Goal: Task Accomplishment & Management: Complete application form

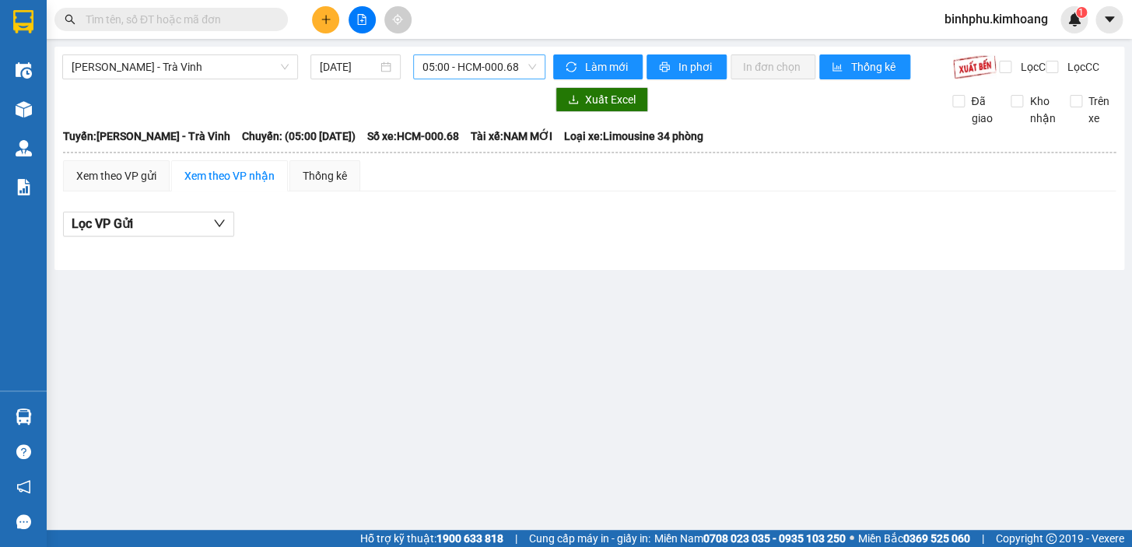
click at [440, 61] on span "05:00 - HCM-000.68" at bounding box center [479, 66] width 114 height 23
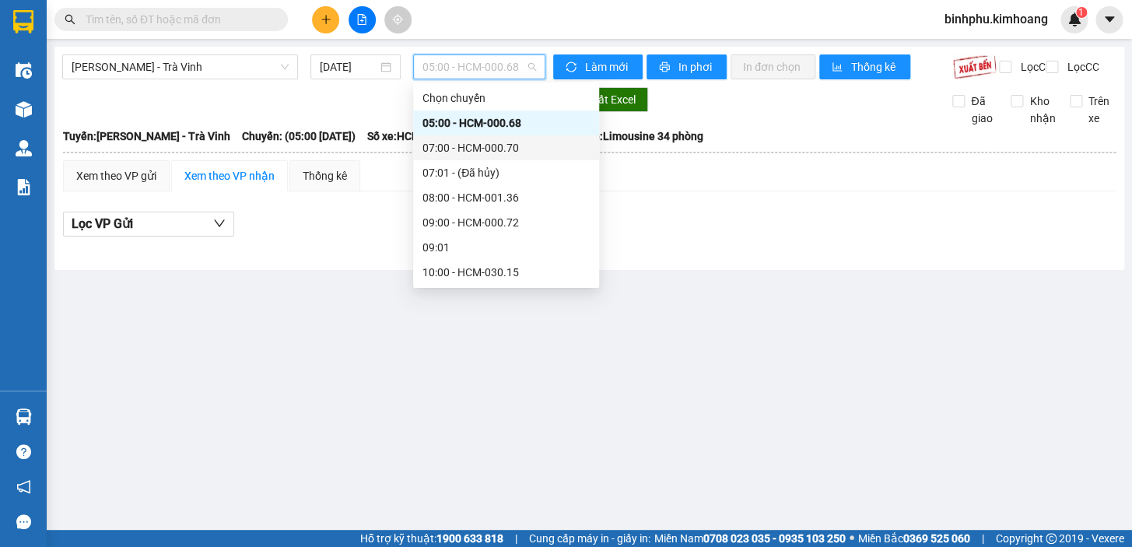
scroll to position [212, 0]
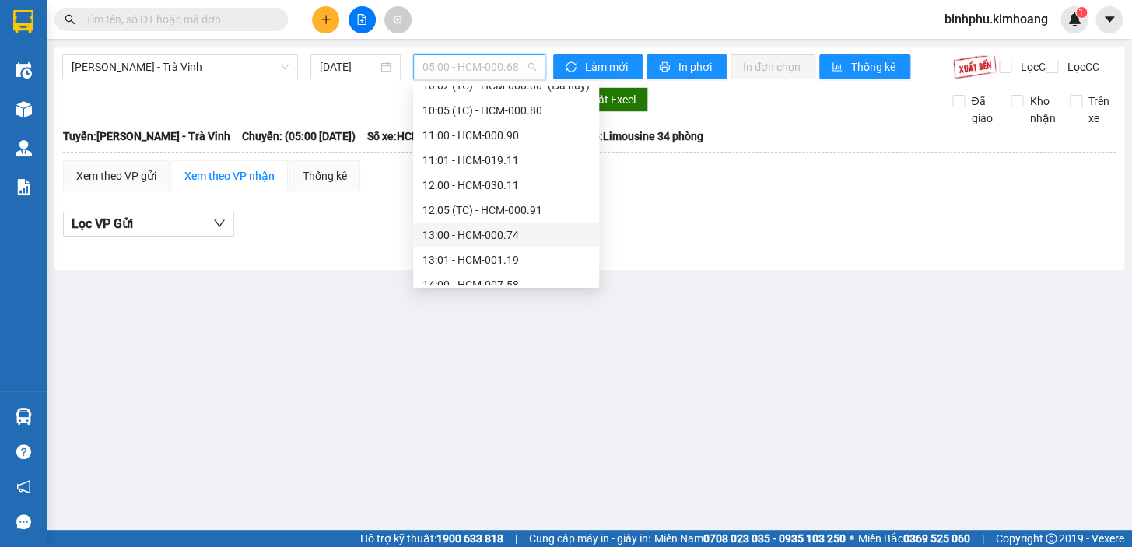
click at [505, 233] on div "13:00 - HCM-000.74" at bounding box center [505, 234] width 167 height 17
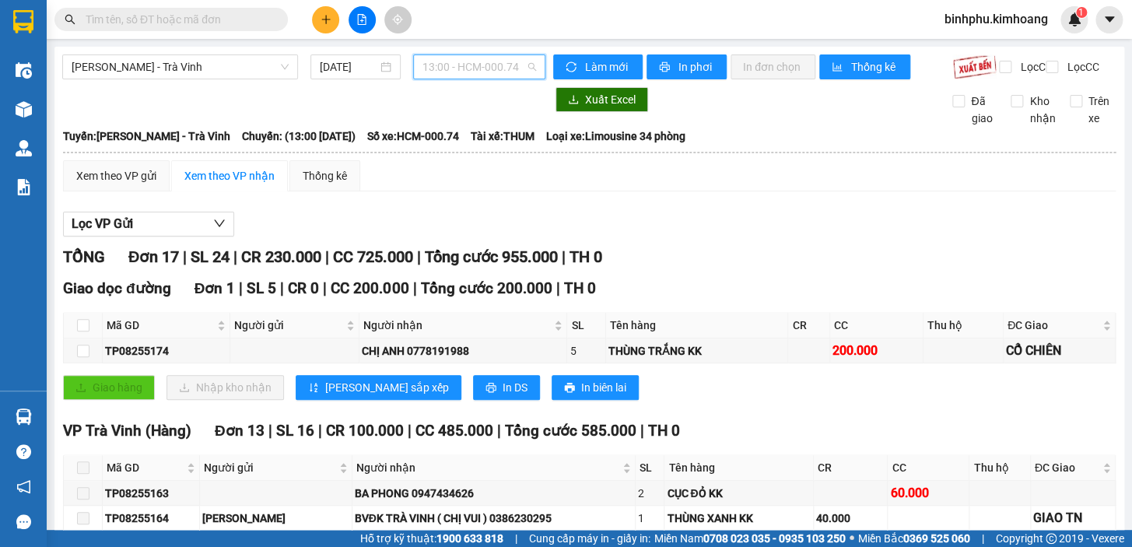
click at [443, 66] on span "13:00 - HCM-000.74" at bounding box center [479, 66] width 114 height 23
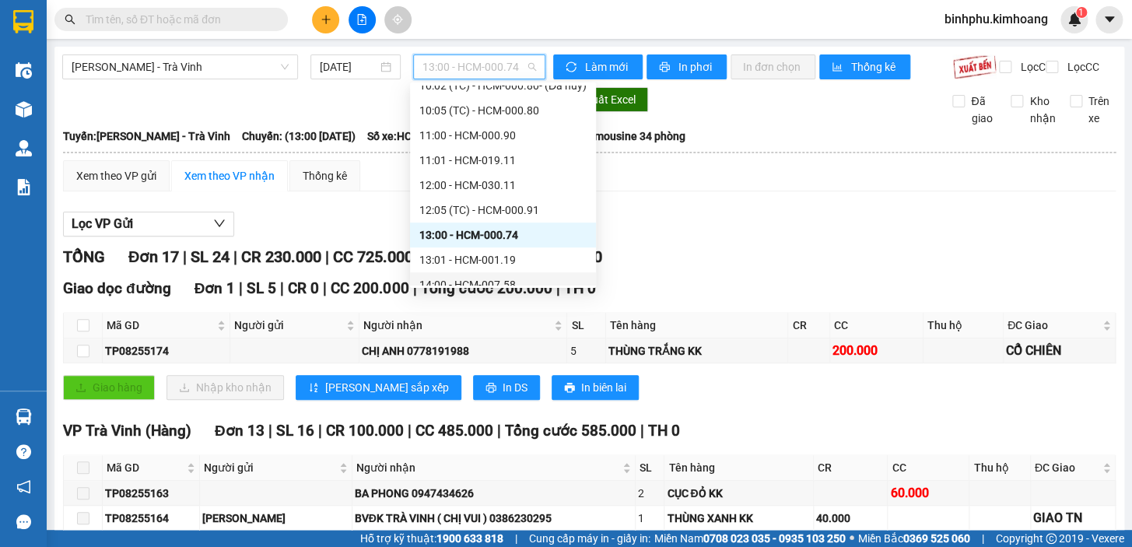
click at [480, 276] on div "14:00 - HCM-007.58" at bounding box center [502, 284] width 167 height 17
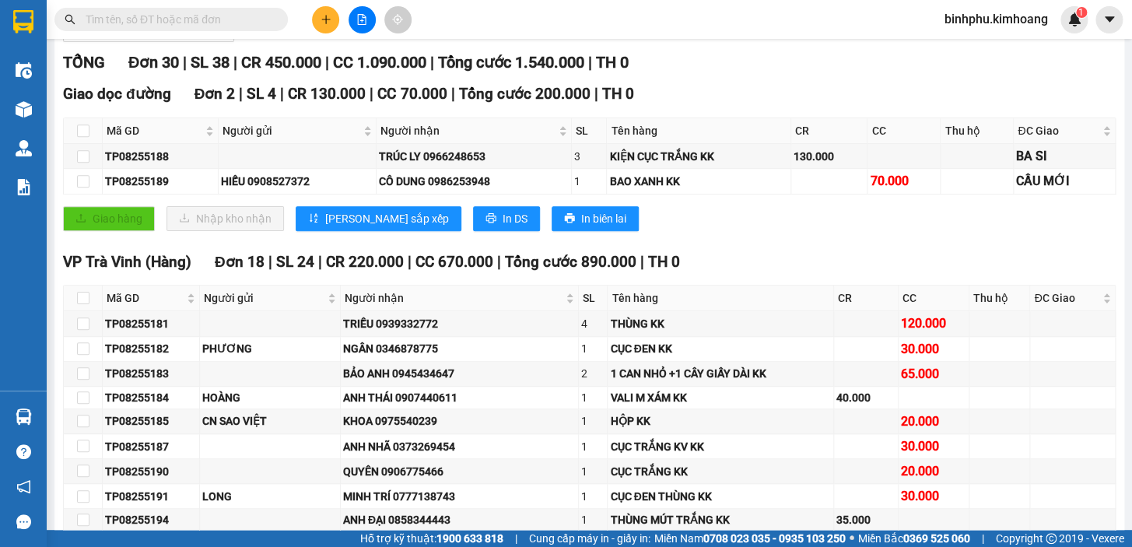
scroll to position [212, 0]
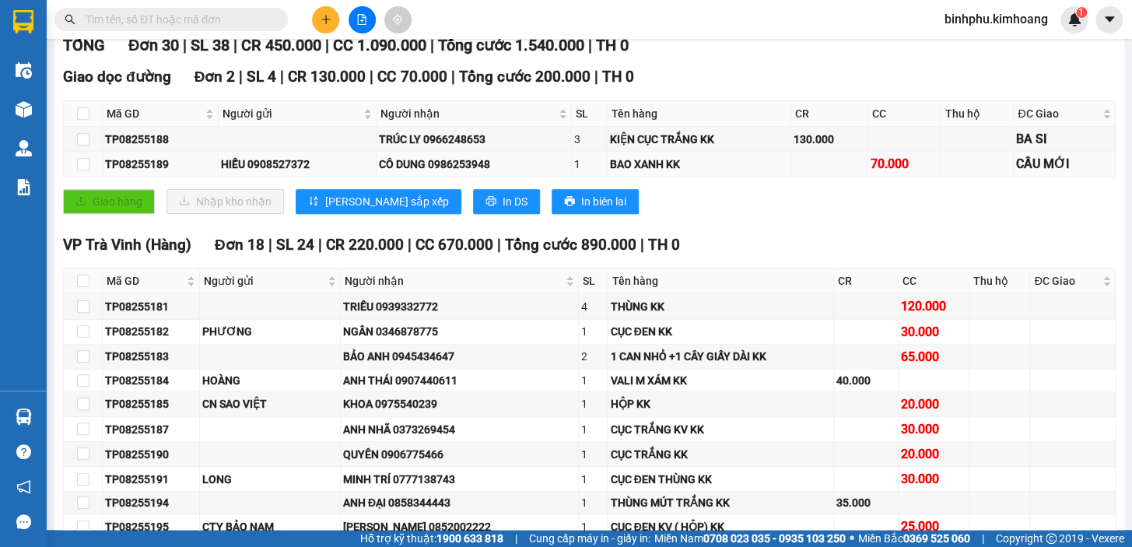
click at [90, 177] on td at bounding box center [83, 164] width 39 height 25
click at [87, 170] on input "checkbox" at bounding box center [83, 164] width 12 height 12
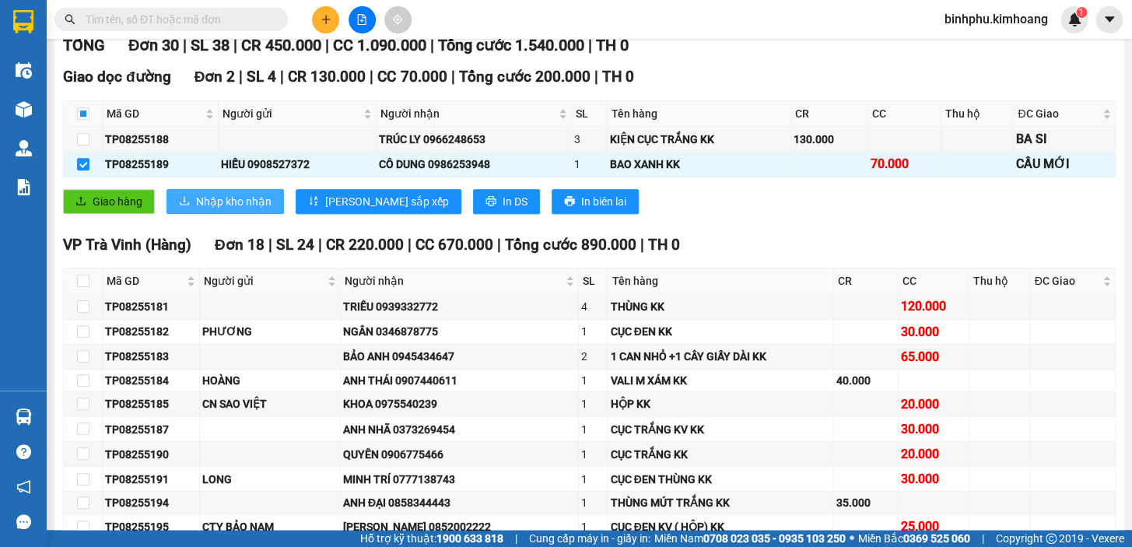
click at [198, 210] on span "Nhập kho nhận" at bounding box center [233, 201] width 75 height 17
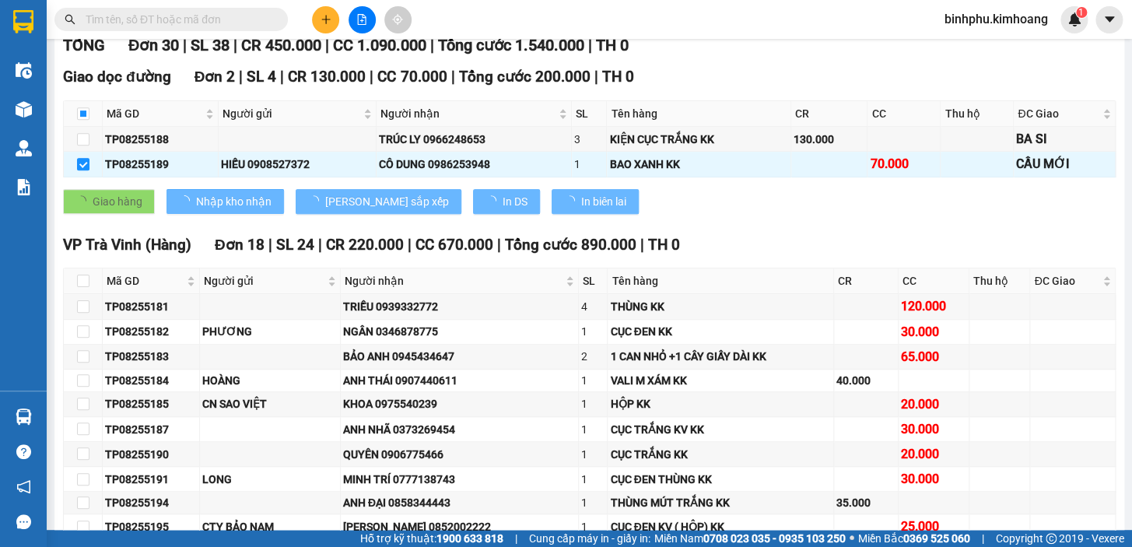
checkbox input "false"
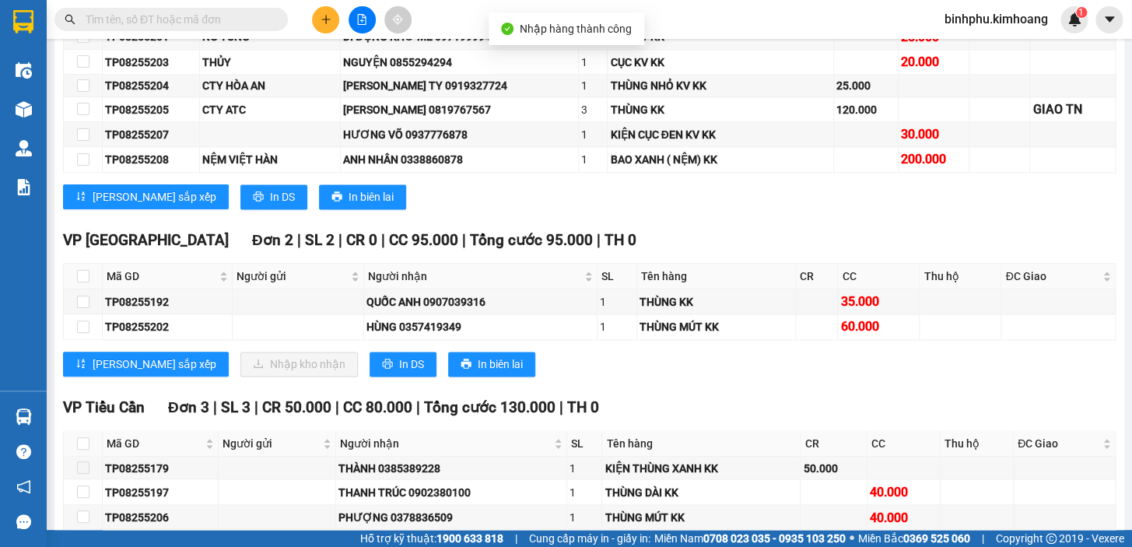
scroll to position [848, 0]
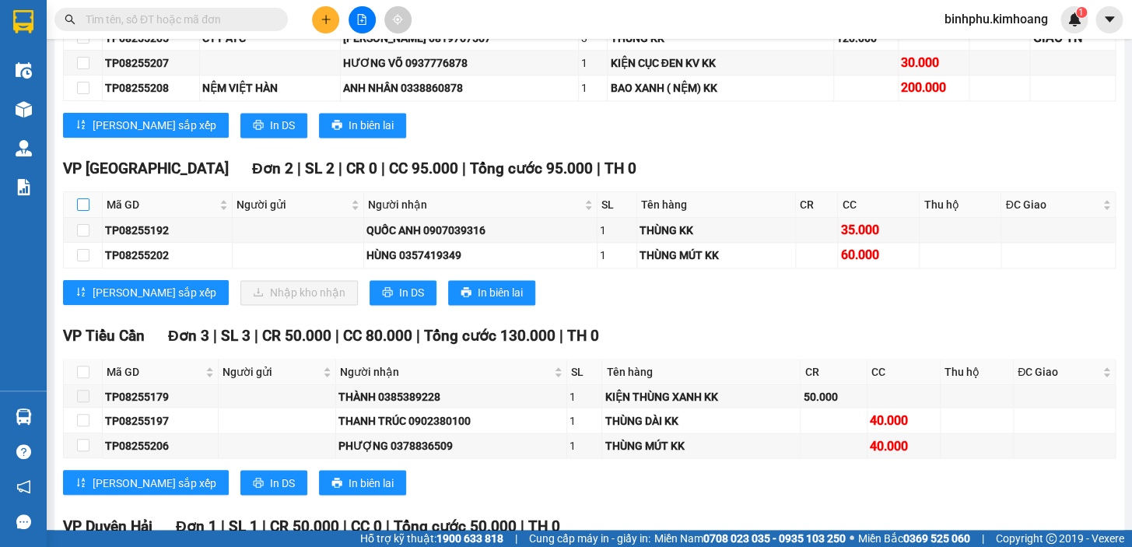
click at [85, 211] on input "checkbox" at bounding box center [83, 204] width 12 height 12
checkbox input "true"
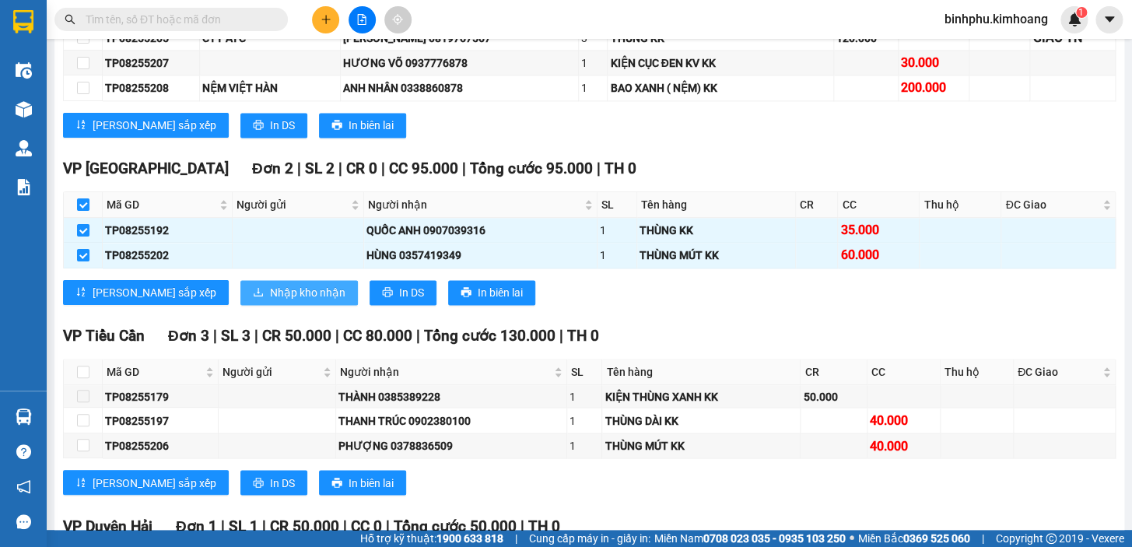
click at [270, 301] on span "Nhập kho nhận" at bounding box center [307, 292] width 75 height 17
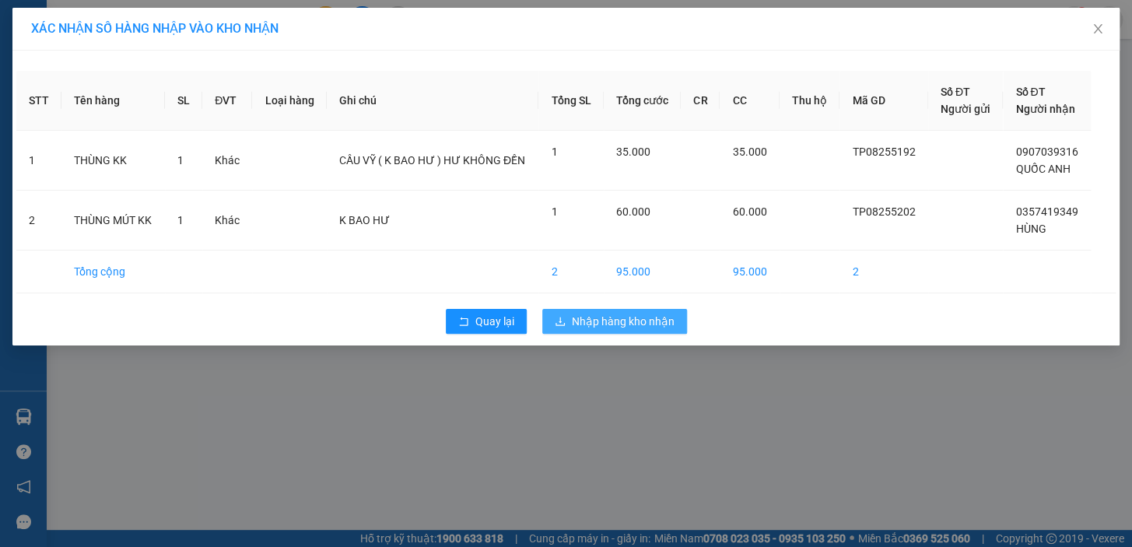
click at [659, 317] on span "Nhập hàng kho nhận" at bounding box center [623, 321] width 103 height 17
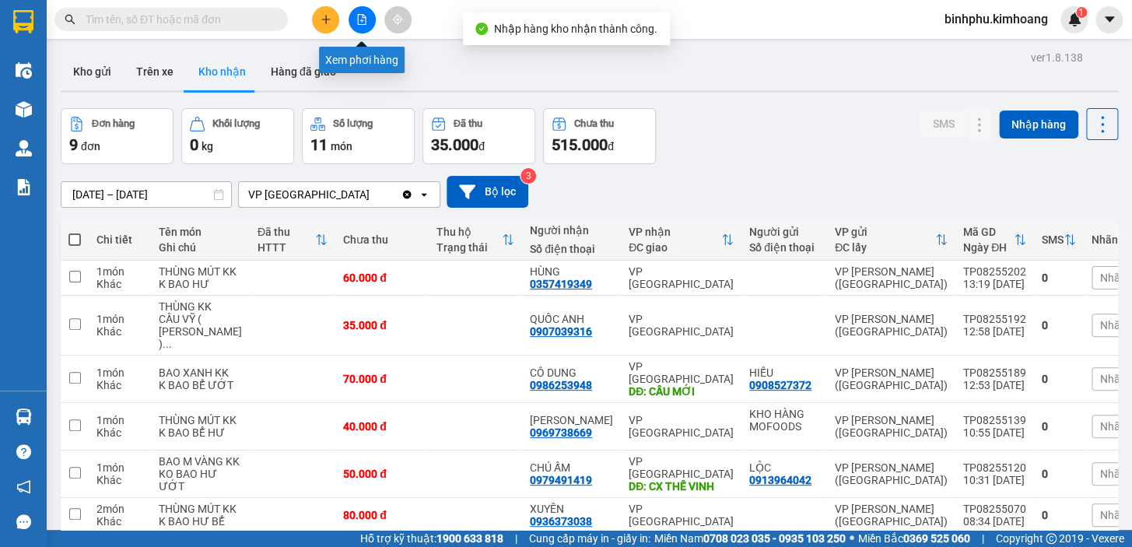
click at [365, 26] on button at bounding box center [361, 19] width 27 height 27
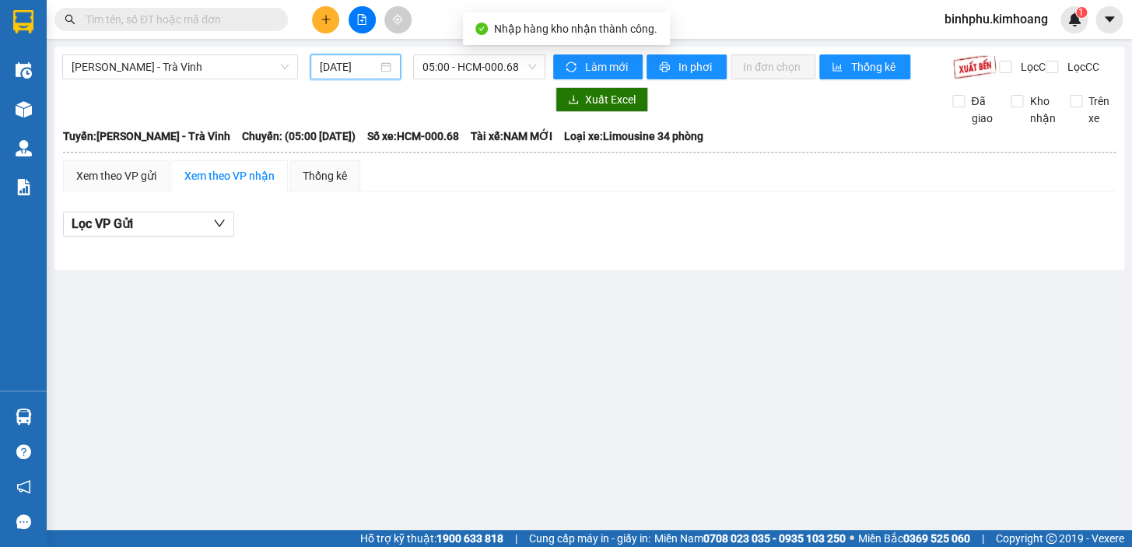
click at [334, 69] on input "[DATE]" at bounding box center [349, 66] width 58 height 17
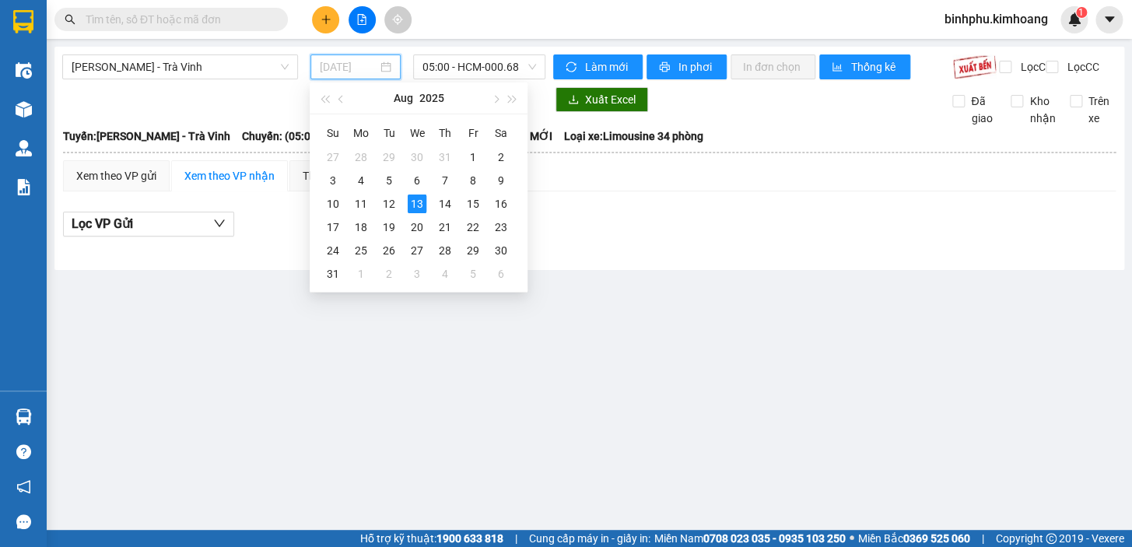
type input "[DATE]"
click at [413, 203] on div "13" at bounding box center [417, 203] width 19 height 19
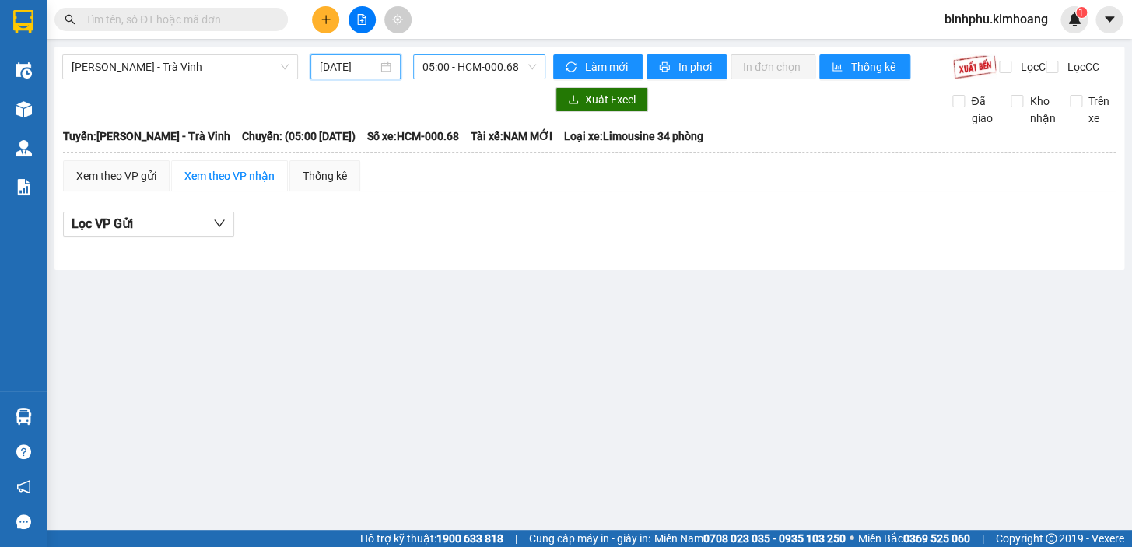
click at [433, 69] on span "05:00 - HCM-000.68" at bounding box center [479, 66] width 114 height 23
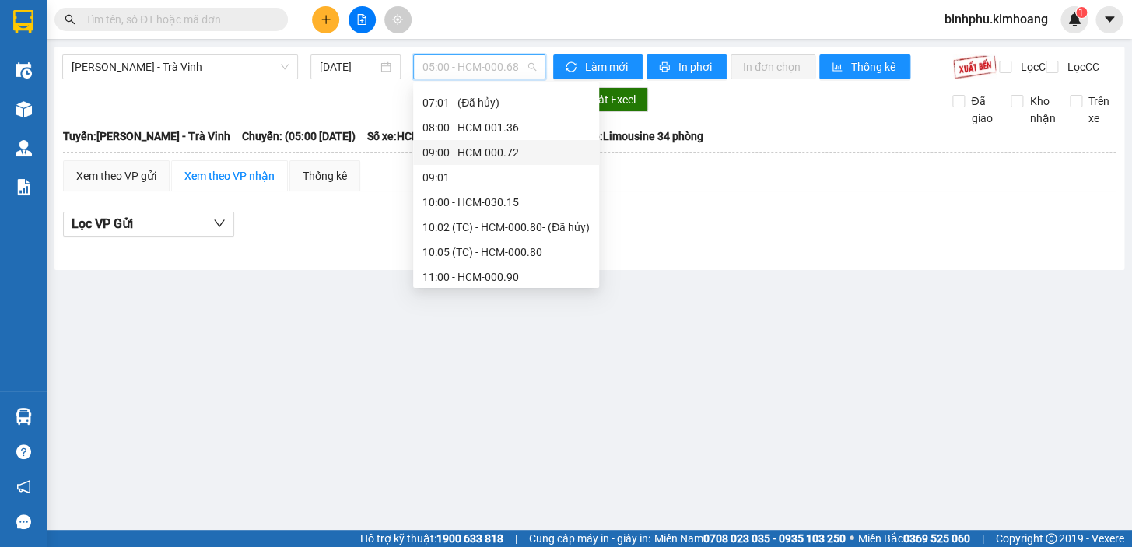
scroll to position [282, 0]
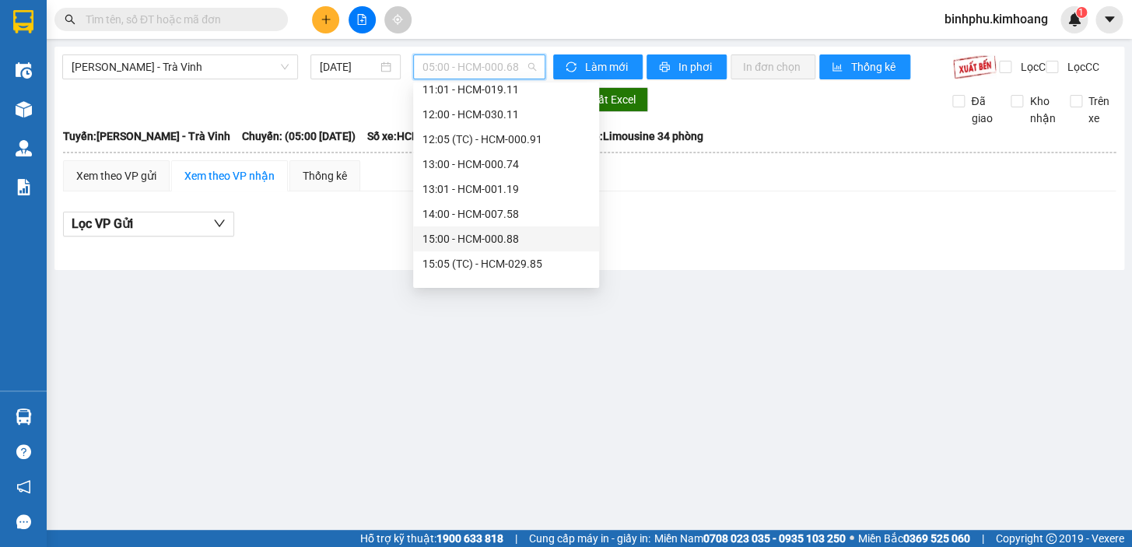
click at [505, 247] on div "15:00 - HCM-000.88" at bounding box center [506, 238] width 186 height 25
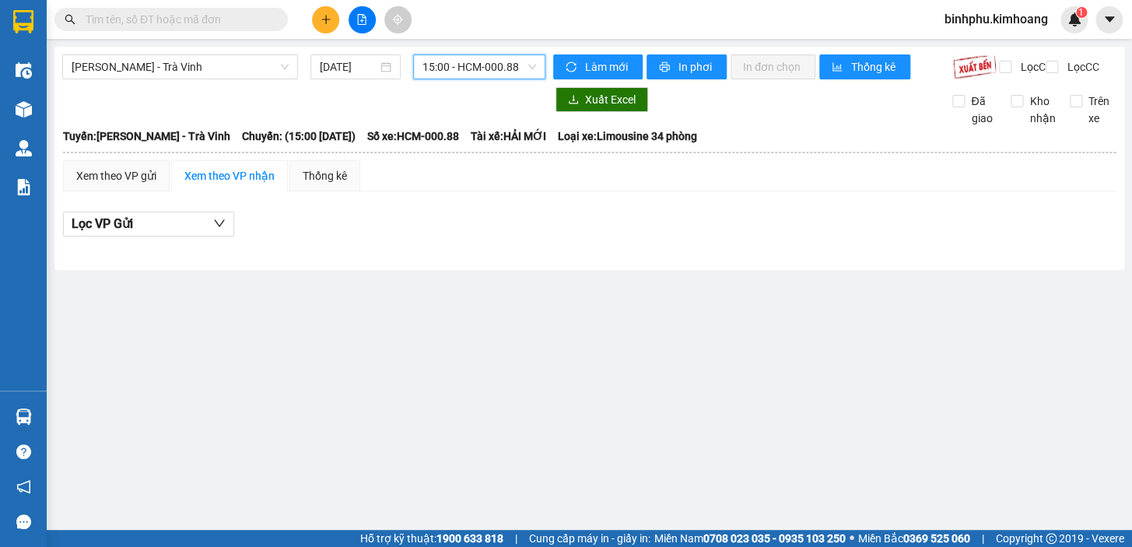
click at [505, 69] on span "15:00 - HCM-000.88" at bounding box center [479, 66] width 114 height 23
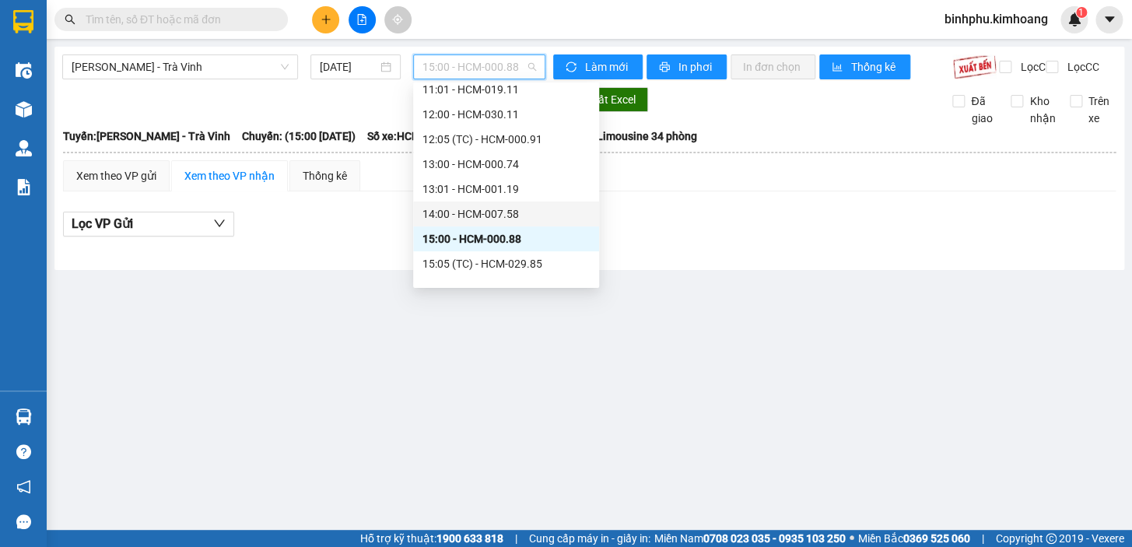
click at [521, 211] on div "14:00 - HCM-007.58" at bounding box center [505, 213] width 167 height 17
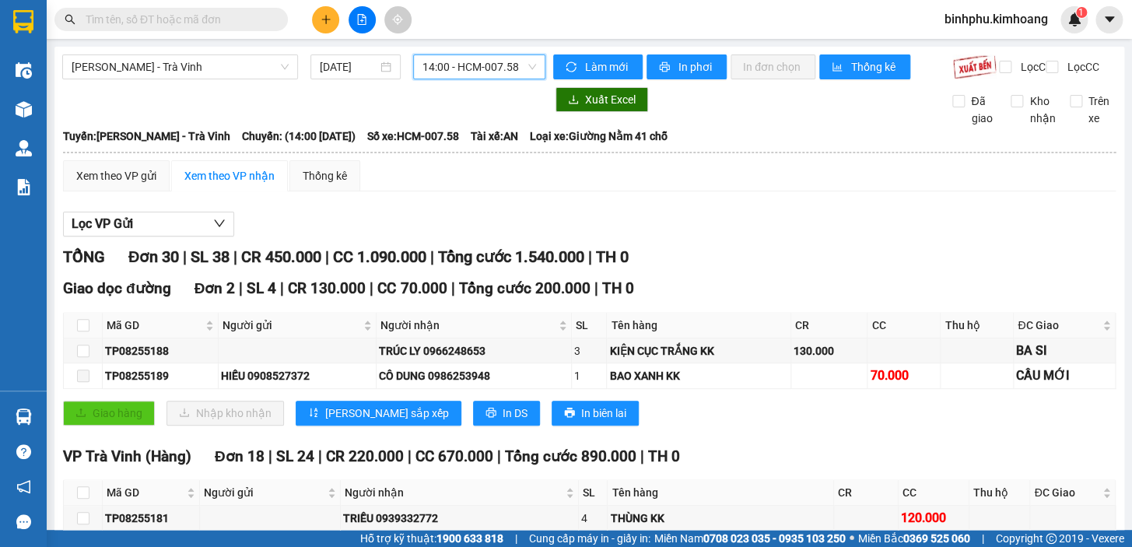
click at [500, 72] on span "14:00 - HCM-007.58" at bounding box center [479, 66] width 114 height 23
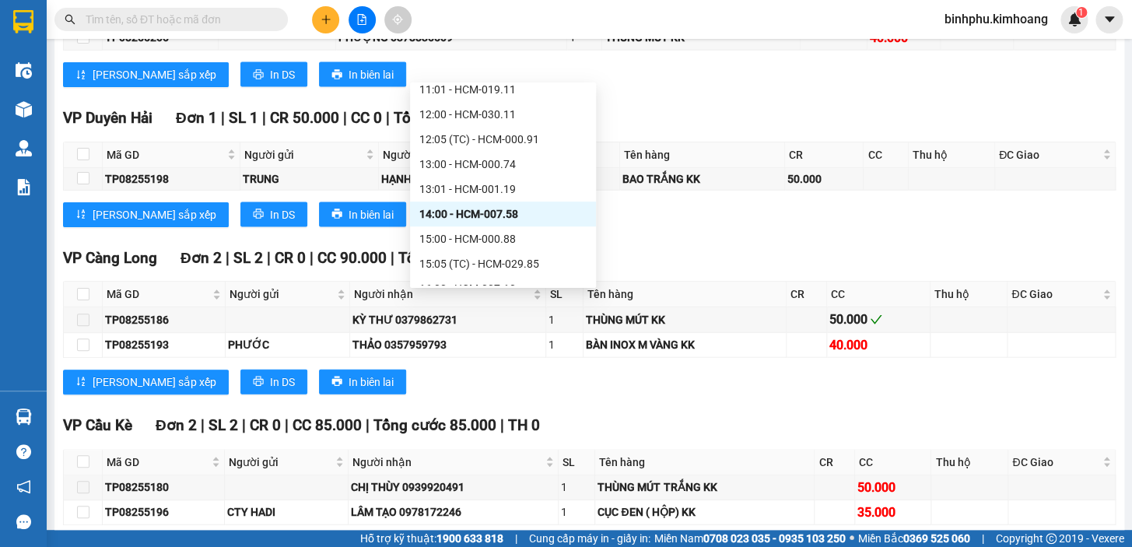
scroll to position [1339, 0]
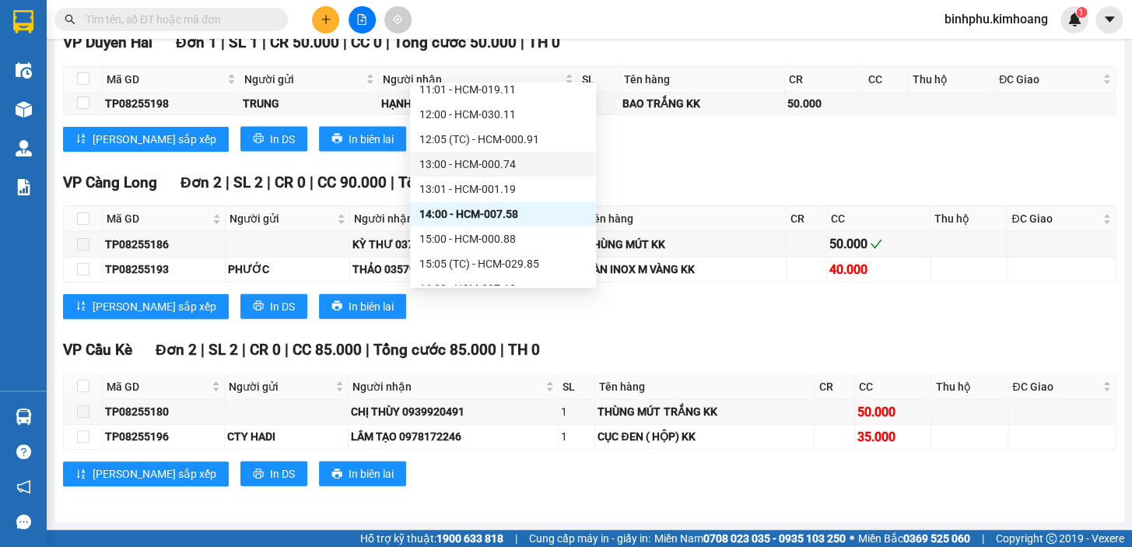
click at [455, 159] on div "13:00 - HCM-000.74" at bounding box center [502, 164] width 167 height 17
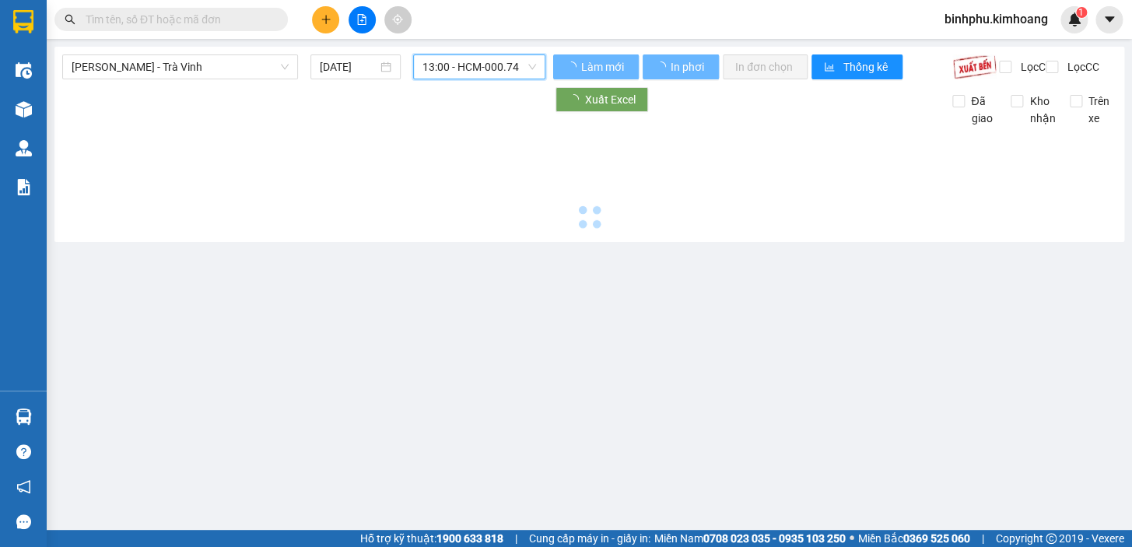
scroll to position [0, 0]
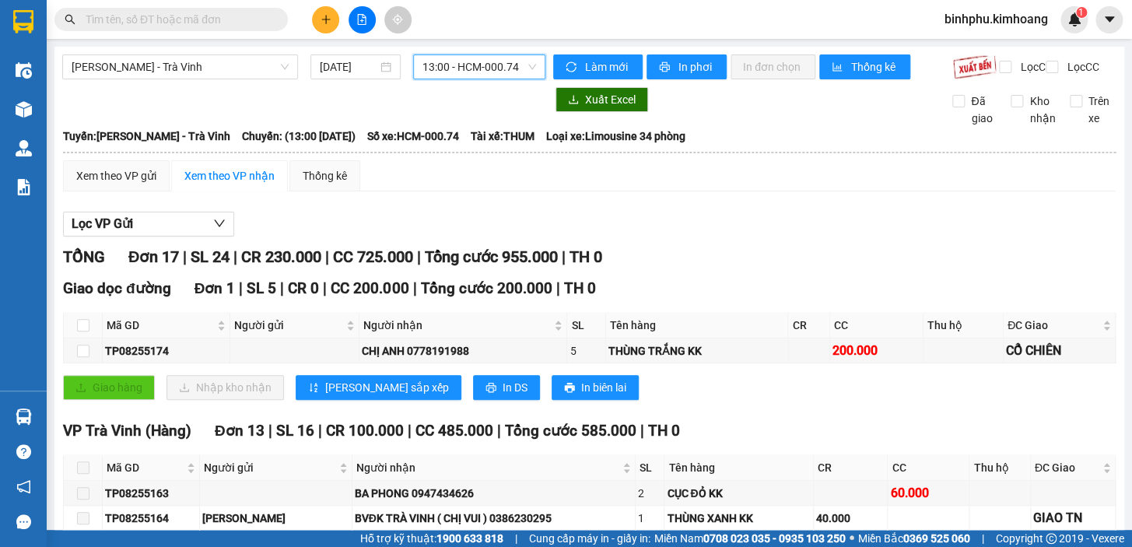
click at [471, 54] on div "13:00 - HCM-000.74" at bounding box center [479, 66] width 132 height 25
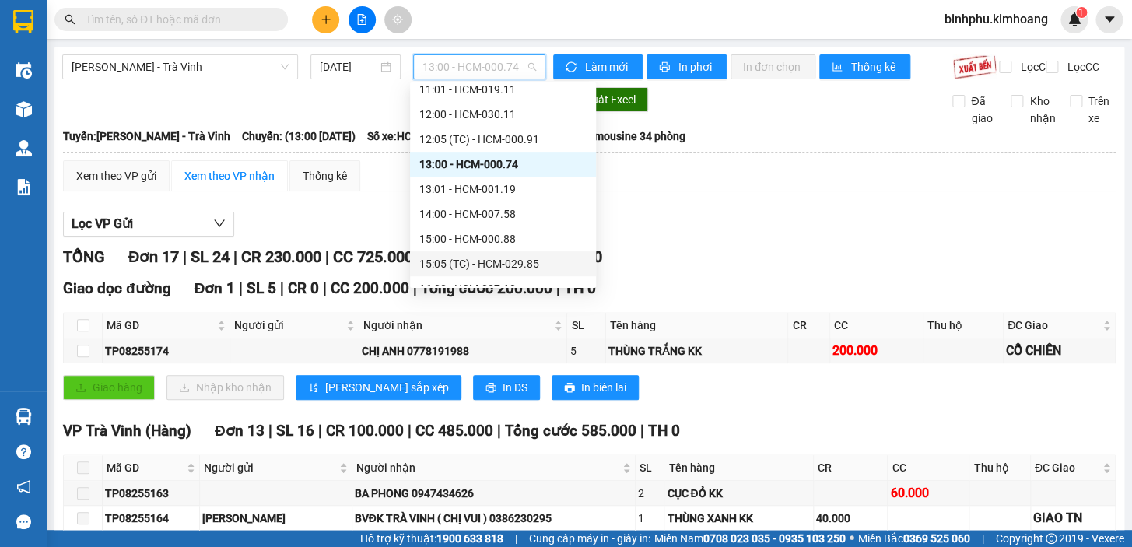
scroll to position [424, 0]
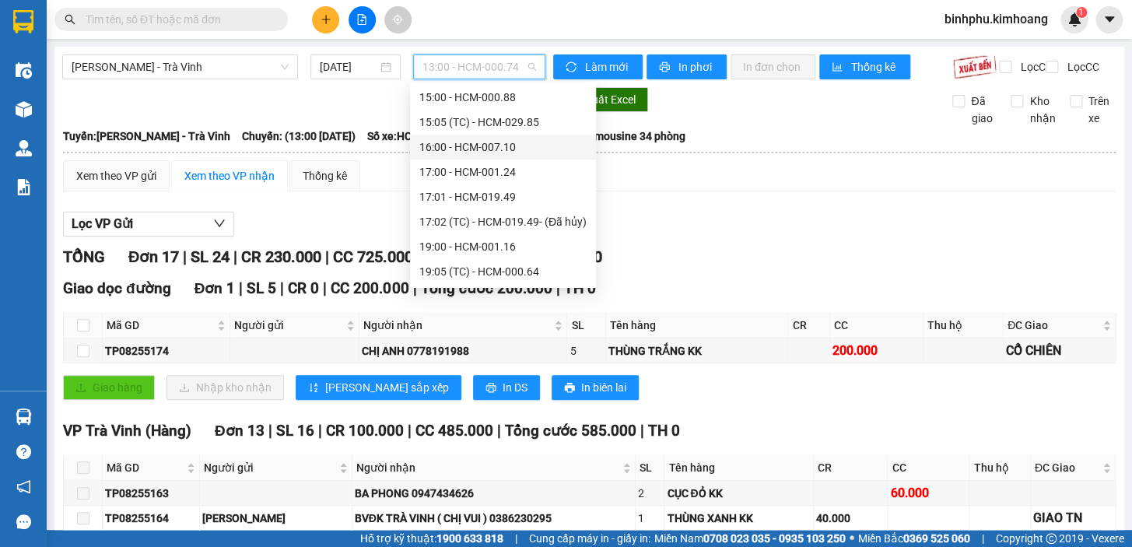
click at [490, 154] on div "16:00 - HCM-007.10" at bounding box center [502, 146] width 167 height 17
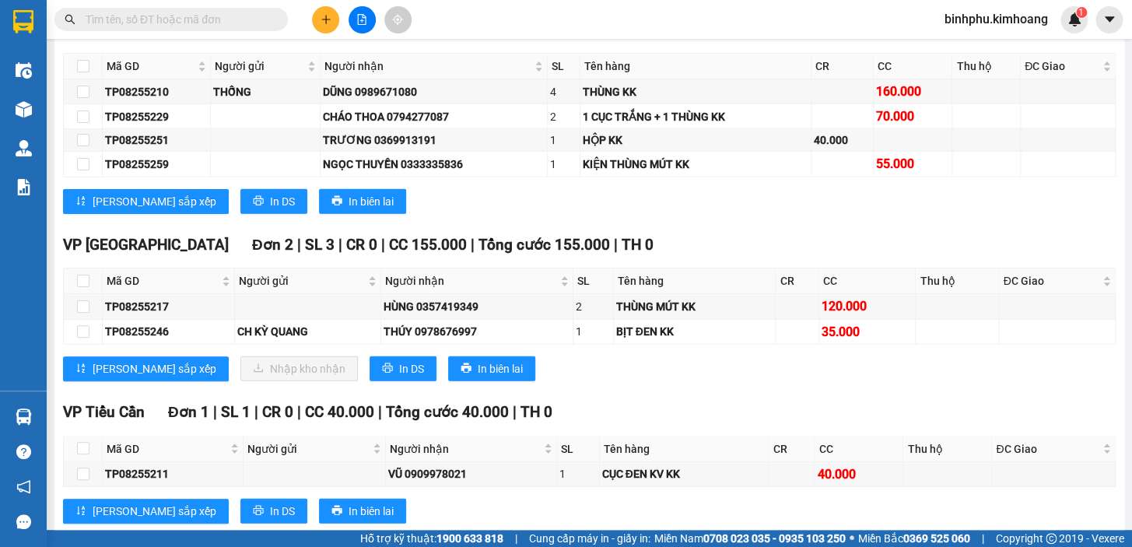
scroll to position [1414, 0]
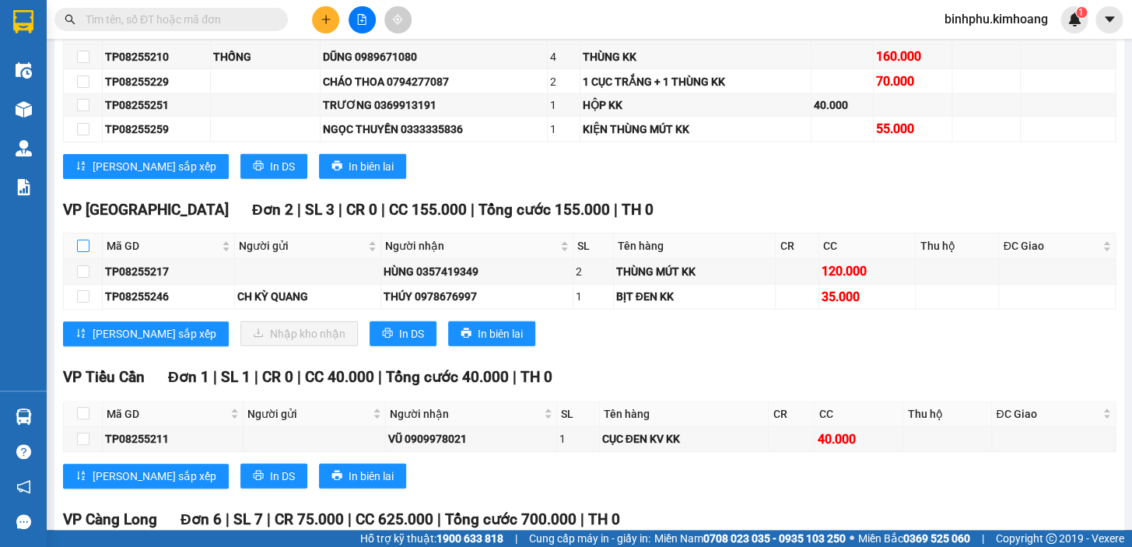
click at [79, 252] on input "checkbox" at bounding box center [83, 246] width 12 height 12
checkbox input "true"
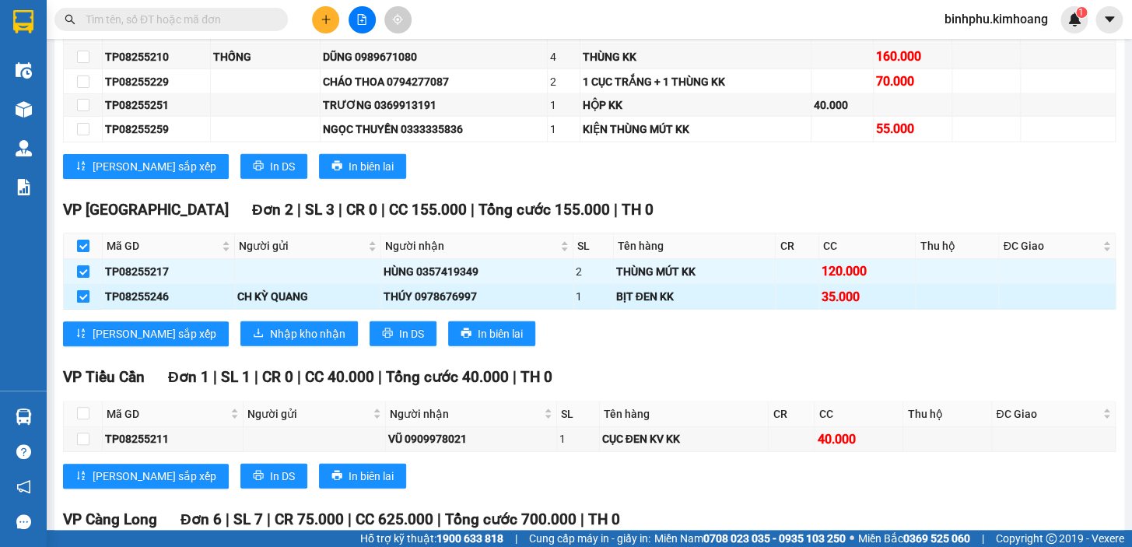
click at [79, 303] on input "checkbox" at bounding box center [83, 296] width 12 height 12
checkbox input "false"
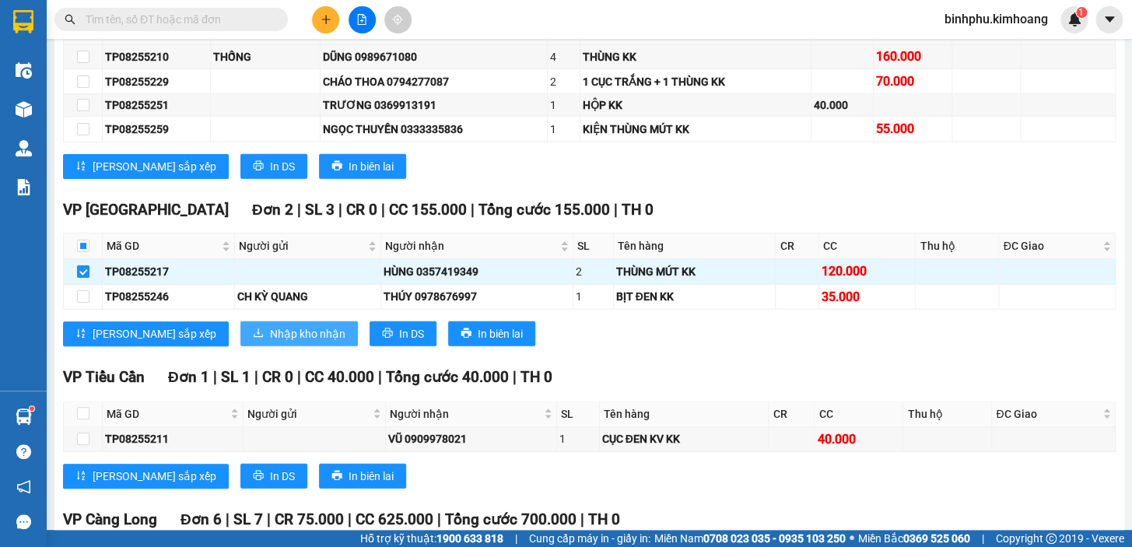
click at [253, 338] on icon "download" at bounding box center [258, 332] width 11 height 11
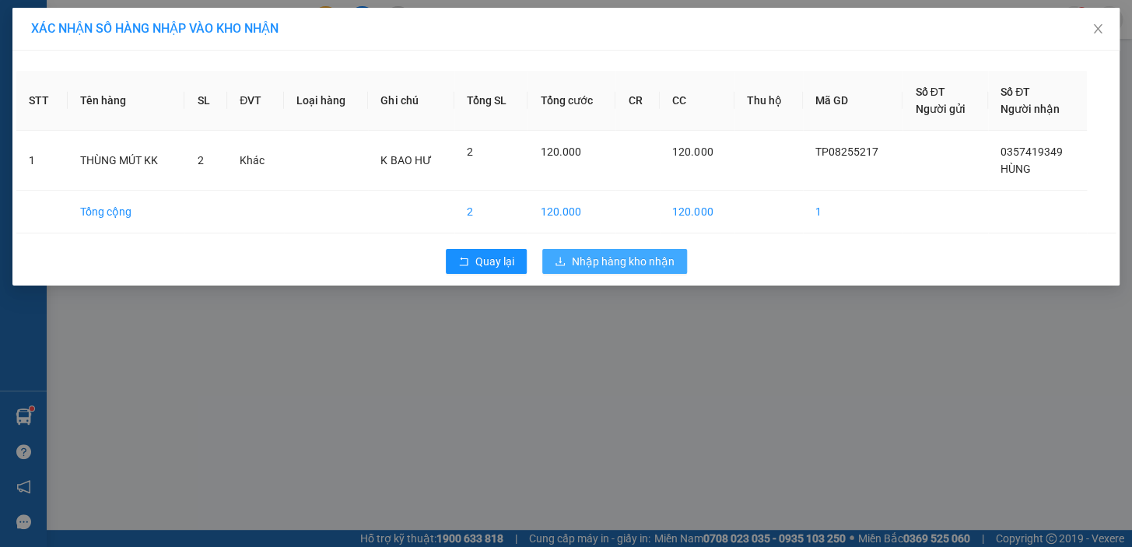
click at [631, 268] on span "Nhập hàng kho nhận" at bounding box center [623, 261] width 103 height 17
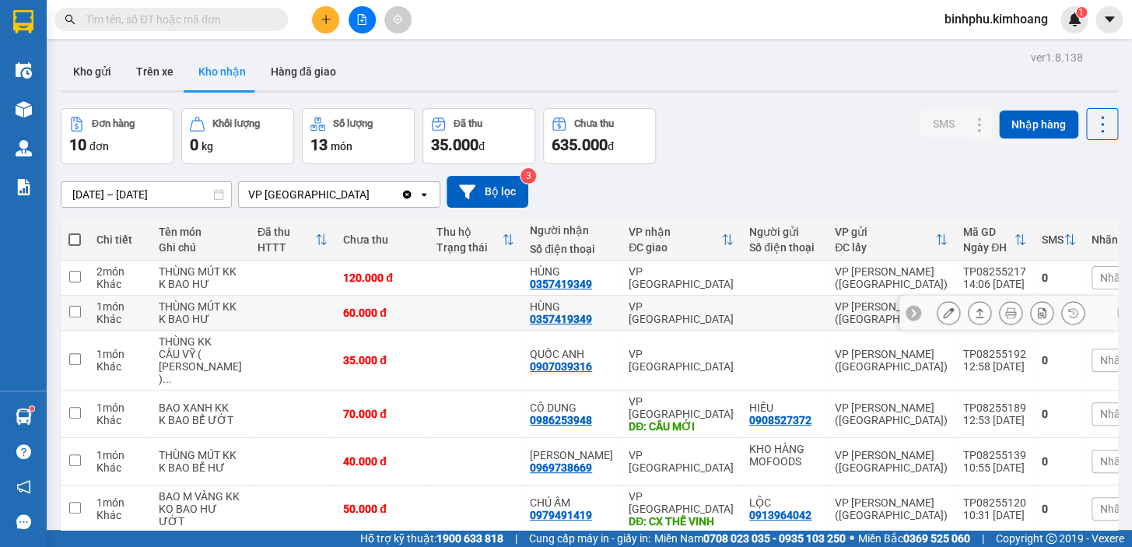
scroll to position [70, 0]
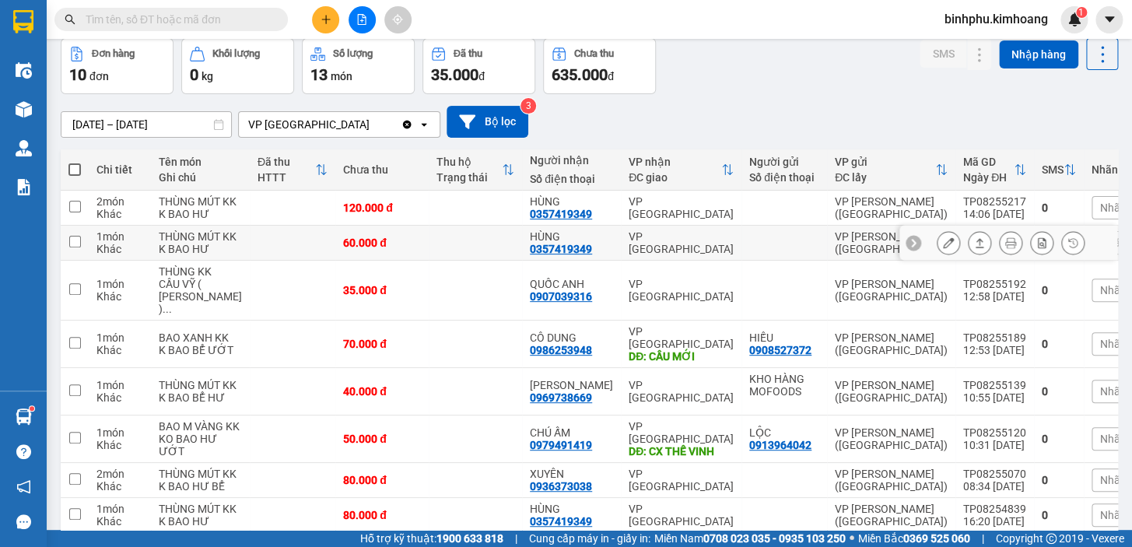
click at [943, 248] on icon at bounding box center [948, 242] width 11 height 11
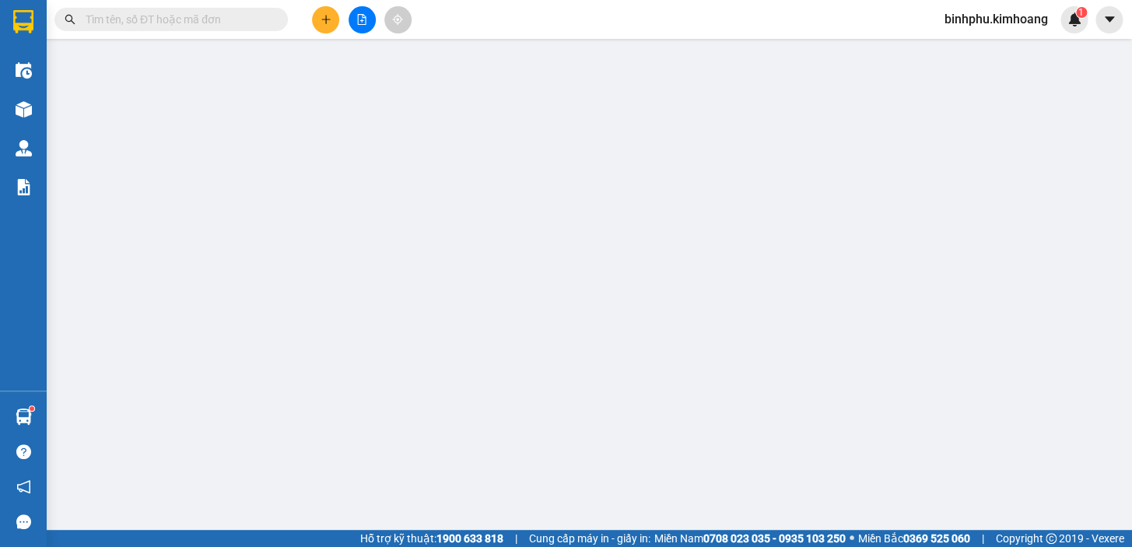
type input "0357419349"
type input "HÙNG"
type input "60.000"
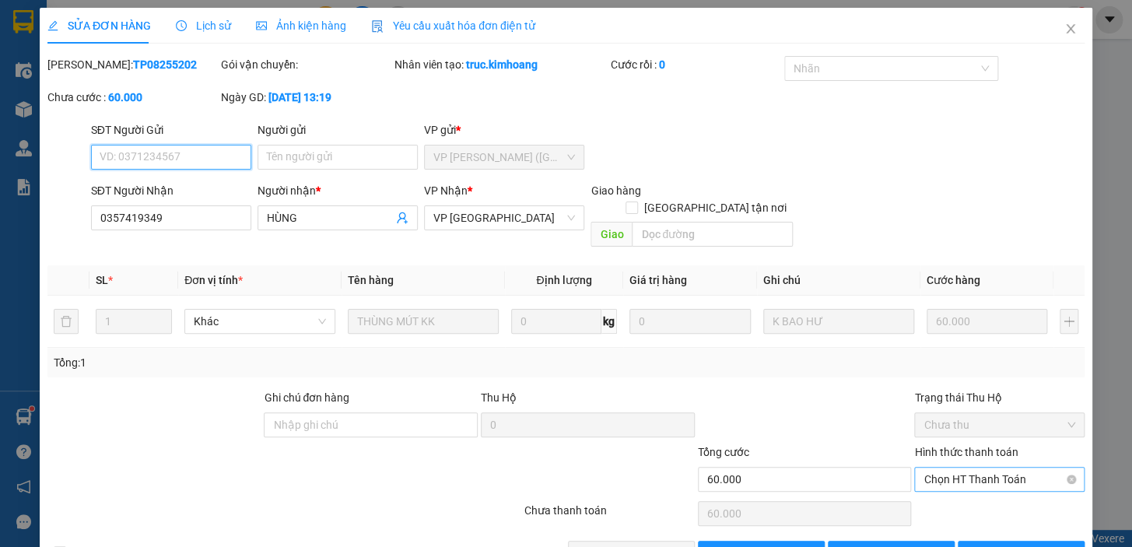
click at [923, 467] on span "Chọn HT Thanh Toán" at bounding box center [999, 478] width 152 height 23
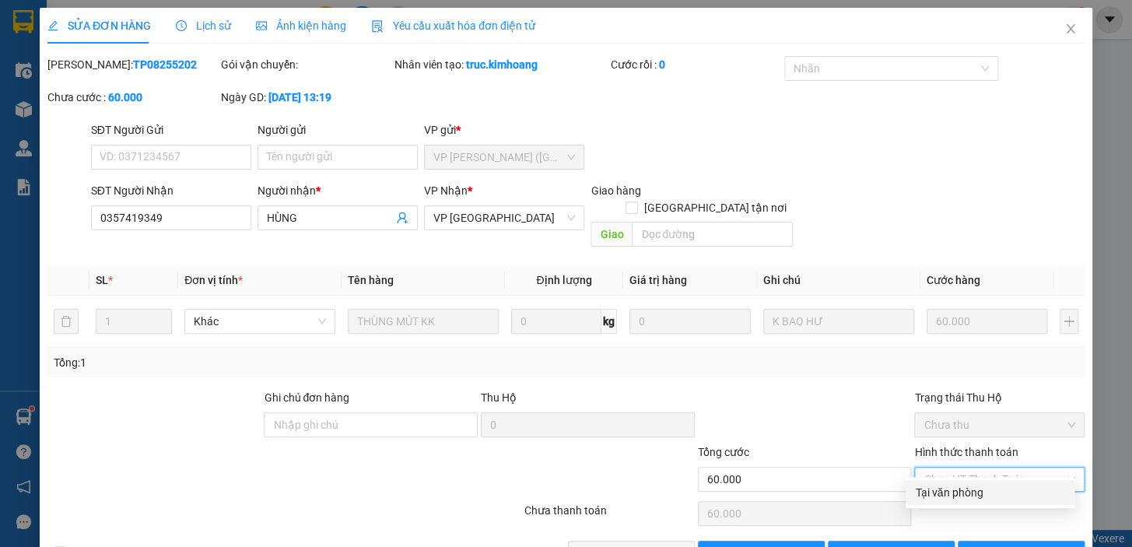
click at [922, 491] on div "Tại văn phòng" at bounding box center [990, 492] width 150 height 17
type input "0"
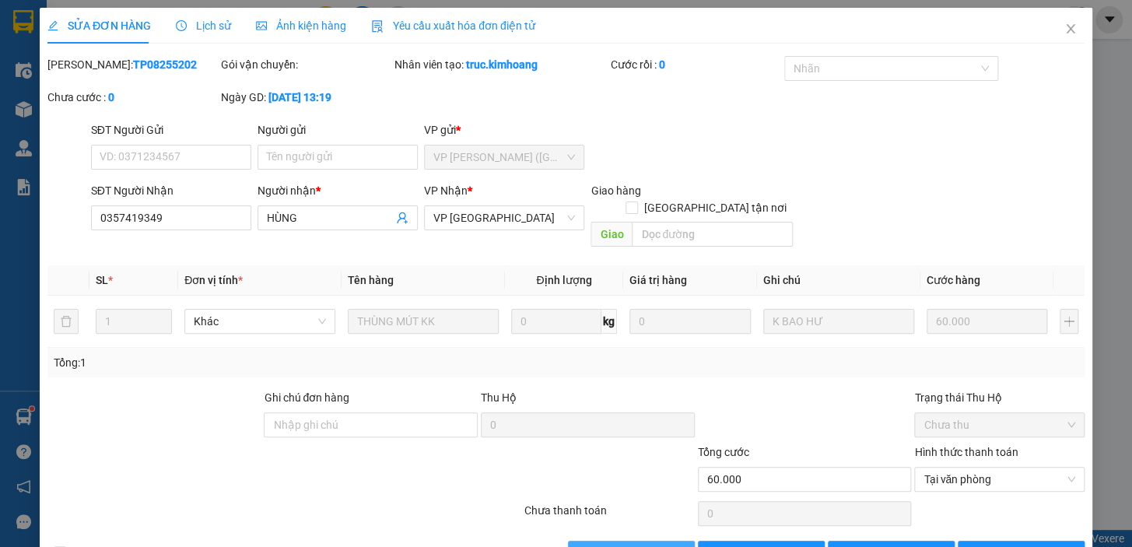
click at [586, 540] on button "[PERSON_NAME] và Giao hàng" at bounding box center [631, 552] width 127 height 25
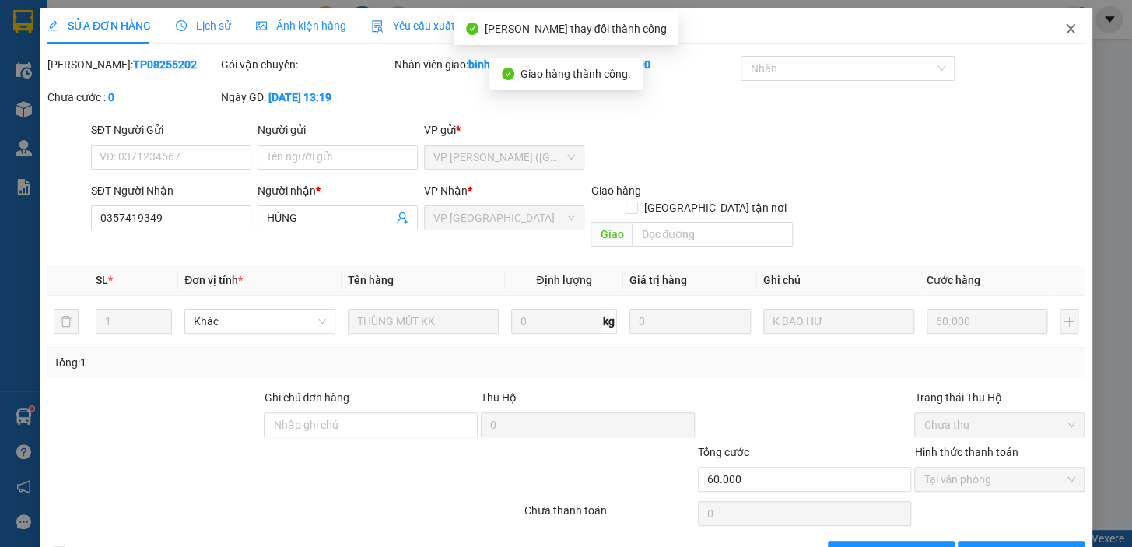
click at [1064, 26] on icon "close" at bounding box center [1070, 29] width 12 height 12
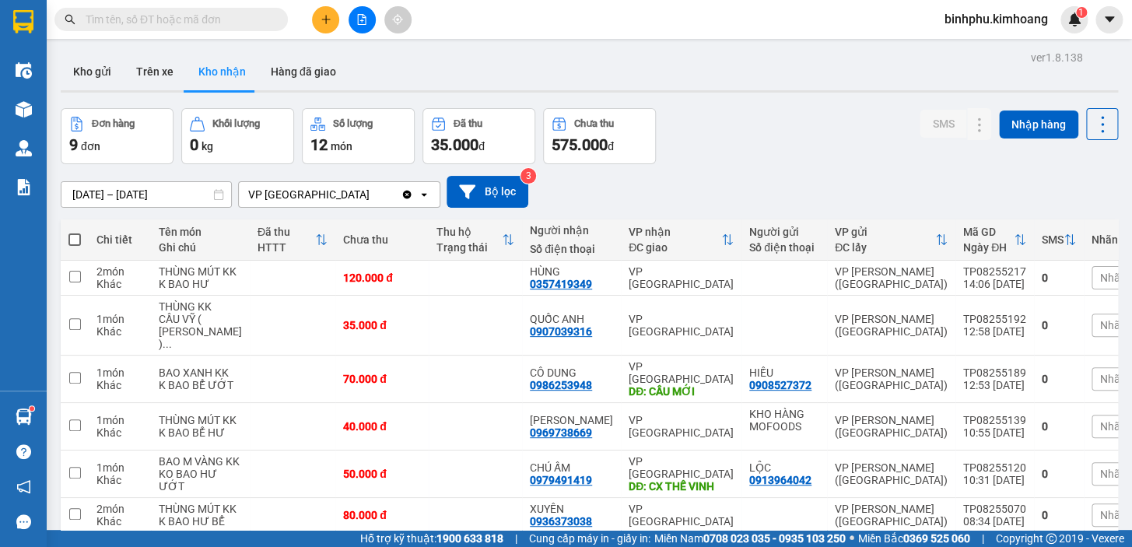
click at [296, 70] on button "Hàng đã giao" at bounding box center [303, 71] width 90 height 37
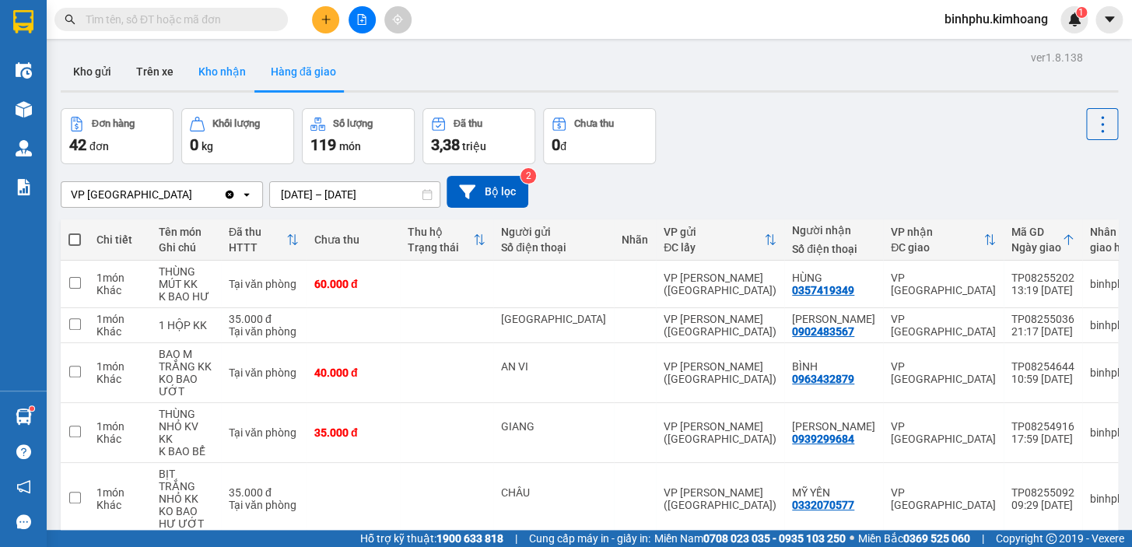
click at [221, 78] on button "Kho nhận" at bounding box center [222, 71] width 72 height 37
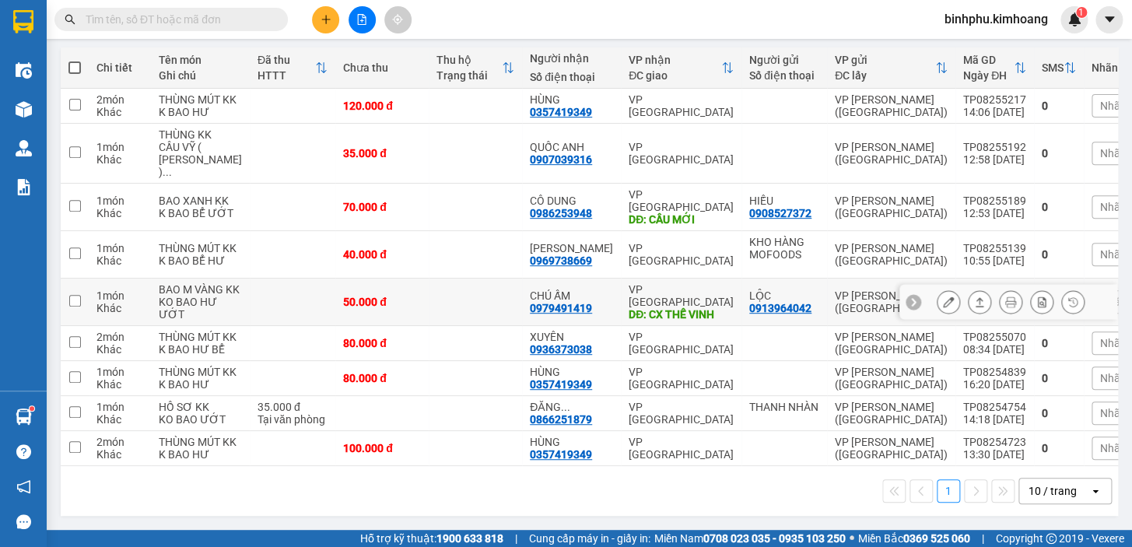
scroll to position [275, 0]
click at [943, 338] on icon at bounding box center [948, 343] width 11 height 11
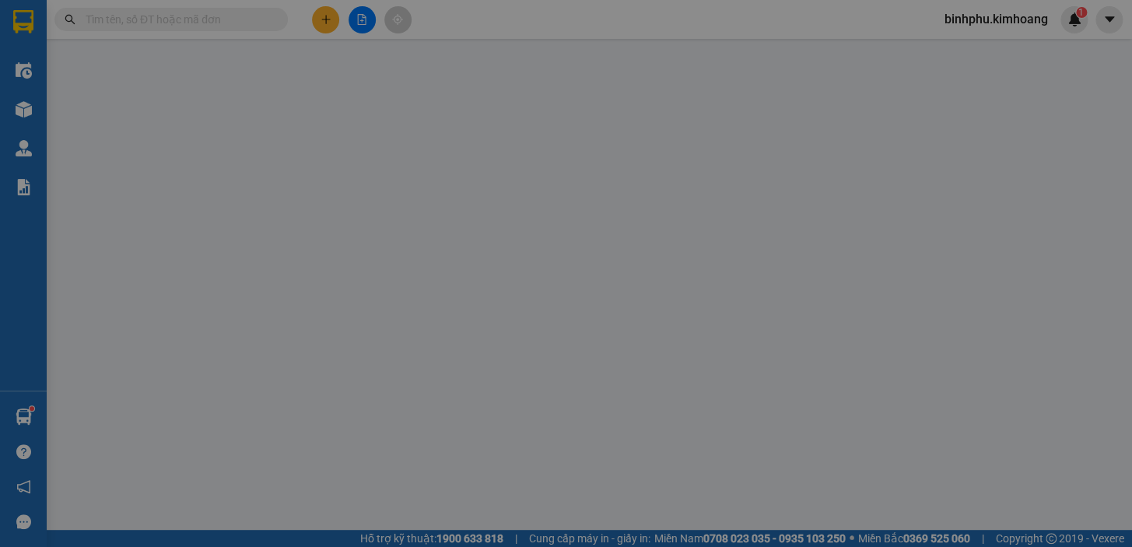
type input "0936373038"
type input "XUYÊN"
type input "80.000"
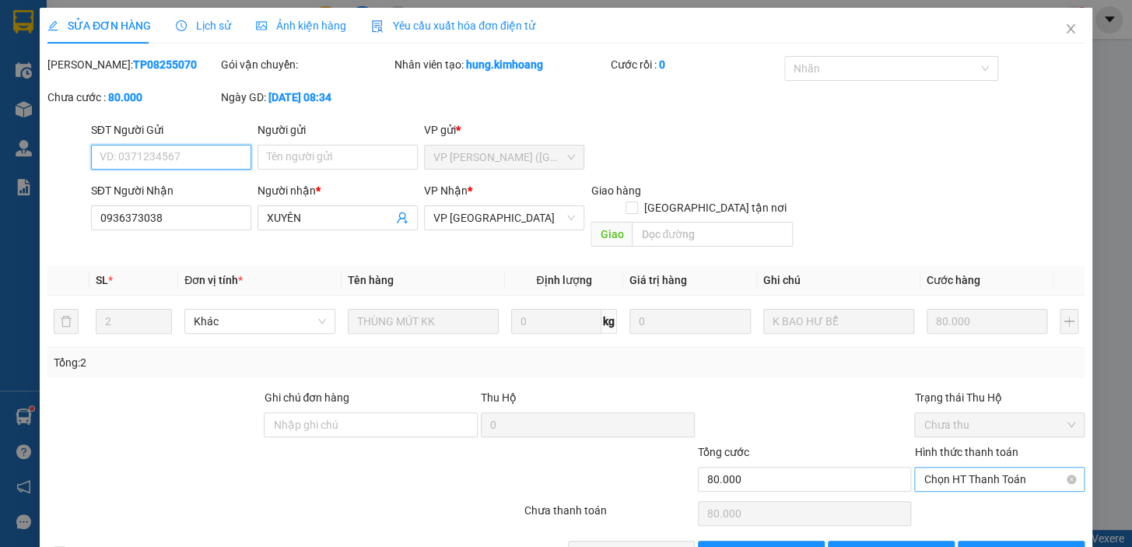
click at [941, 467] on span "Chọn HT Thanh Toán" at bounding box center [999, 478] width 152 height 23
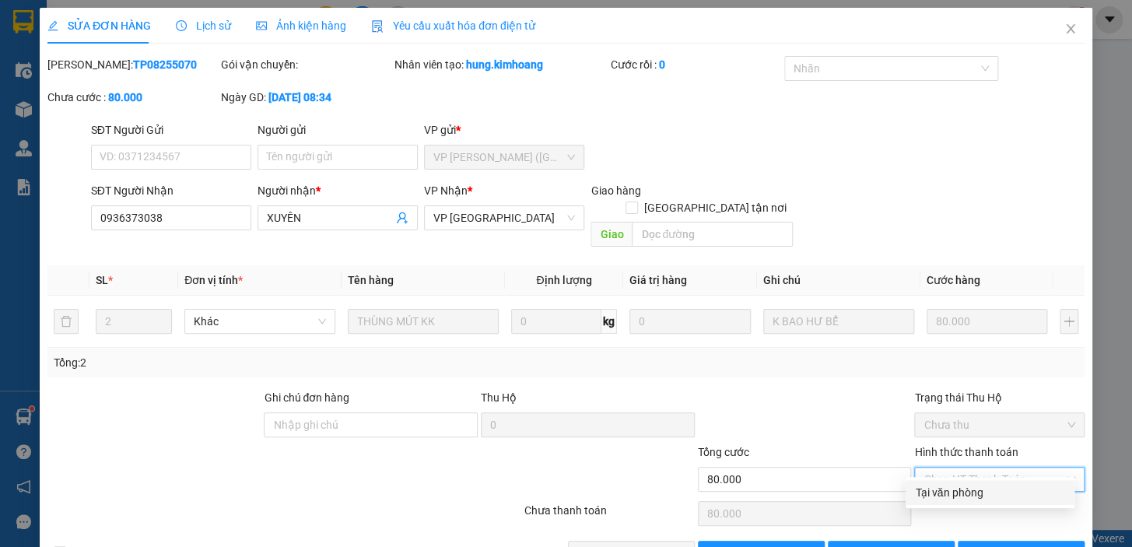
click at [933, 490] on div "Tại văn phòng" at bounding box center [990, 492] width 150 height 17
type input "0"
click at [655, 544] on span "[PERSON_NAME] và Giao hàng" at bounding box center [671, 552] width 149 height 17
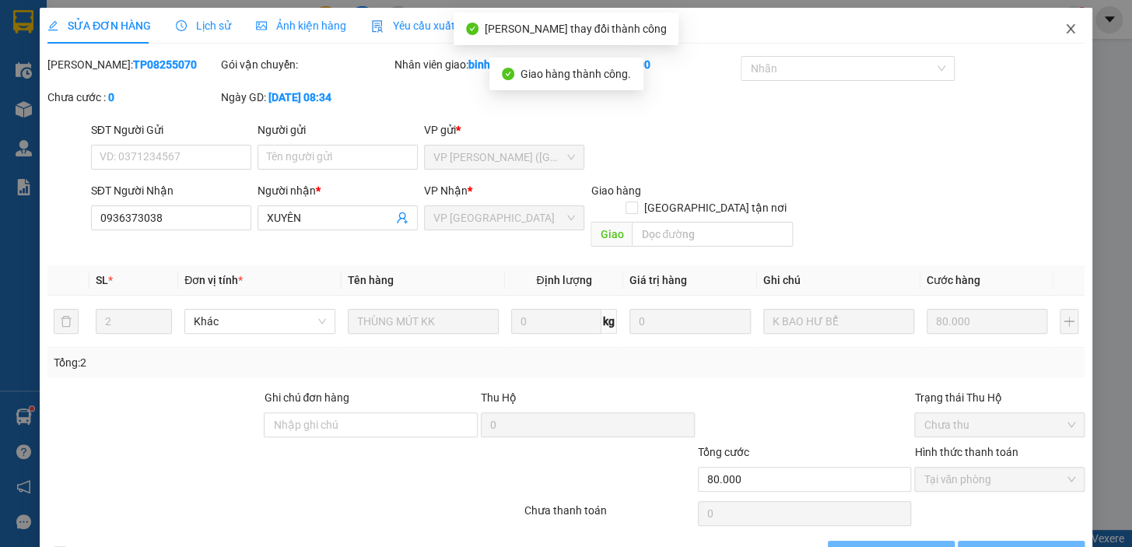
click at [1050, 30] on span "Close" at bounding box center [1070, 30] width 44 height 44
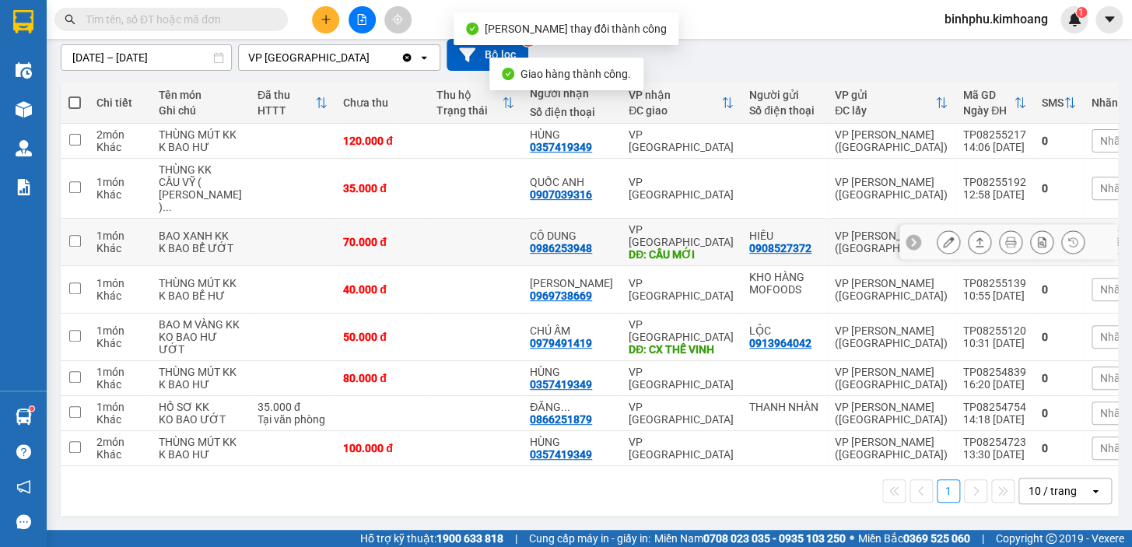
scroll to position [141, 0]
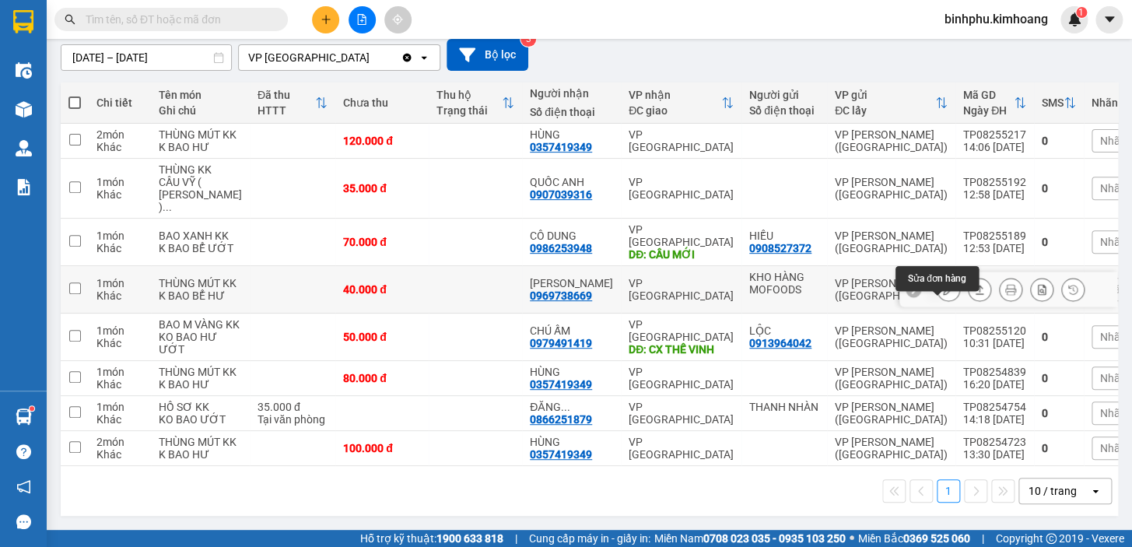
click at [943, 295] on icon at bounding box center [948, 289] width 11 height 11
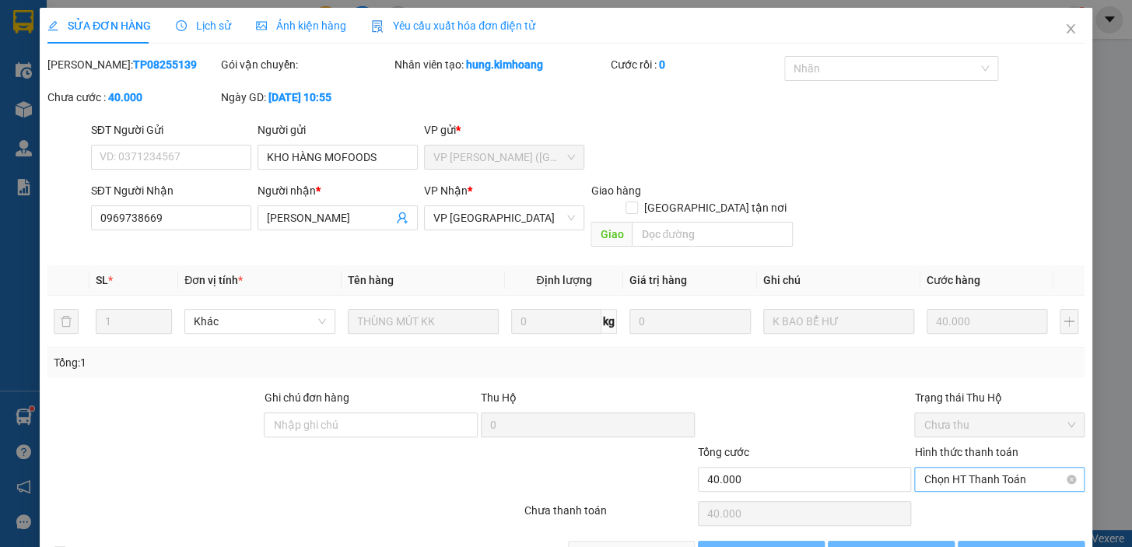
type input "KHO HÀNG MOFOODS"
type input "0969738669"
type input "[PERSON_NAME]"
type input "40.000"
click at [939, 467] on span "Chọn HT Thanh Toán" at bounding box center [999, 478] width 152 height 23
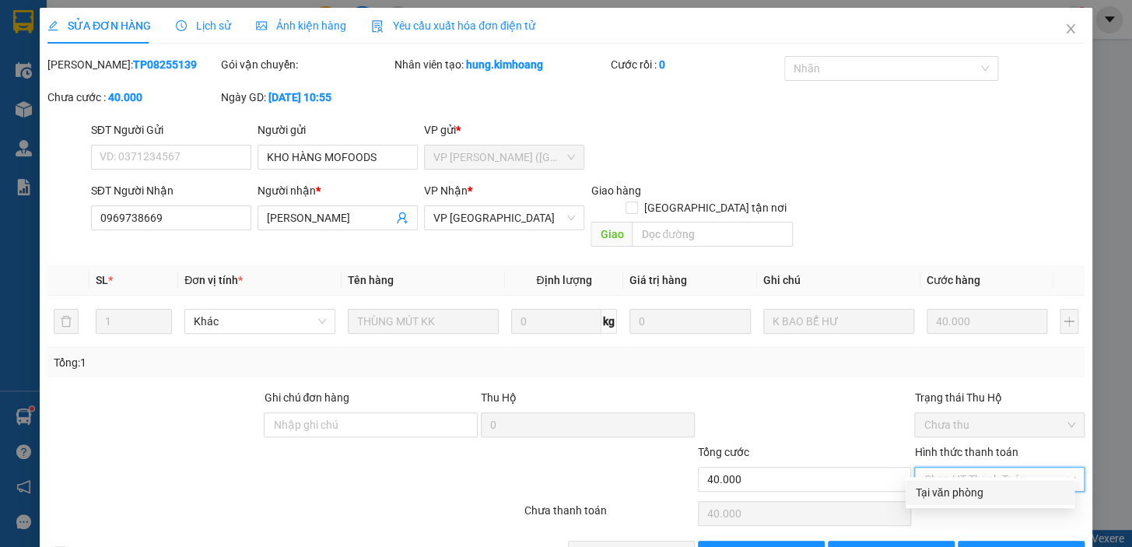
click at [929, 496] on div "Tại văn phòng" at bounding box center [990, 492] width 150 height 17
type input "0"
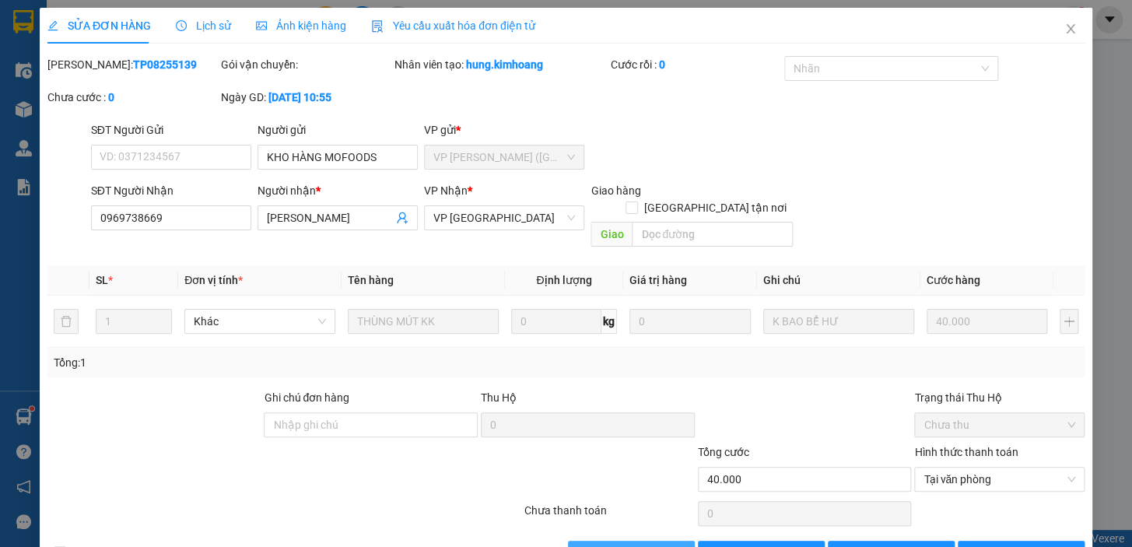
drag, startPoint x: 630, startPoint y: 535, endPoint x: 726, endPoint y: 474, distance: 113.7
click at [630, 544] on span "[PERSON_NAME] và Giao hàng" at bounding box center [671, 552] width 149 height 17
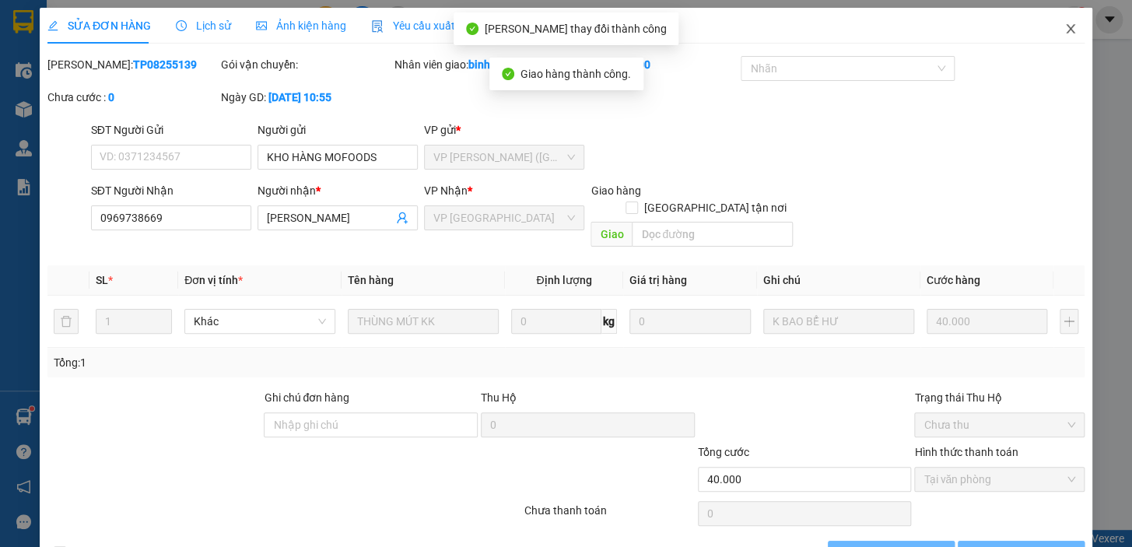
click at [1065, 27] on icon "close" at bounding box center [1069, 28] width 9 height 9
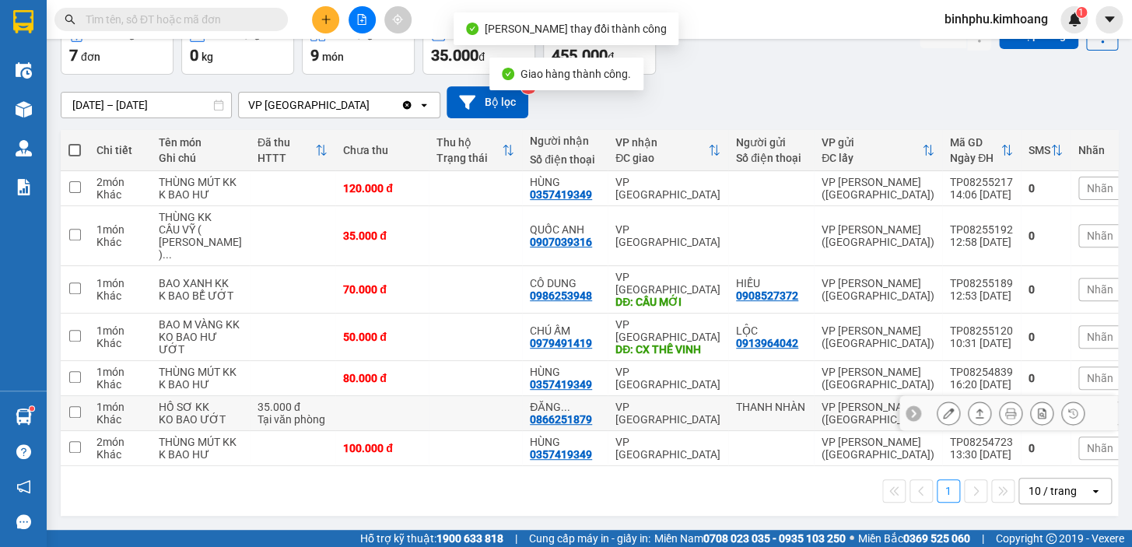
scroll to position [156, 0]
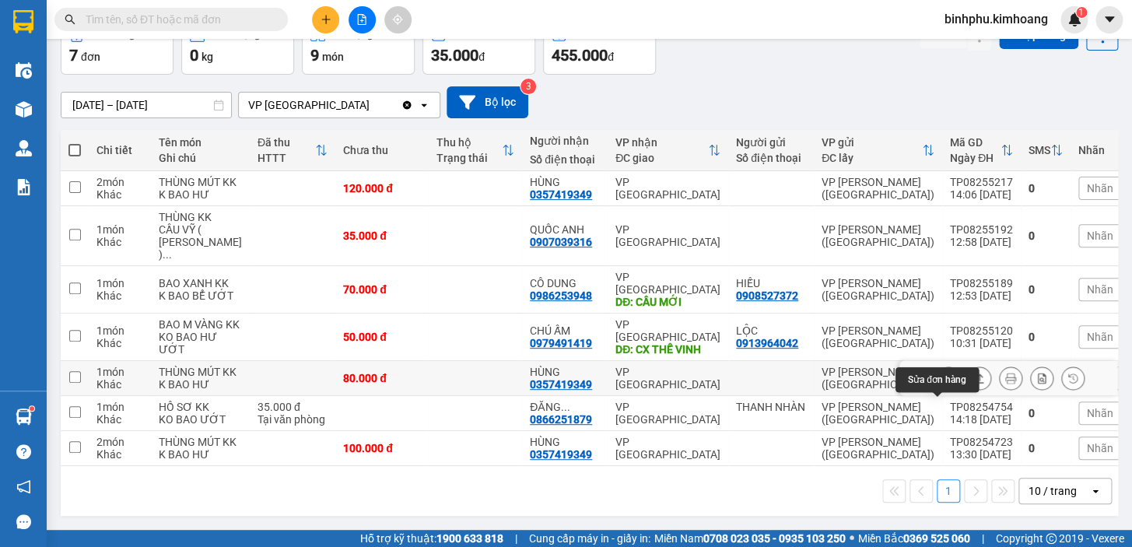
click at [946, 365] on button at bounding box center [948, 378] width 22 height 27
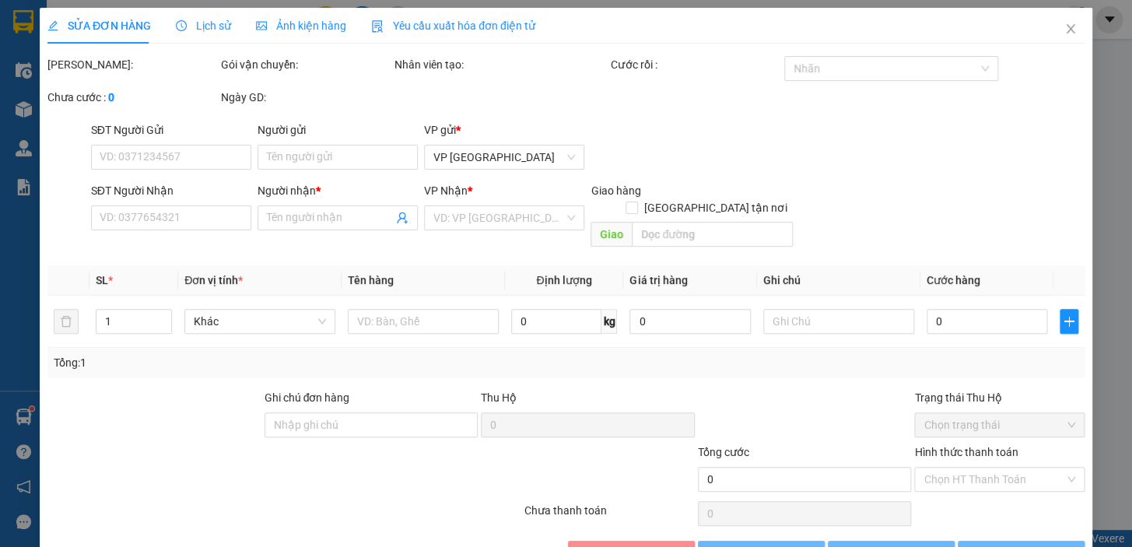
type input "0357419349"
type input "HÙNG"
type input "80.000"
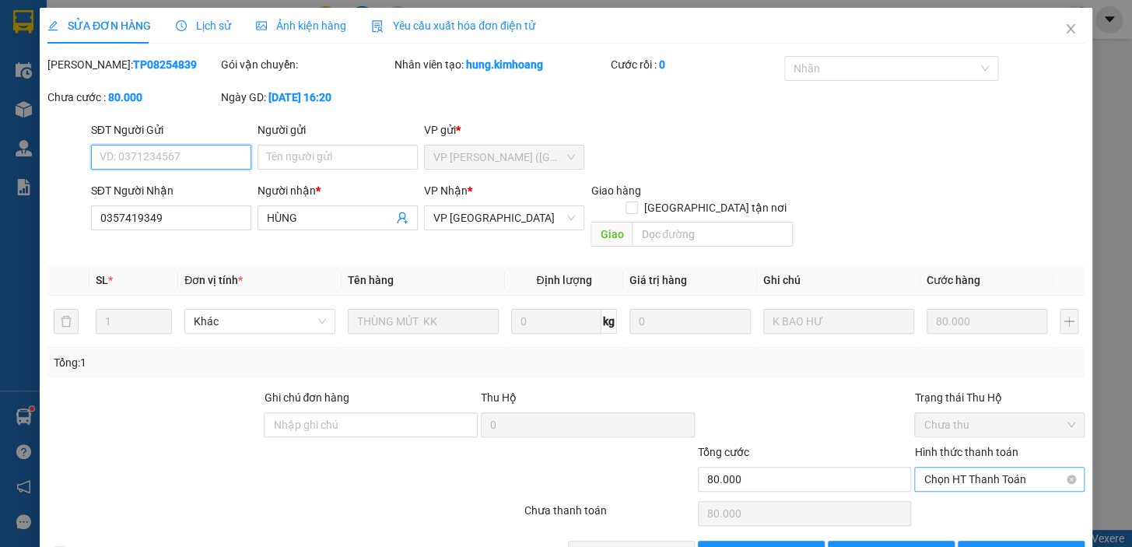
click at [944, 467] on span "Chọn HT Thanh Toán" at bounding box center [999, 478] width 152 height 23
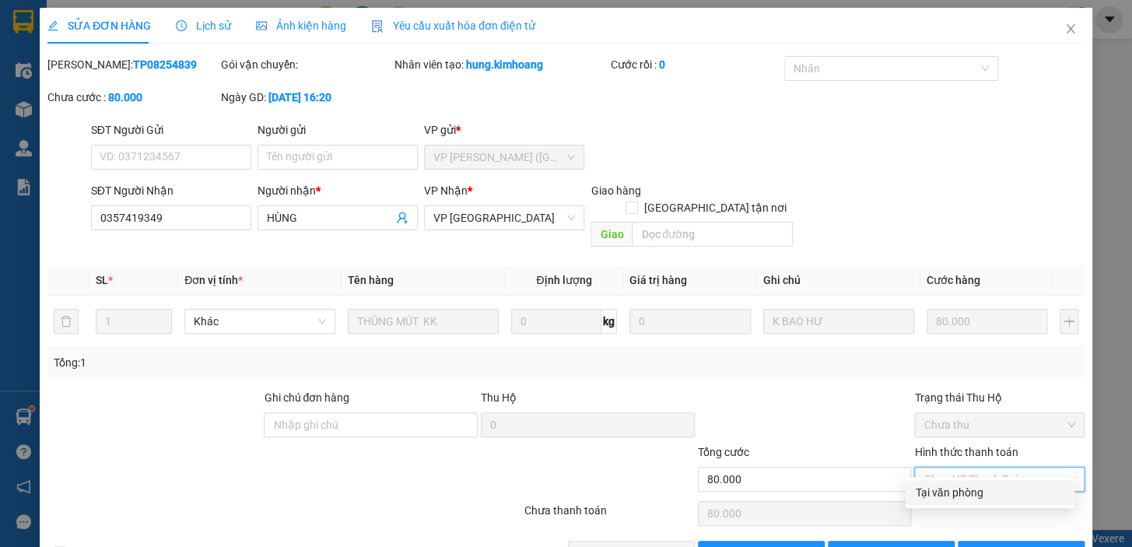
click at [935, 498] on div "Tại văn phòng" at bounding box center [990, 492] width 150 height 17
type input "0"
drag, startPoint x: 667, startPoint y: 530, endPoint x: 704, endPoint y: 504, distance: 45.1
click at [669, 544] on span "[PERSON_NAME] và Giao hàng" at bounding box center [671, 552] width 149 height 17
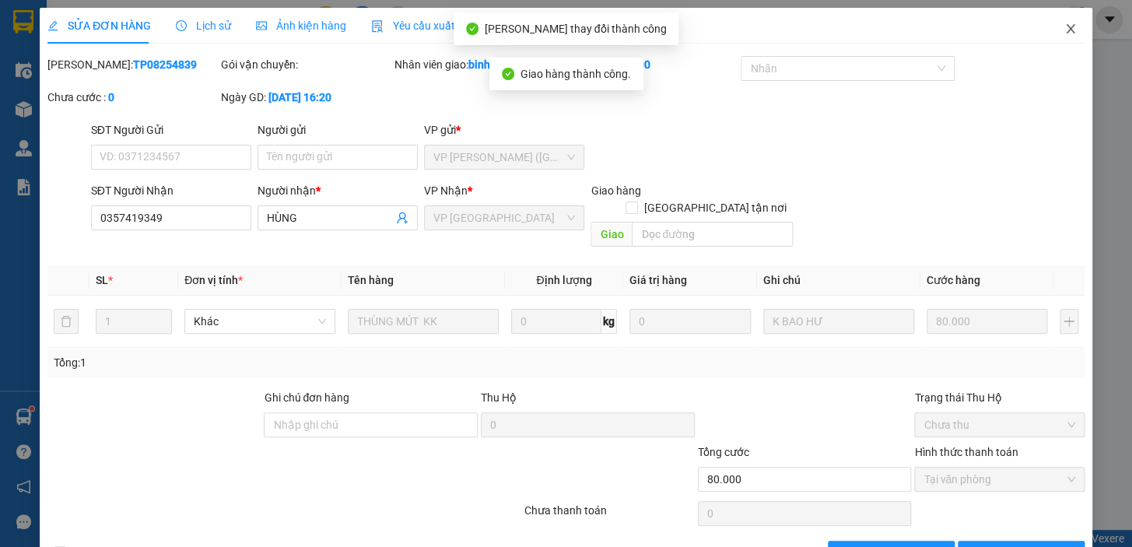
click at [1064, 31] on icon "close" at bounding box center [1070, 29] width 12 height 12
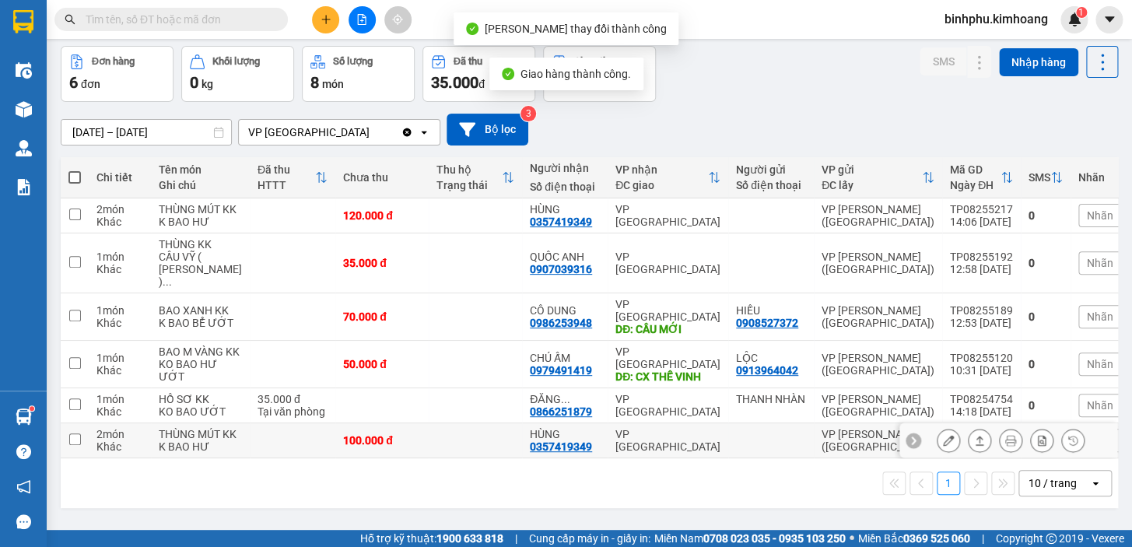
scroll to position [109, 0]
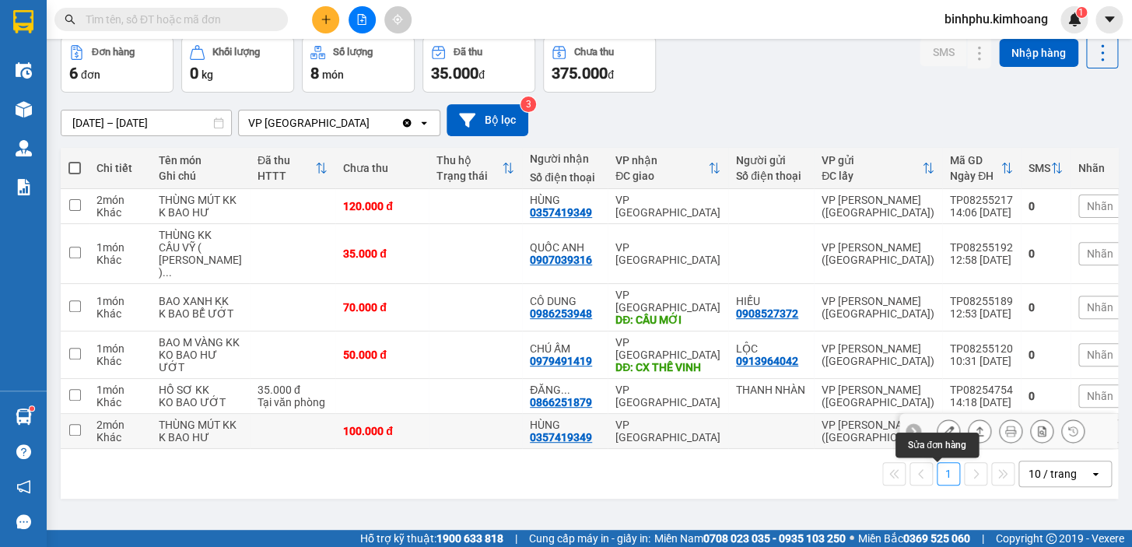
click at [937, 429] on button at bounding box center [948, 431] width 22 height 27
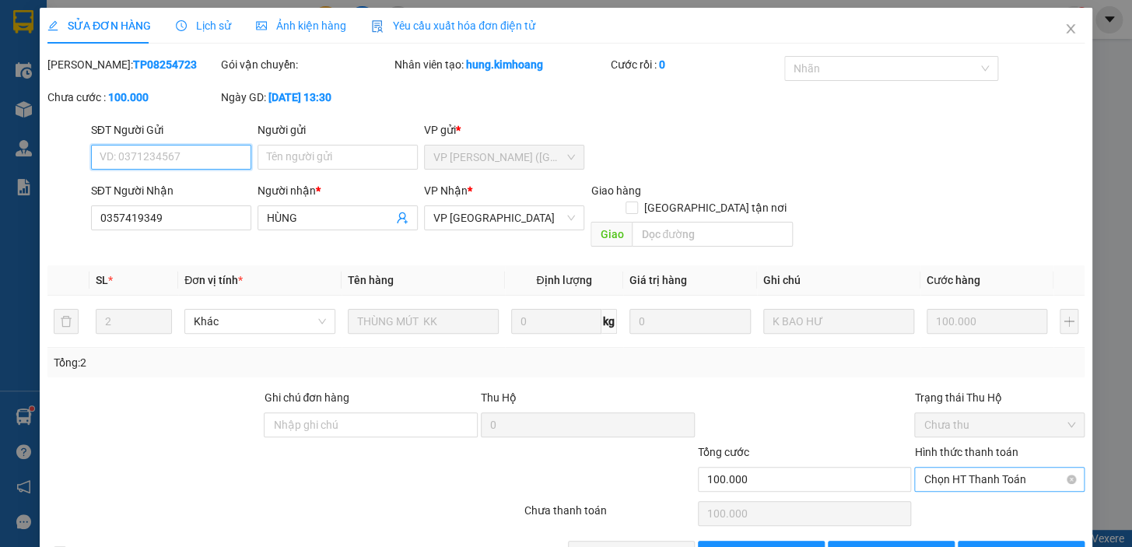
click at [944, 467] on span "Chọn HT Thanh Toán" at bounding box center [999, 478] width 152 height 23
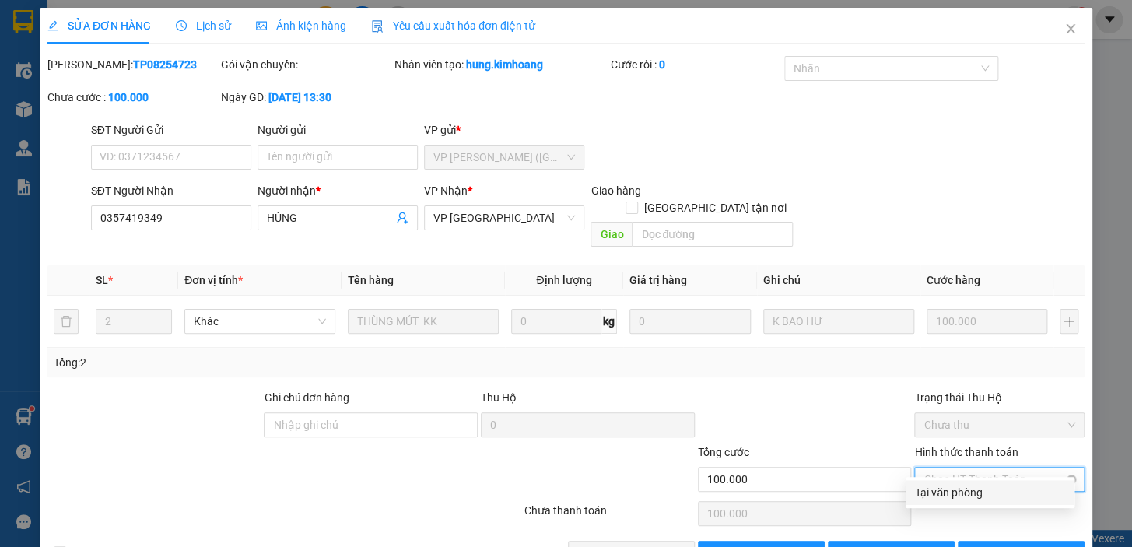
click at [943, 482] on div "Tại văn phòng" at bounding box center [989, 492] width 169 height 25
type input "0"
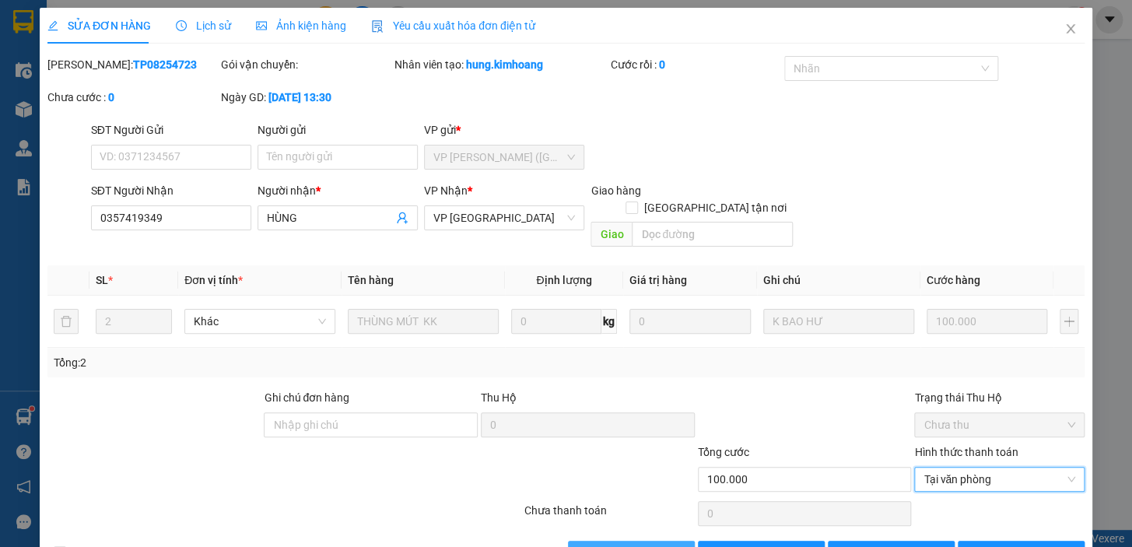
click at [637, 544] on span "[PERSON_NAME] và Giao hàng" at bounding box center [671, 552] width 149 height 17
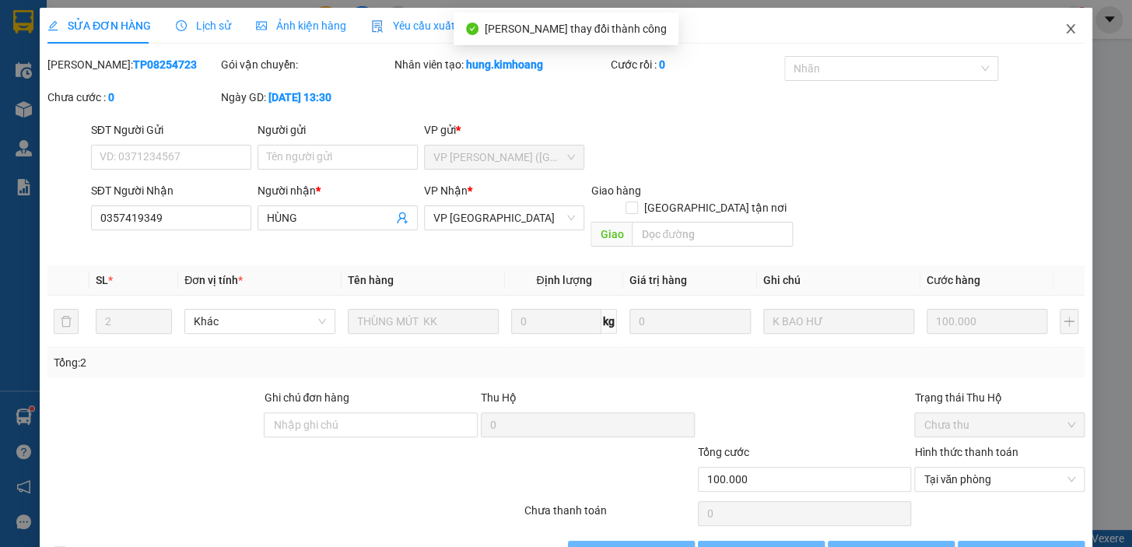
click at [1065, 33] on icon "close" at bounding box center [1069, 28] width 9 height 9
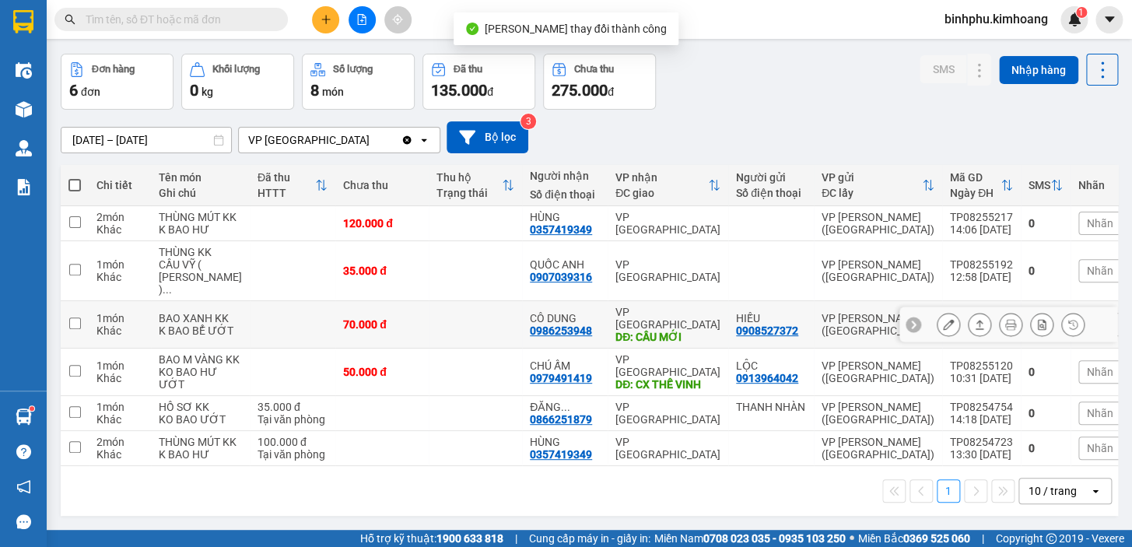
scroll to position [109, 0]
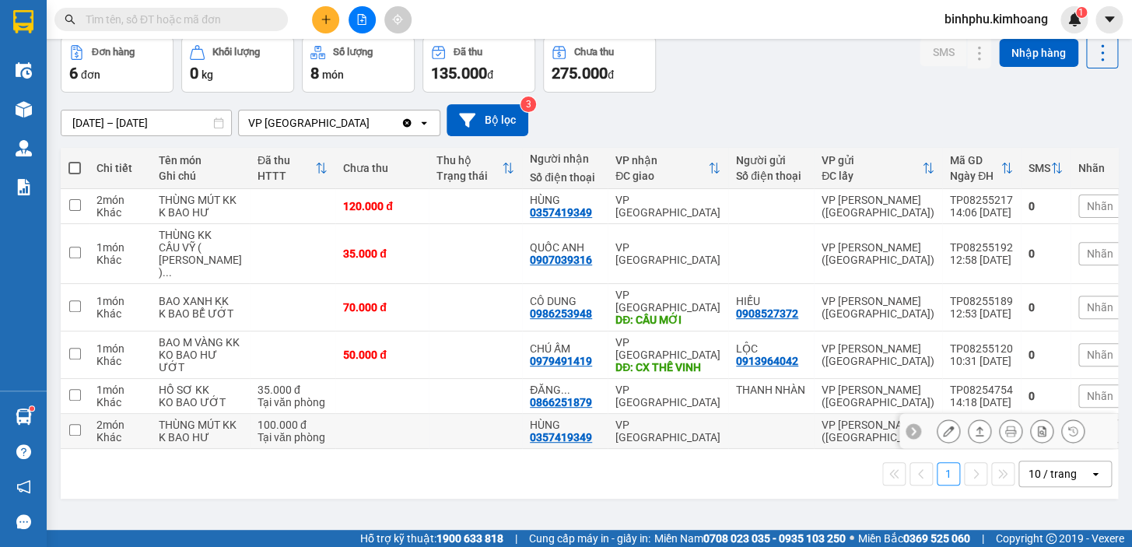
click at [0, 0] on div "Đang tải dữ liệu" at bounding box center [0, 0] width 0 height 0
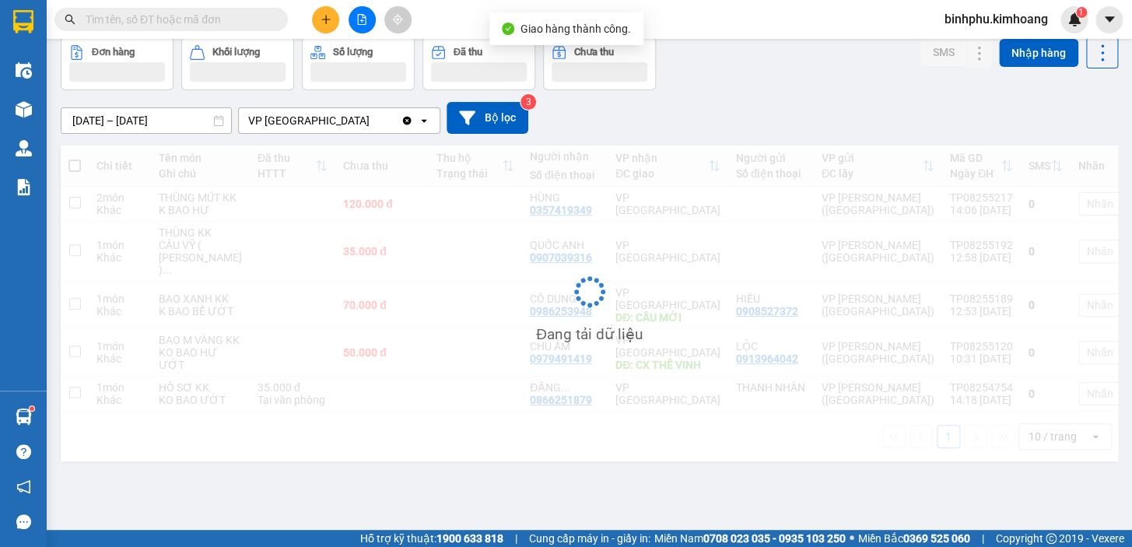
scroll to position [71, 0]
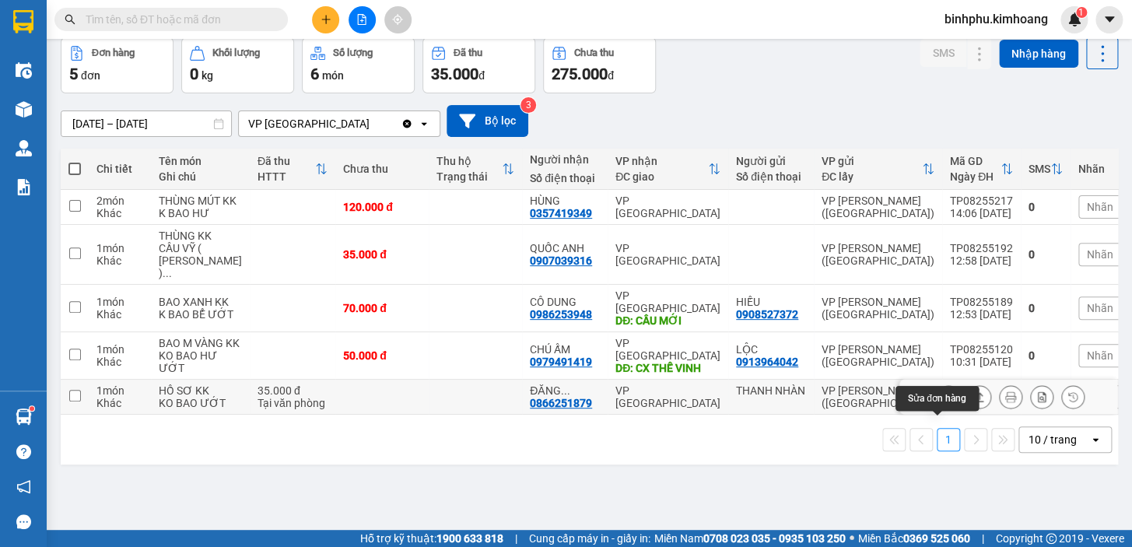
click at [943, 402] on icon at bounding box center [948, 396] width 11 height 11
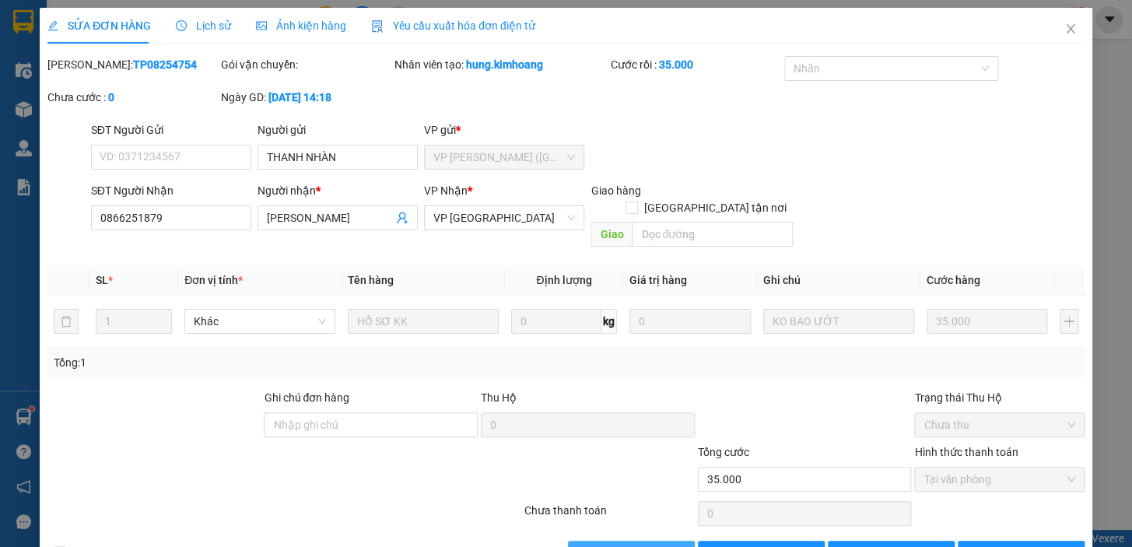
click at [617, 544] on span "[PERSON_NAME] và Giao hàng" at bounding box center [671, 552] width 149 height 17
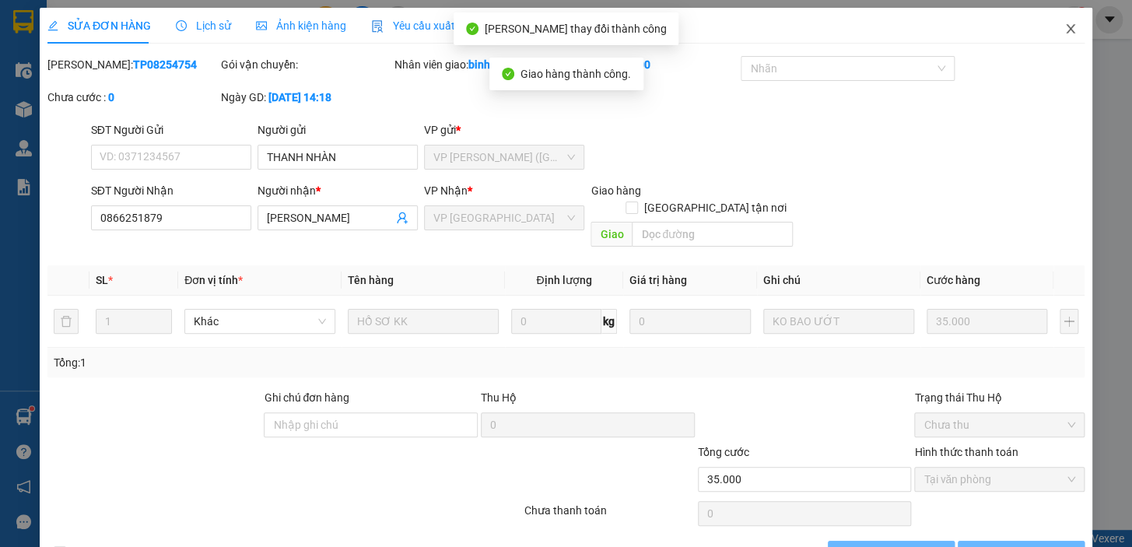
click at [1064, 31] on icon "close" at bounding box center [1070, 29] width 12 height 12
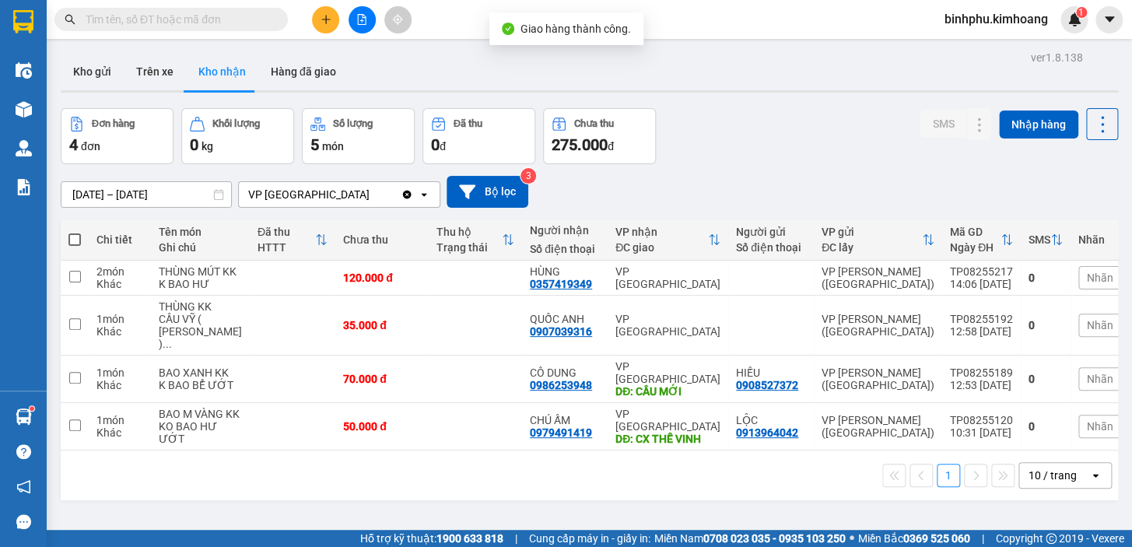
click at [1043, 483] on div "10 / trang" at bounding box center [1052, 475] width 48 height 16
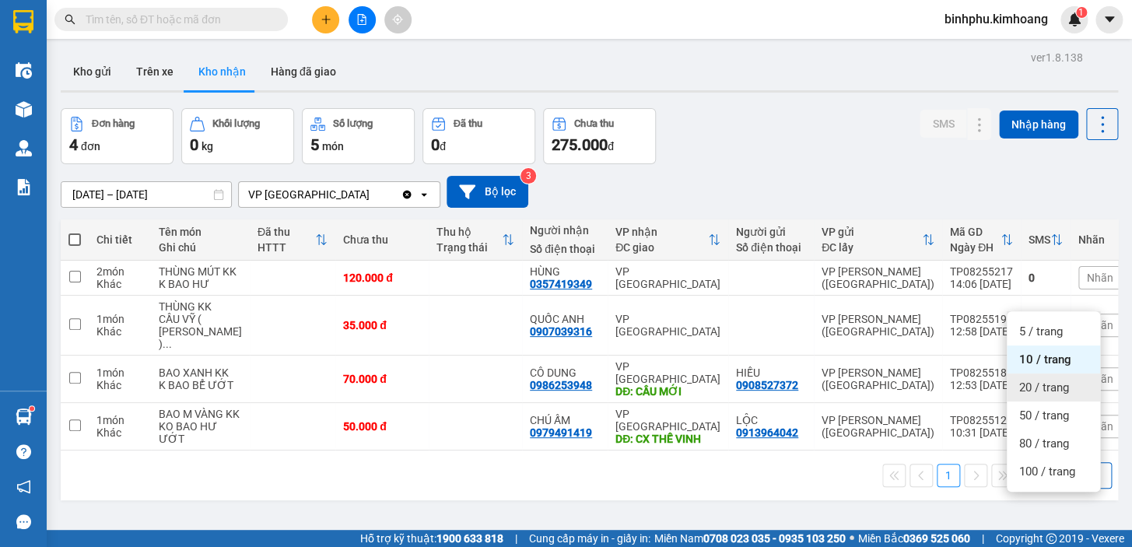
click at [1062, 388] on span "20 / trang" at bounding box center [1044, 388] width 50 height 16
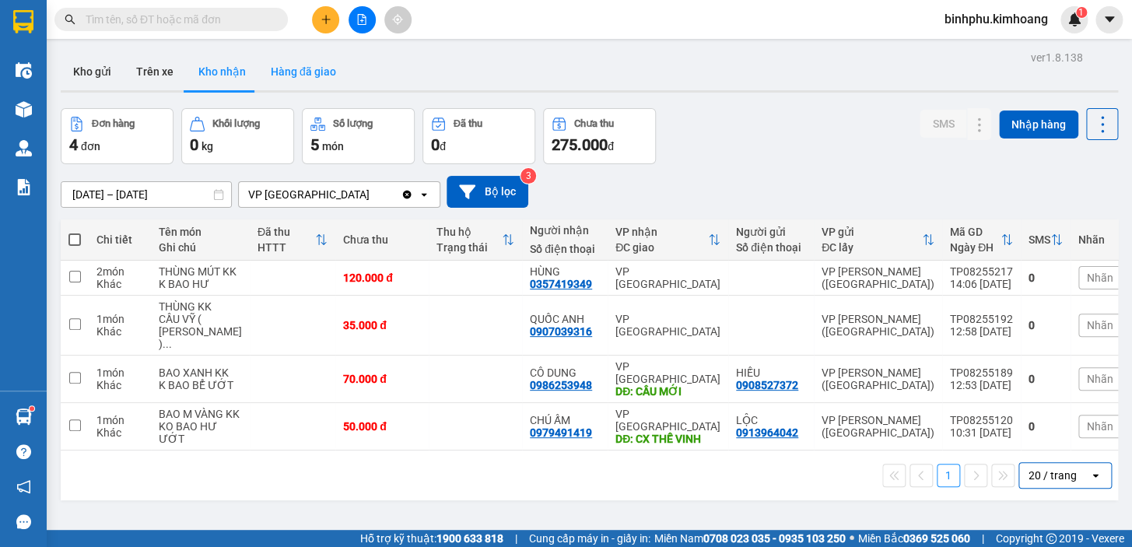
click at [292, 61] on button "Hàng đã giao" at bounding box center [303, 71] width 90 height 37
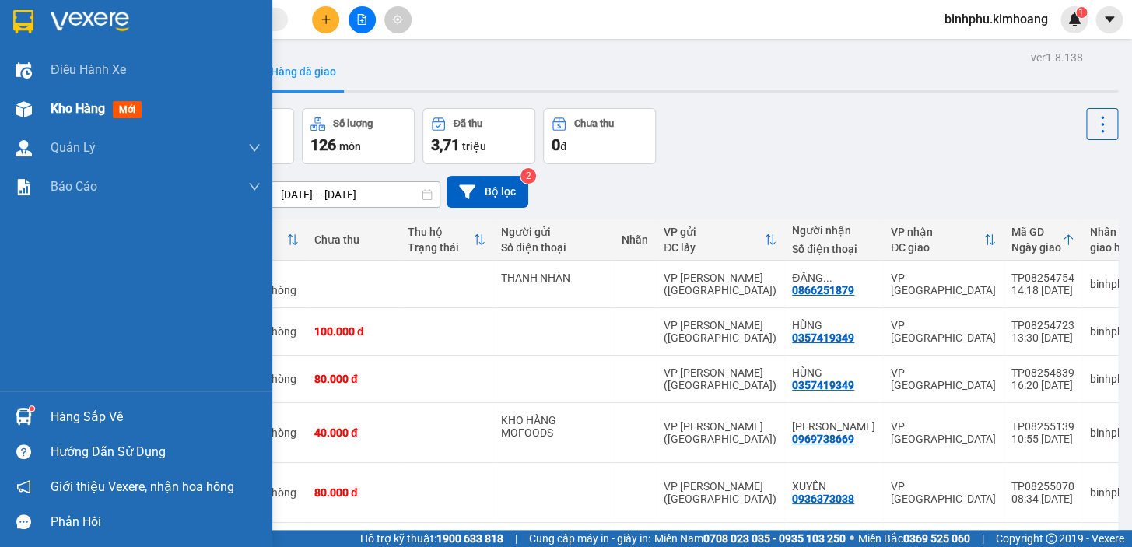
click at [79, 107] on span "Kho hàng" at bounding box center [78, 108] width 54 height 15
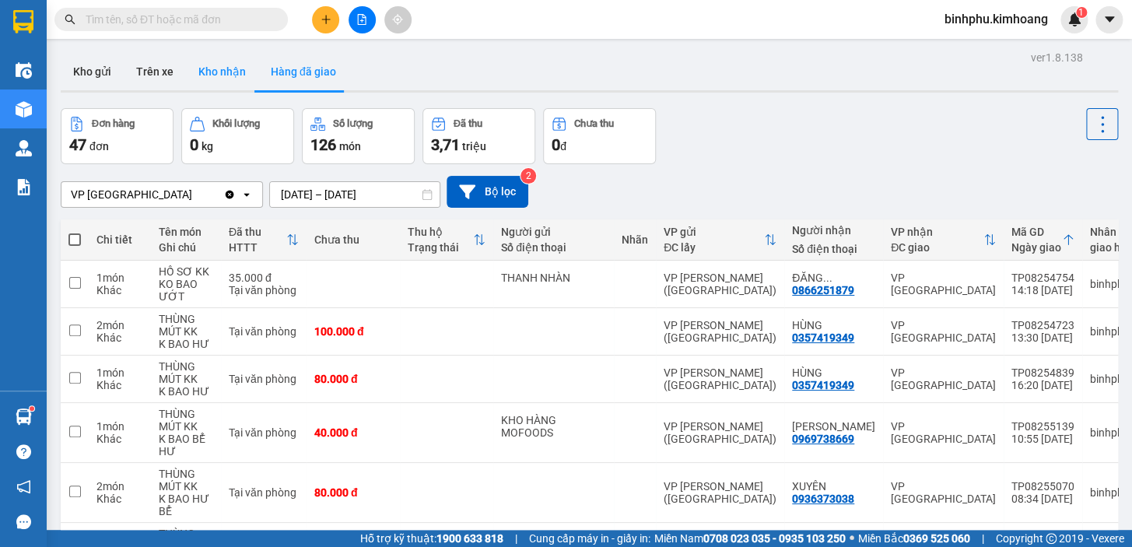
click at [240, 76] on button "Kho nhận" at bounding box center [222, 71] width 72 height 37
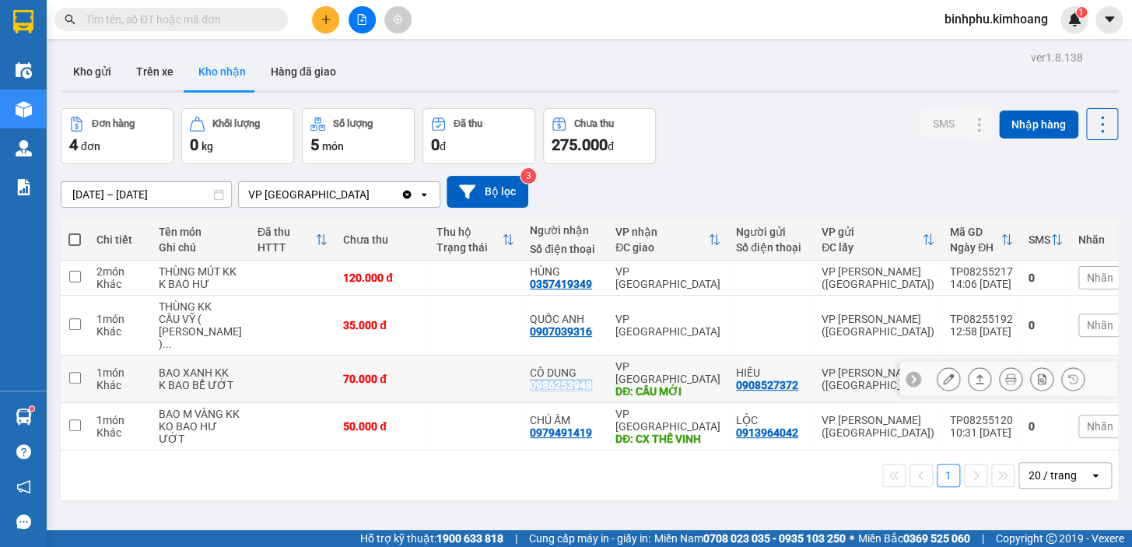
drag, startPoint x: 499, startPoint y: 386, endPoint x: 575, endPoint y: 394, distance: 75.9
click at [575, 394] on td "CÔ DUNG 0986253948" at bounding box center [565, 378] width 86 height 47
checkbox input "true"
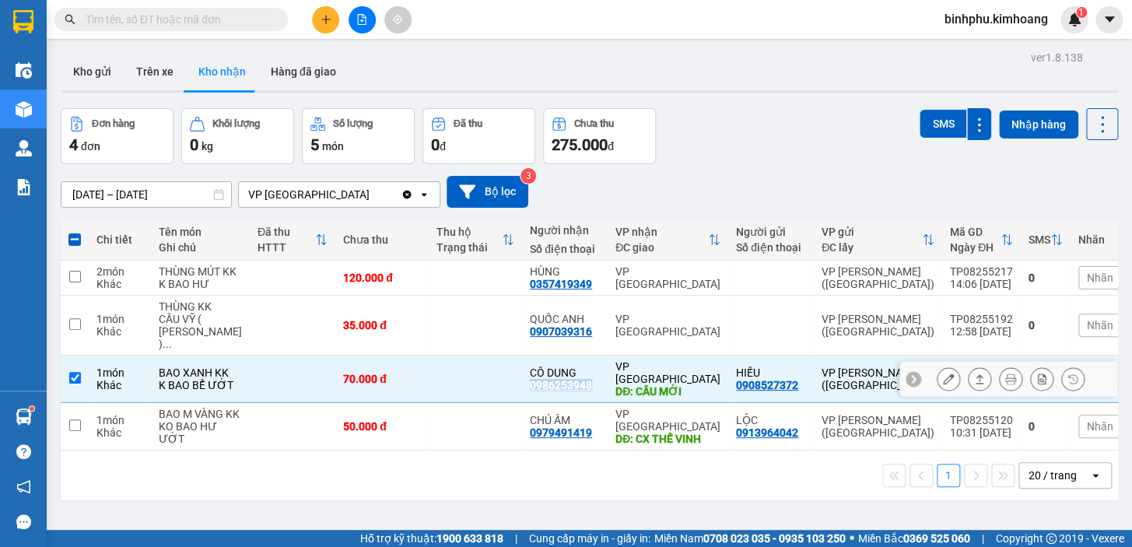
copy div "0986253948"
click at [226, 17] on input "text" at bounding box center [178, 19] width 184 height 17
paste input "0986253948"
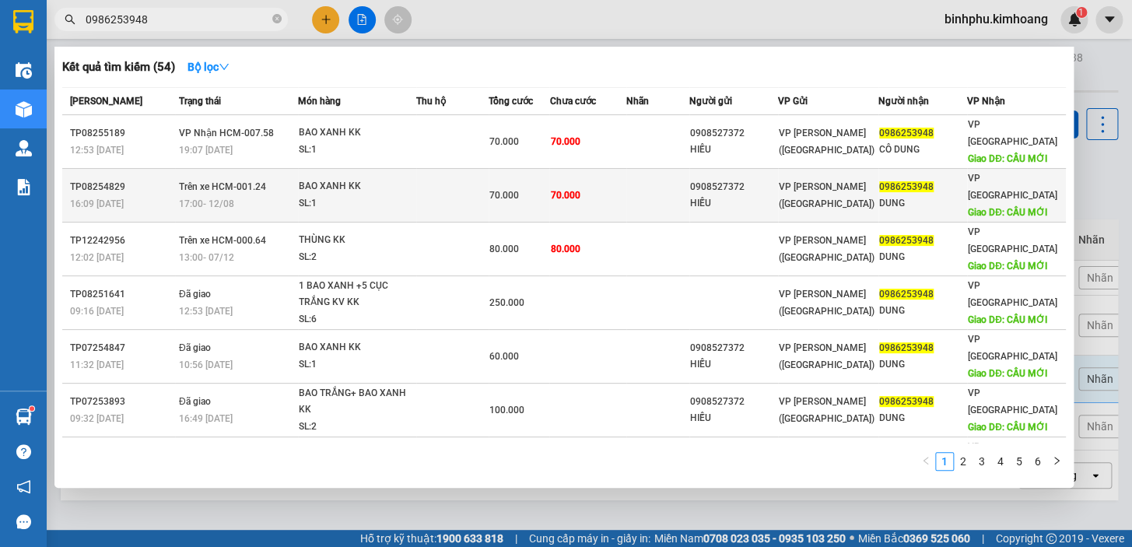
type input "0986253948"
click at [905, 181] on span "0986253948" at bounding box center [906, 186] width 54 height 11
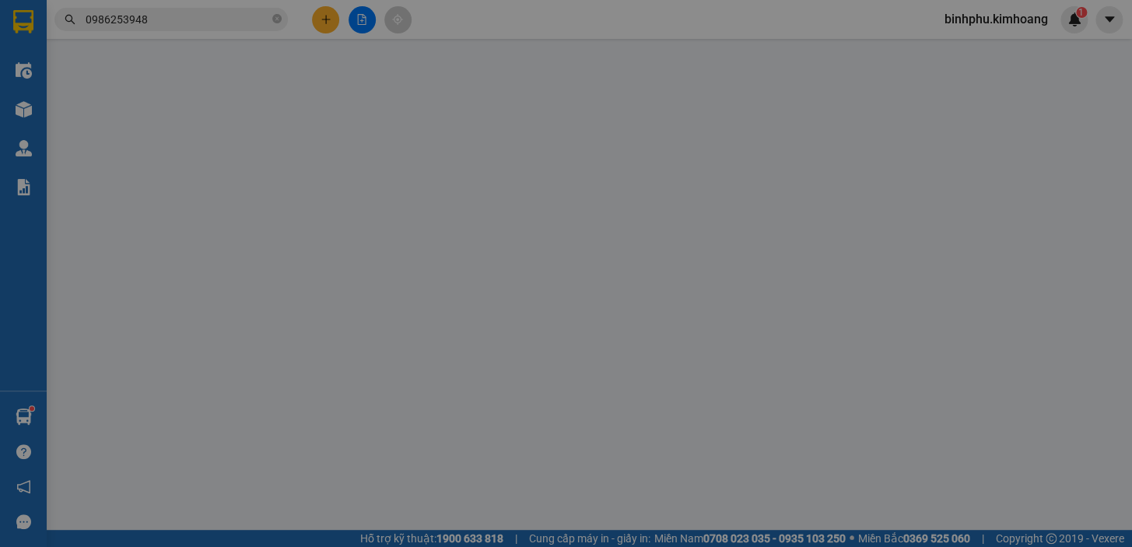
type input "0908527372"
type input "HIẾU"
type input "0986253948"
type input "DUNG"
type input "CẦU MỚI"
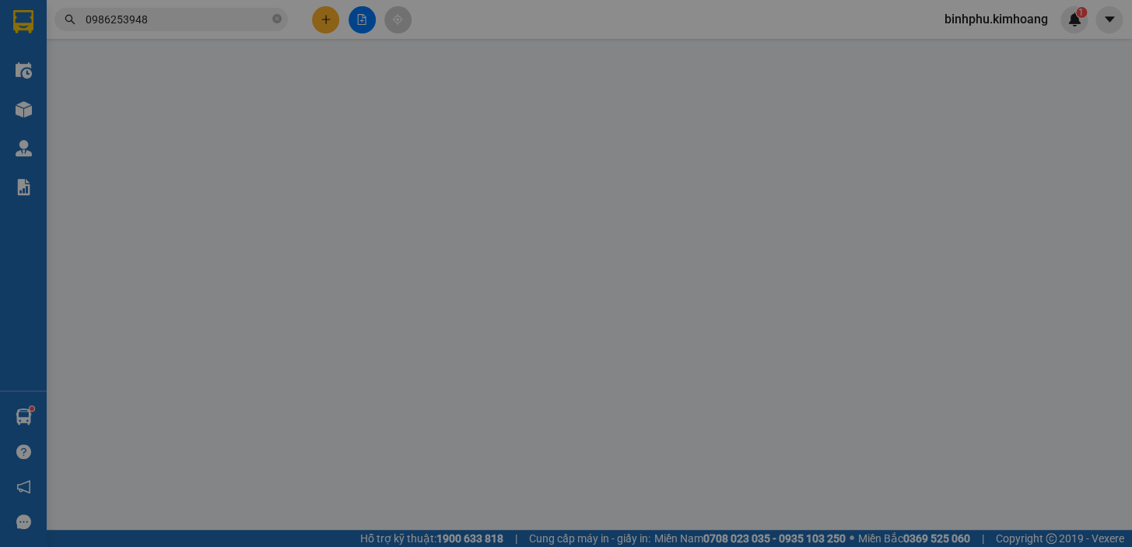
type input "70.000"
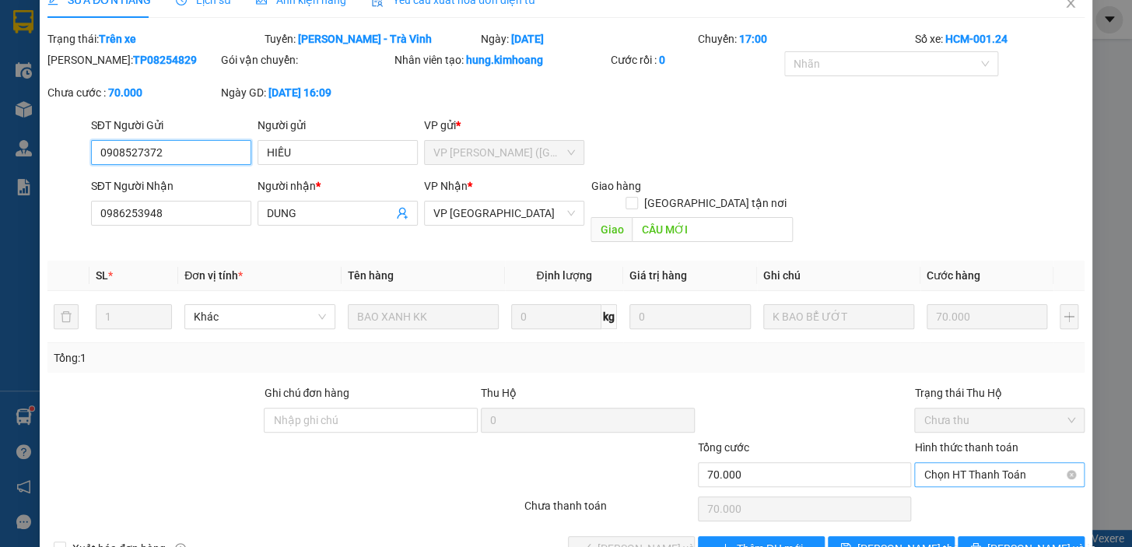
scroll to position [52, 0]
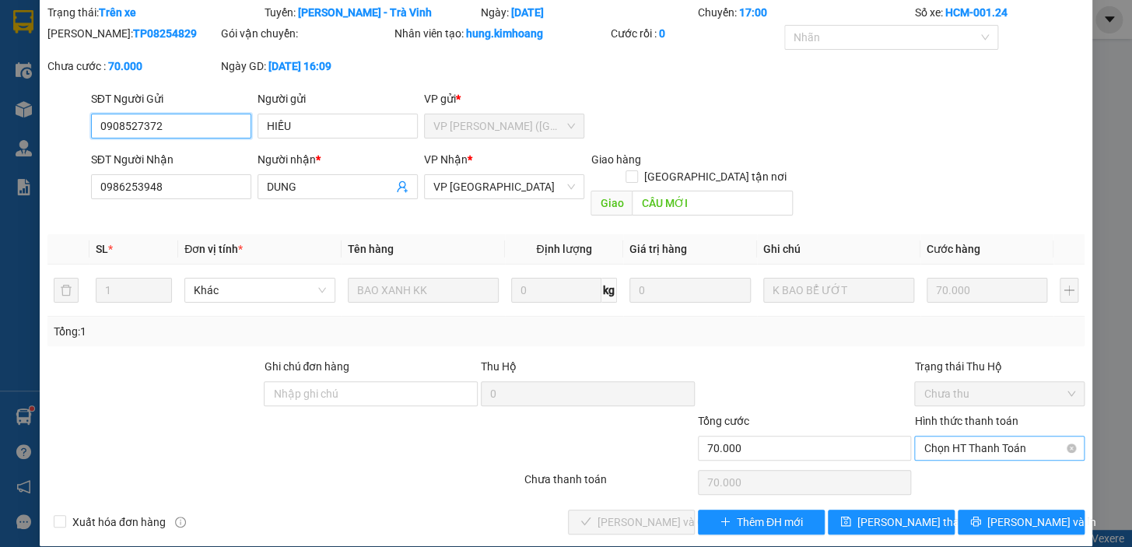
drag, startPoint x: 977, startPoint y: 432, endPoint x: 971, endPoint y: 439, distance: 8.9
click at [974, 436] on span "Chọn HT Thanh Toán" at bounding box center [999, 447] width 152 height 23
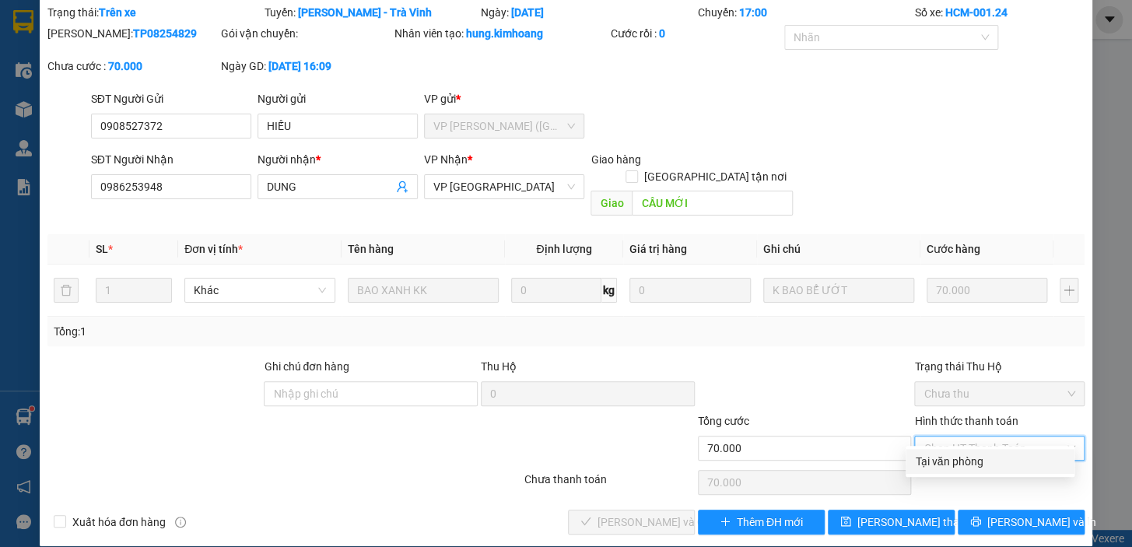
click at [962, 463] on div "Tại văn phòng" at bounding box center [990, 461] width 150 height 17
type input "0"
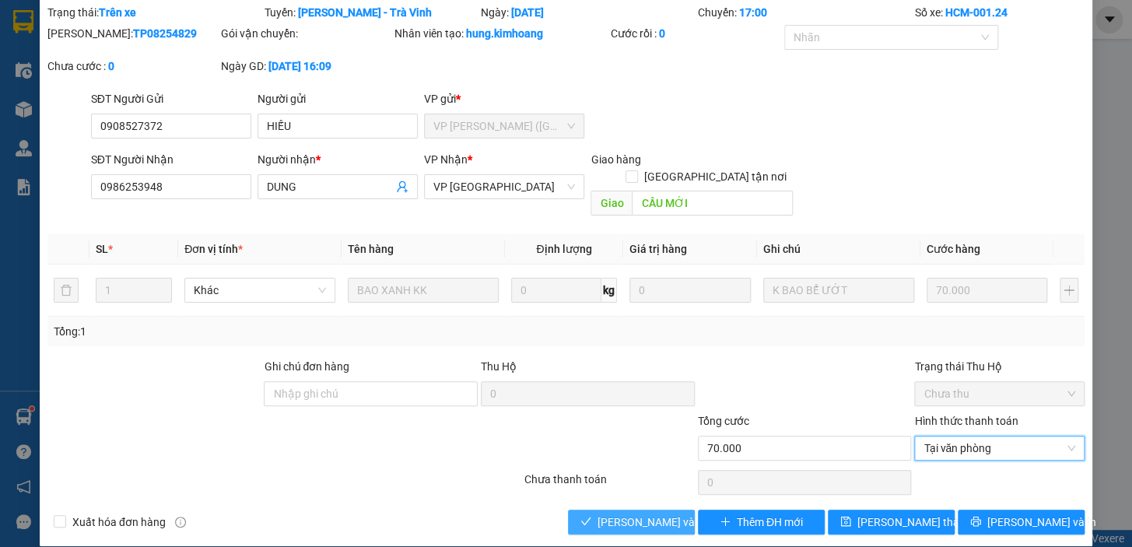
drag, startPoint x: 595, startPoint y: 505, endPoint x: 715, endPoint y: 387, distance: 167.7
click at [603, 509] on button "[PERSON_NAME] và Giao hàng" at bounding box center [631, 521] width 127 height 25
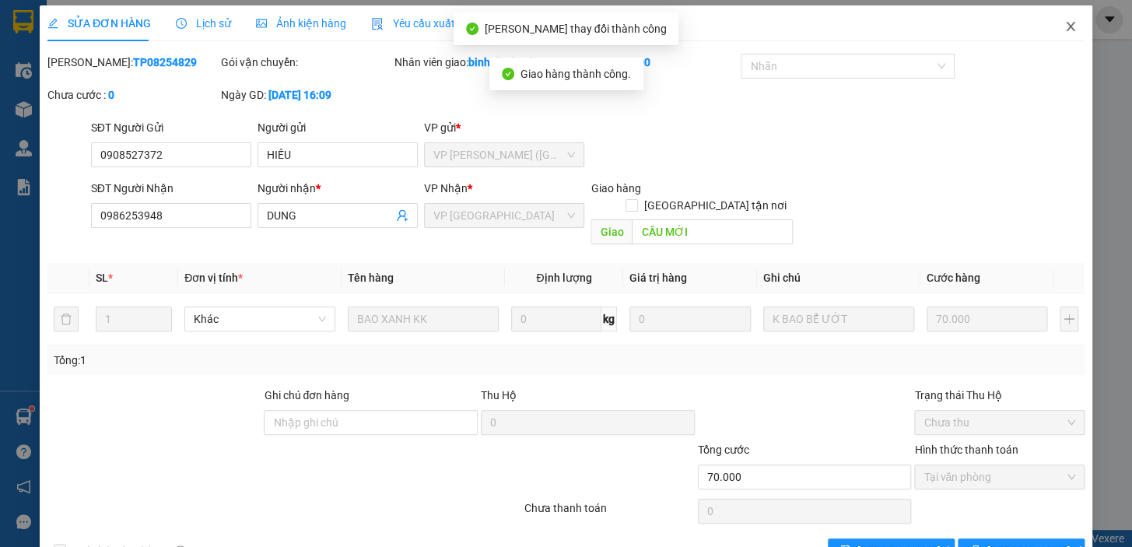
scroll to position [0, 0]
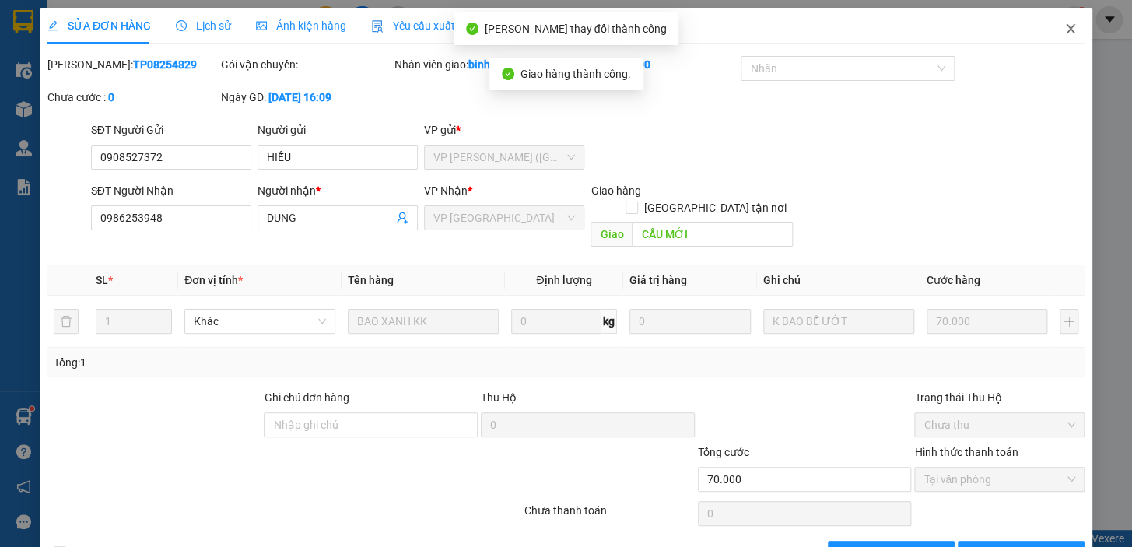
click at [1064, 24] on icon "close" at bounding box center [1070, 29] width 12 height 12
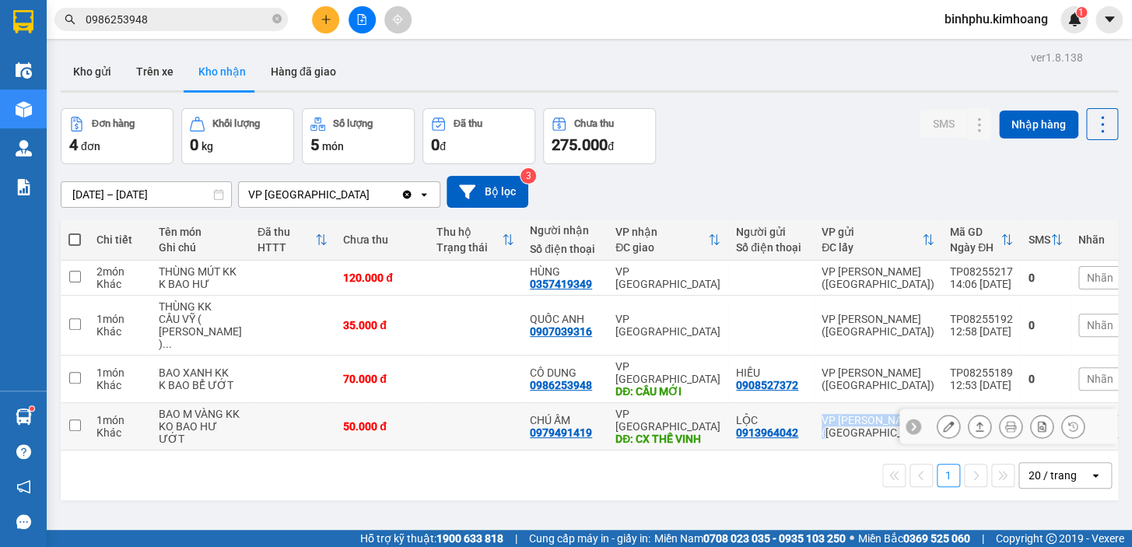
drag, startPoint x: 792, startPoint y: 474, endPoint x: 887, endPoint y: 468, distance: 95.0
click at [887, 450] on td "VP [PERSON_NAME] ([GEOGRAPHIC_DATA])" at bounding box center [877, 426] width 128 height 47
checkbox input "true"
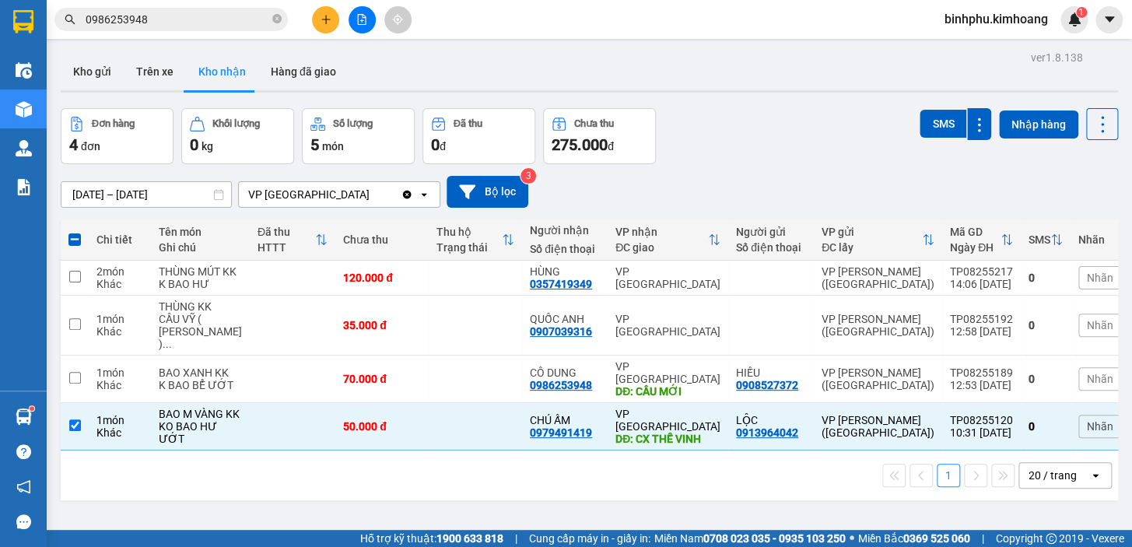
click at [848, 488] on div "1 20 / trang open" at bounding box center [589, 475] width 1044 height 26
click at [847, 488] on div "1 20 / trang open" at bounding box center [589, 475] width 1044 height 26
click at [722, 488] on div "1 20 / trang open" at bounding box center [589, 475] width 1044 height 26
click at [303, 67] on button "Hàng đã giao" at bounding box center [303, 71] width 90 height 37
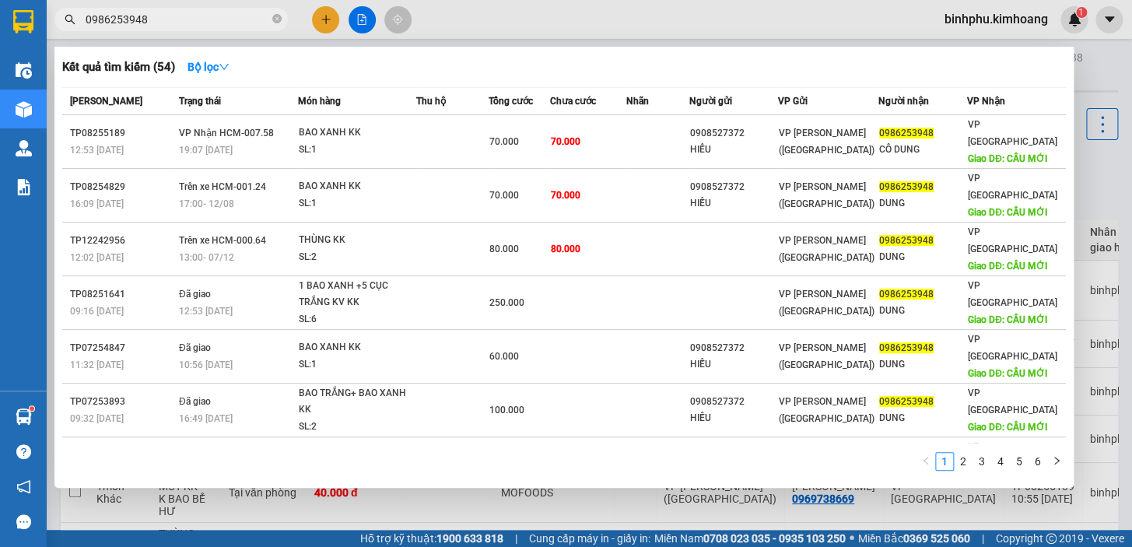
click at [229, 12] on input "0986253948" at bounding box center [178, 19] width 184 height 17
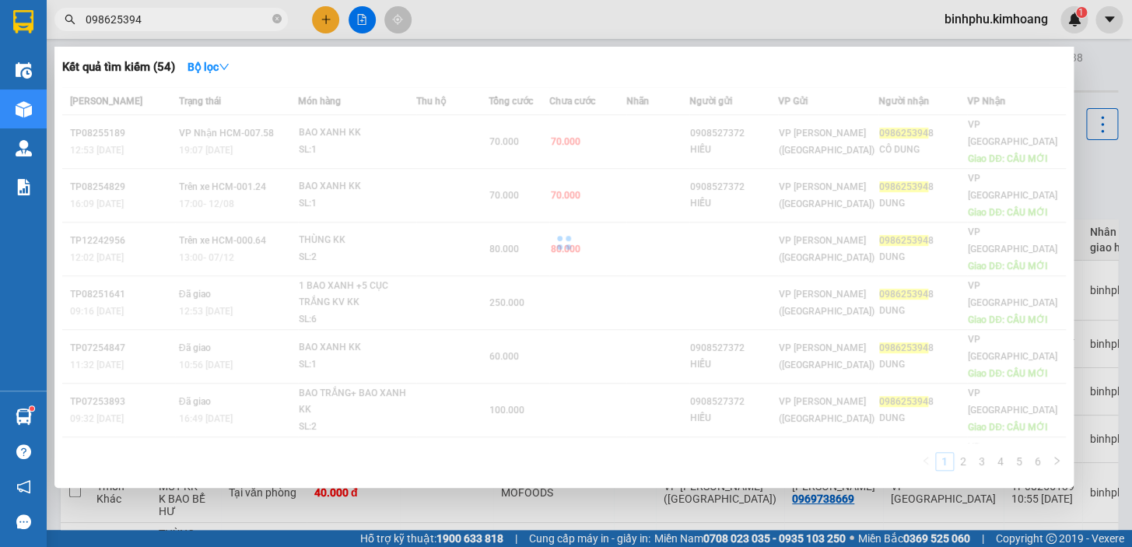
type input "0986253948"
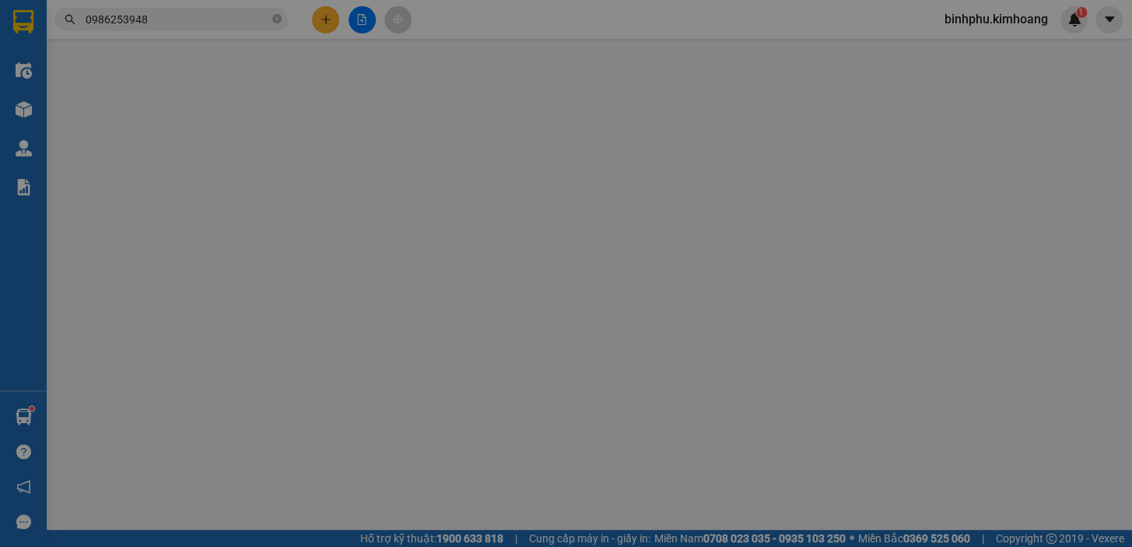
type input "0986253948"
type input "DUNG"
type input "CẦU MỚI"
type input "80.000"
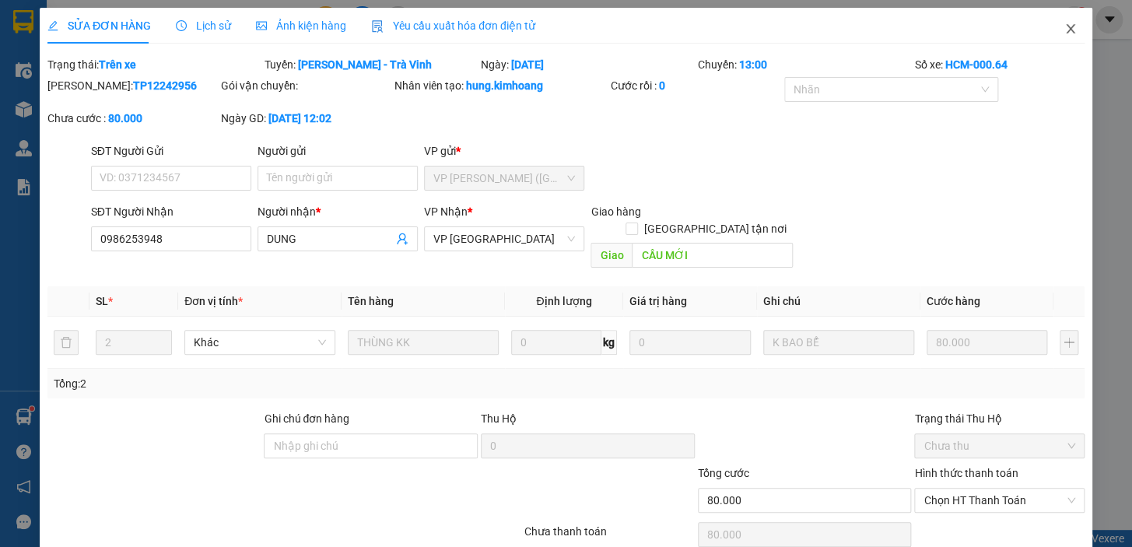
click at [1065, 32] on icon "close" at bounding box center [1069, 28] width 9 height 9
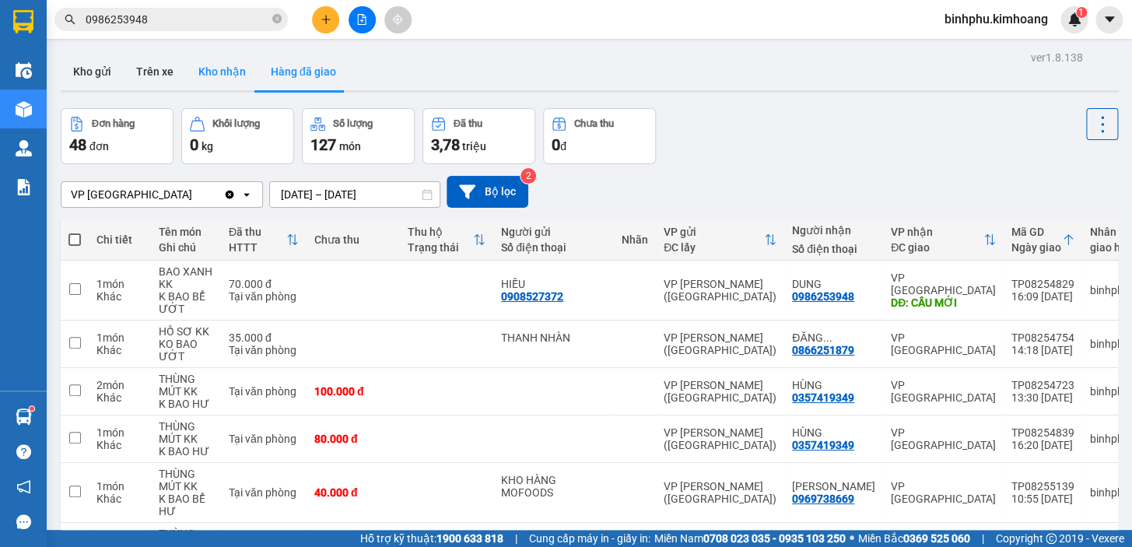
click at [210, 78] on button "Kho nhận" at bounding box center [222, 71] width 72 height 37
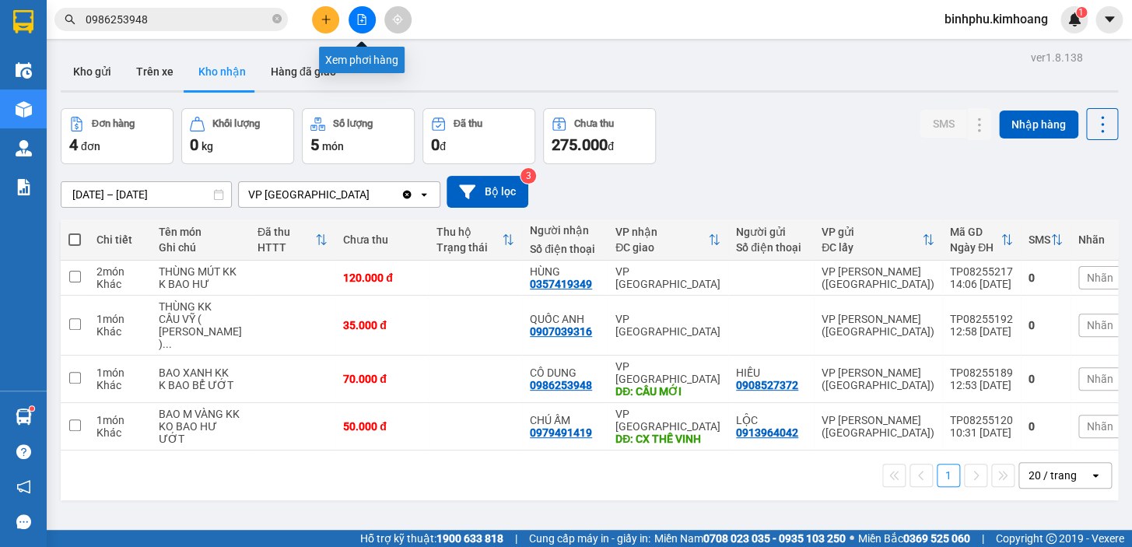
click at [362, 19] on icon "file-add" at bounding box center [362, 19] width 9 height 11
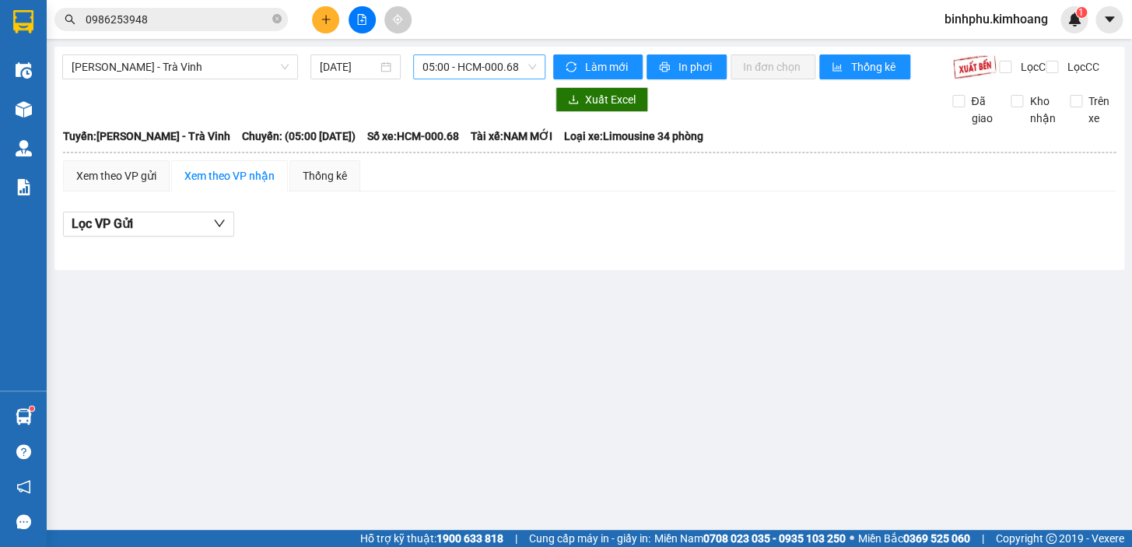
click at [452, 70] on span "05:00 - HCM-000.68" at bounding box center [479, 66] width 114 height 23
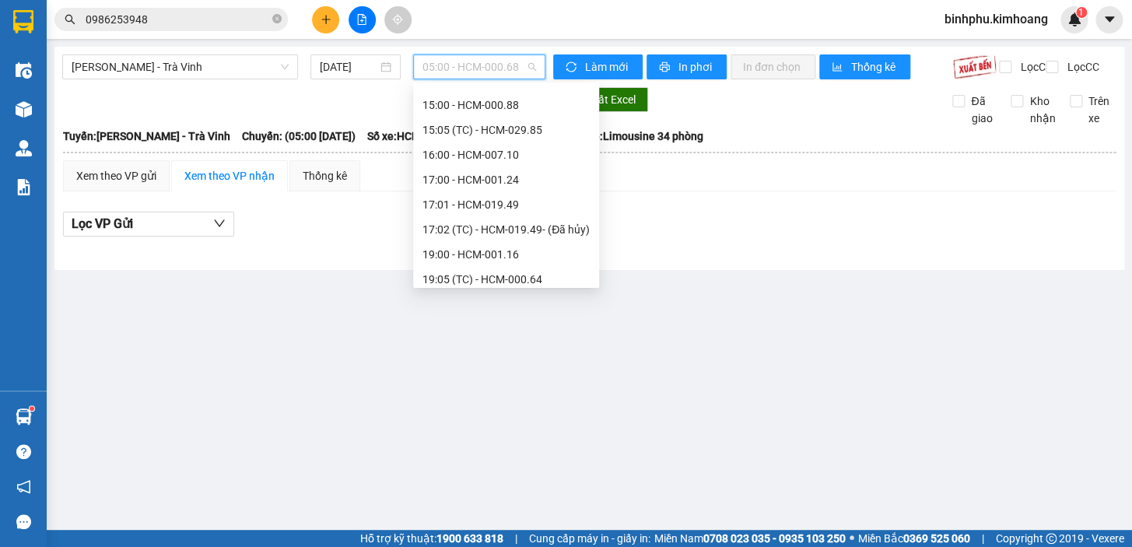
scroll to position [424, 0]
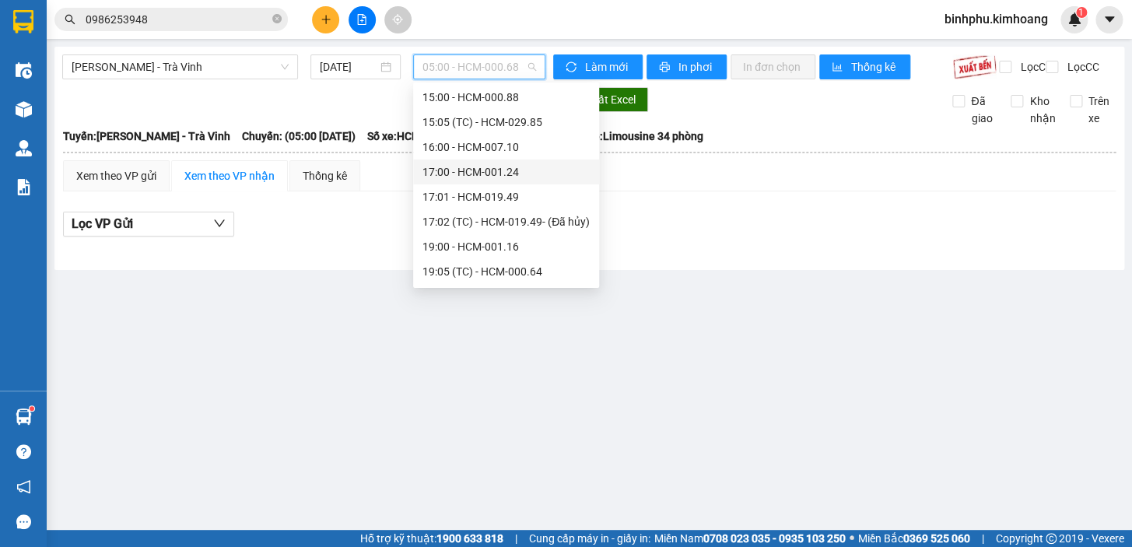
click at [502, 178] on div "17:00 - HCM-001.24" at bounding box center [505, 171] width 167 height 17
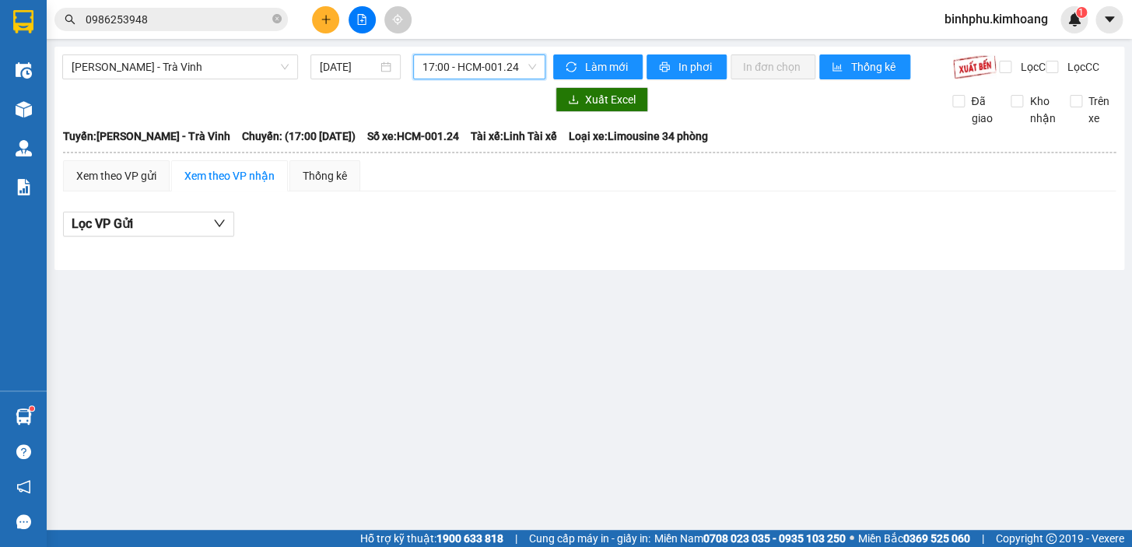
click at [458, 70] on span "17:00 - HCM-001.24" at bounding box center [479, 66] width 114 height 23
click at [760, 250] on div "Lọc VP Gửi" at bounding box center [589, 229] width 1052 height 50
click at [201, 22] on input "0986253948" at bounding box center [178, 19] width 184 height 17
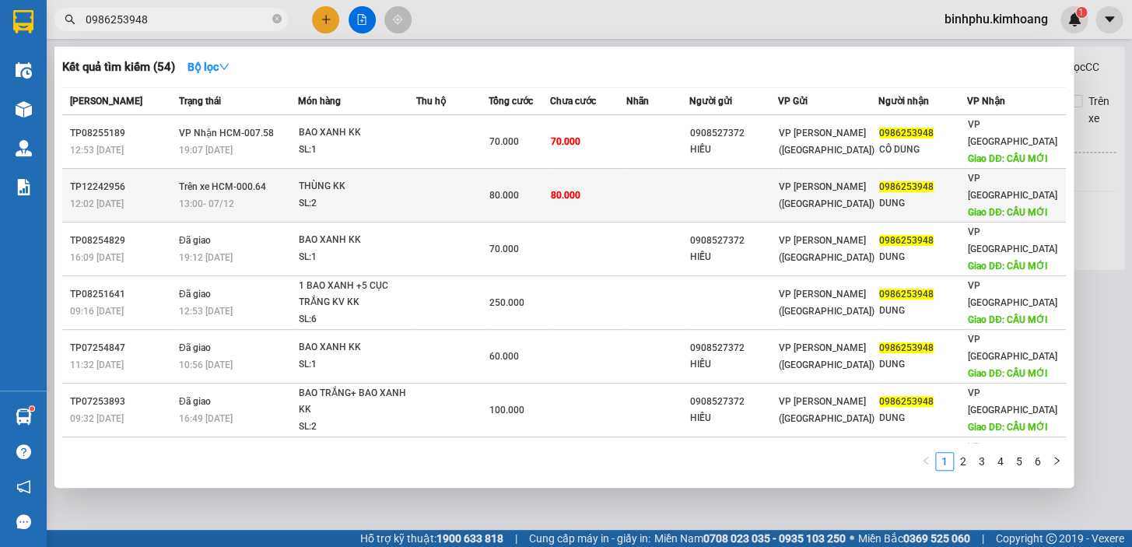
click at [543, 187] on div "80.000" at bounding box center [518, 195] width 59 height 17
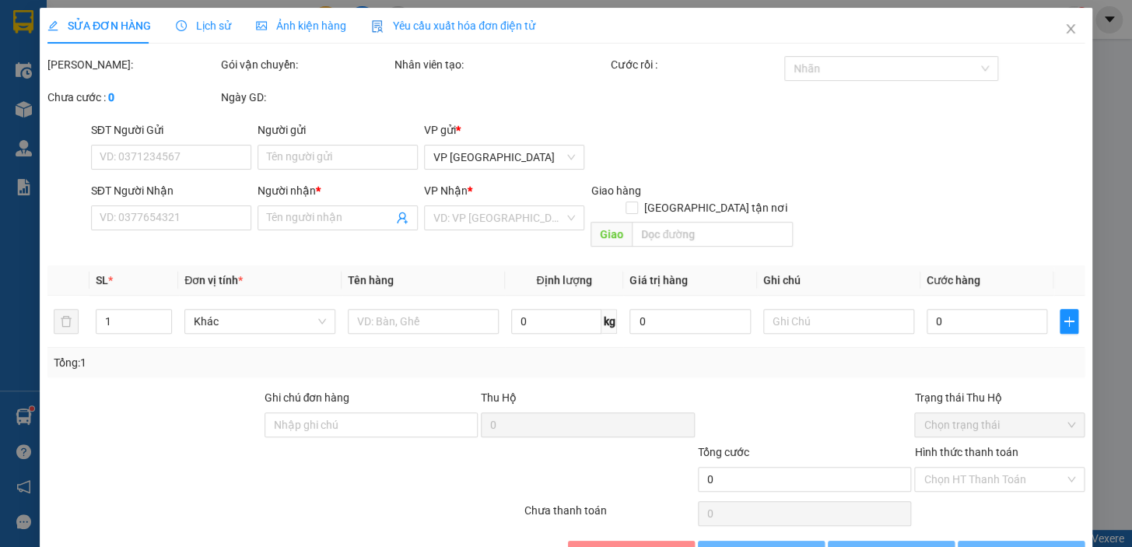
type input "0986253948"
type input "DUNG"
type input "CẦU MỚI"
type input "80.000"
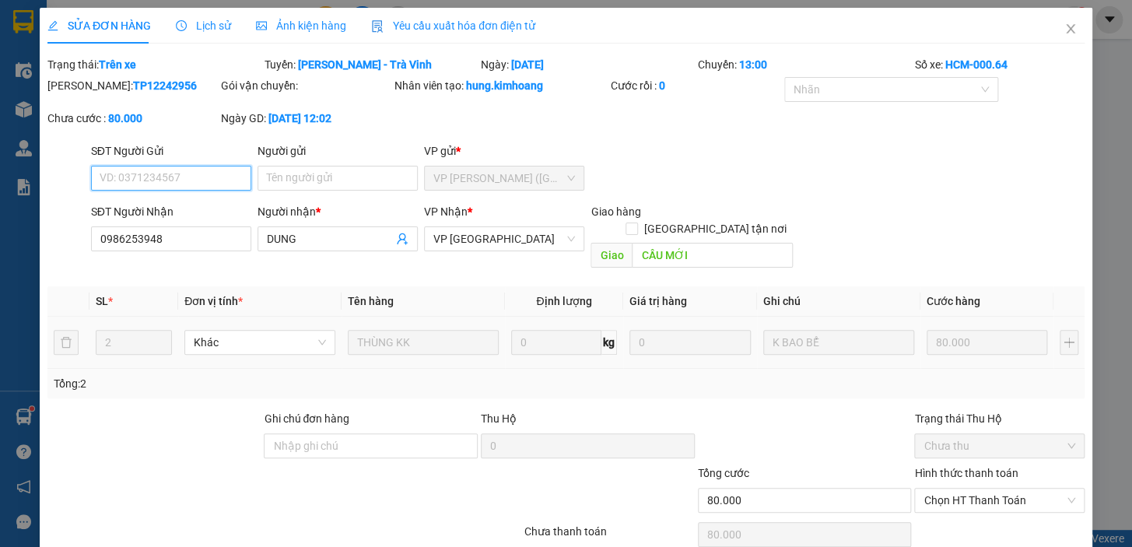
scroll to position [52, 0]
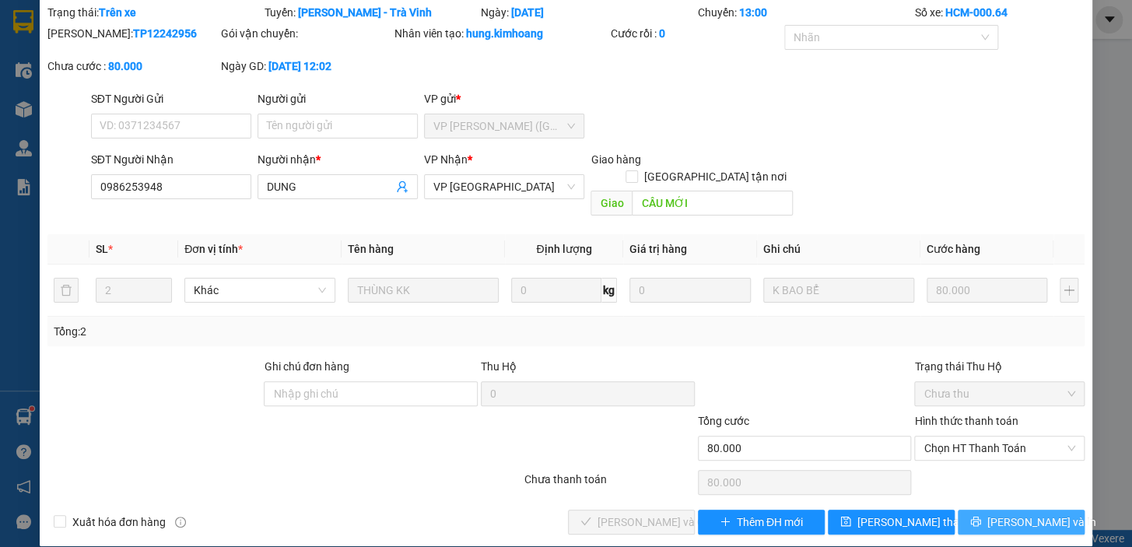
click at [997, 513] on span "[PERSON_NAME] và In" at bounding box center [1041, 521] width 109 height 17
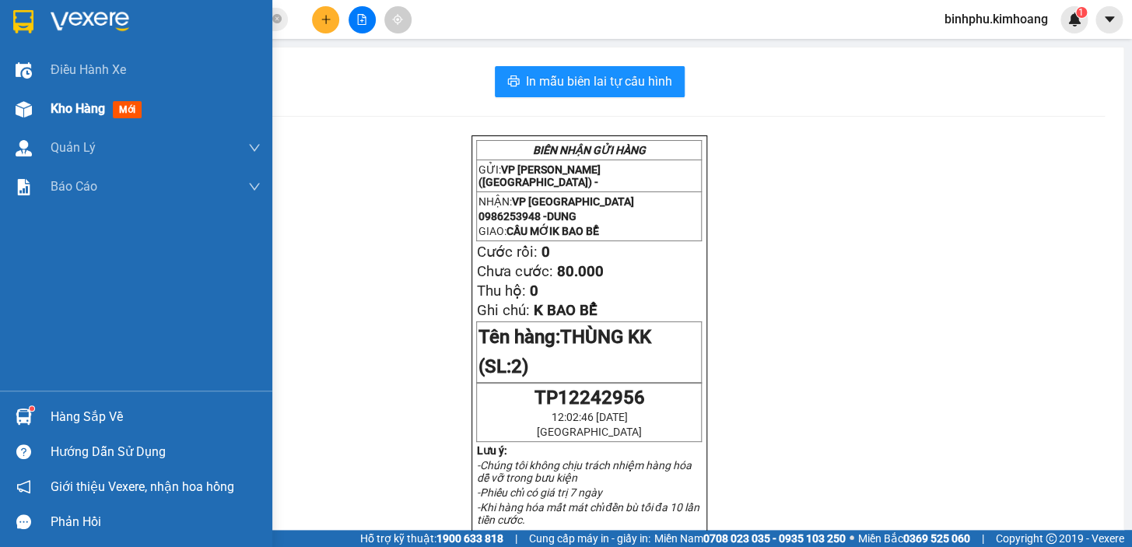
click at [37, 100] on div "Kho hàng mới" at bounding box center [136, 108] width 272 height 39
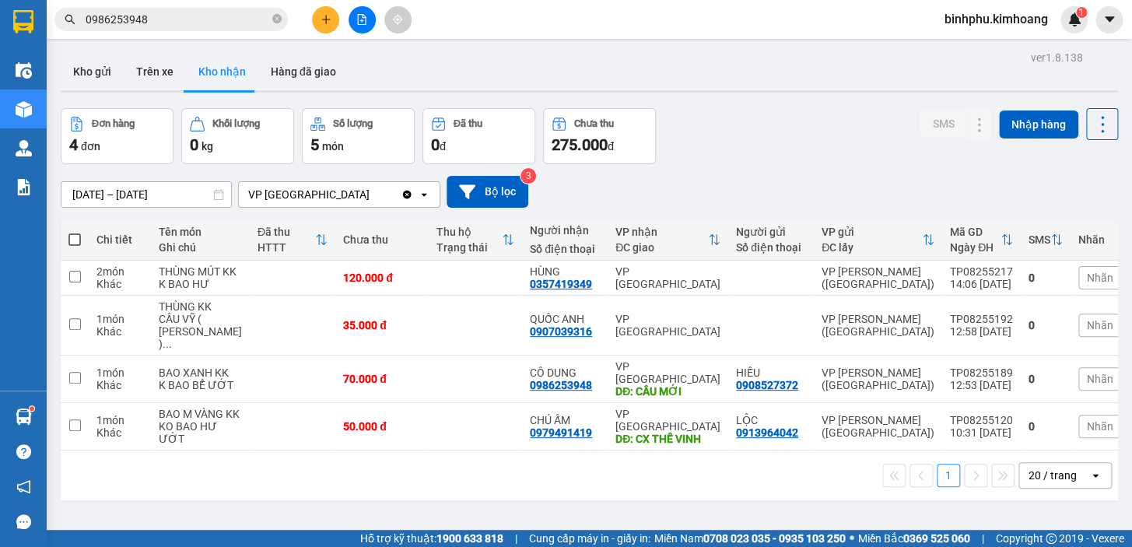
click at [204, 13] on input "0986253948" at bounding box center [178, 19] width 184 height 17
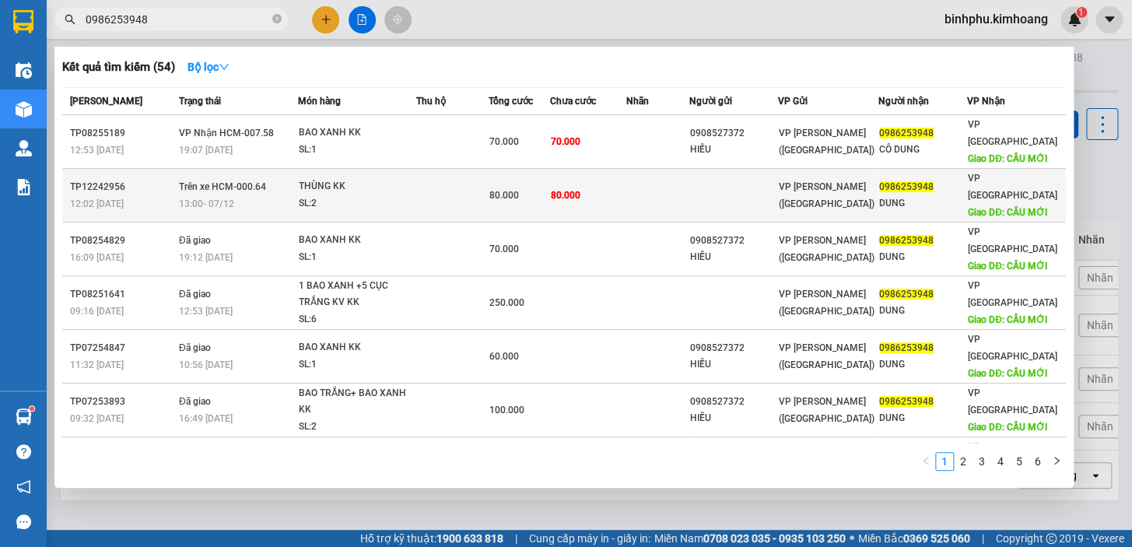
click at [434, 174] on td at bounding box center [452, 196] width 72 height 54
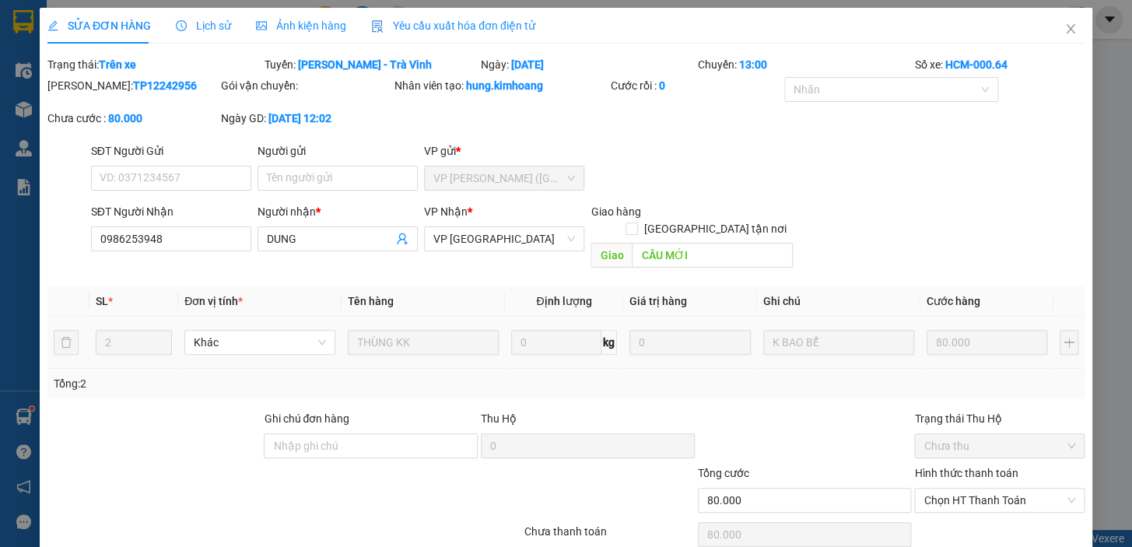
type input "0986253948"
type input "DUNG"
type input "CẦU MỚI"
type input "80.000"
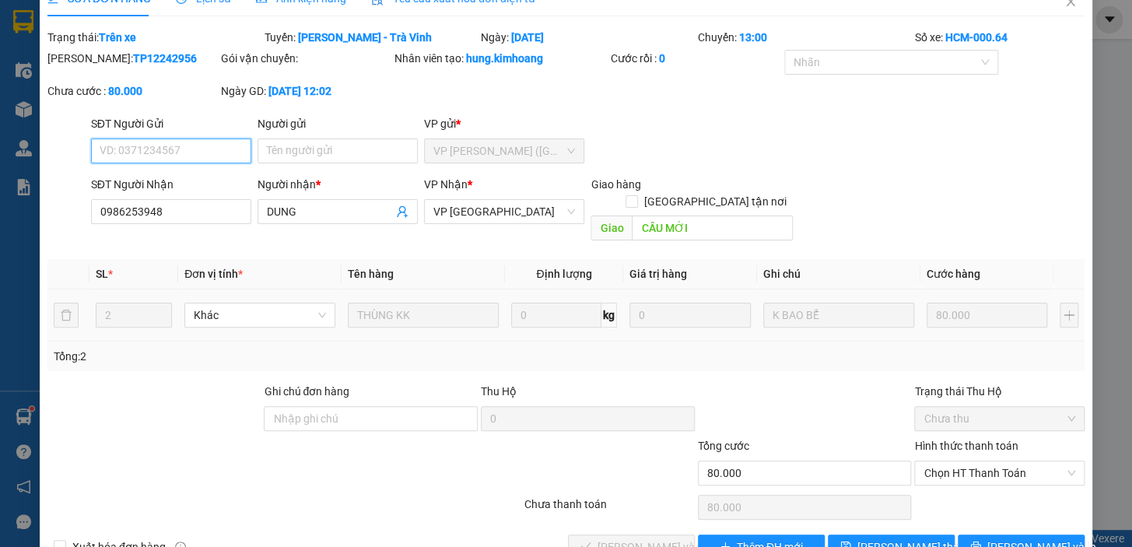
scroll to position [52, 0]
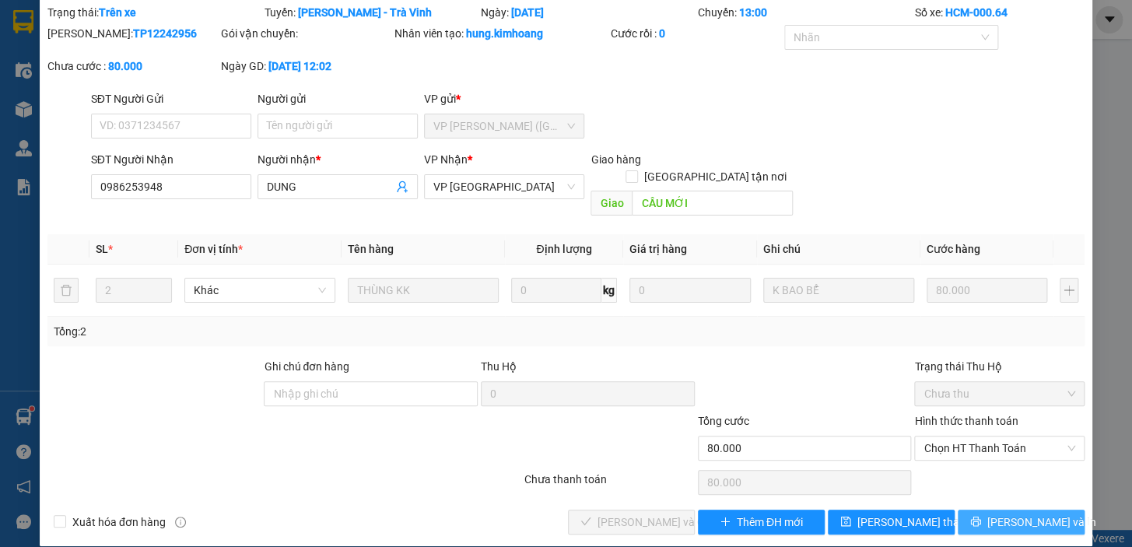
click at [1034, 513] on span "[PERSON_NAME] và In" at bounding box center [1041, 521] width 109 height 17
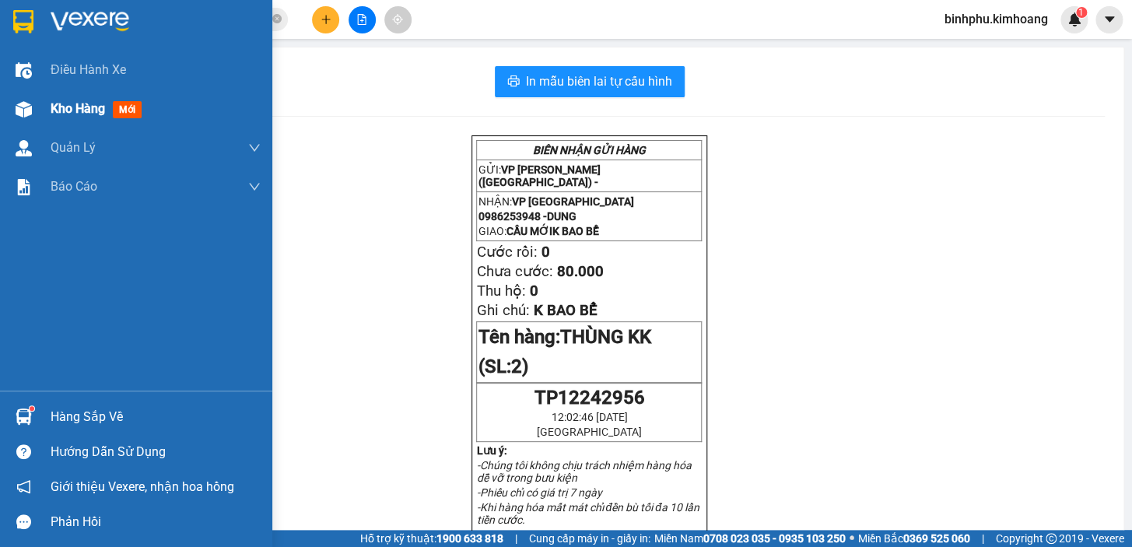
click at [86, 103] on span "Kho hàng" at bounding box center [78, 108] width 54 height 15
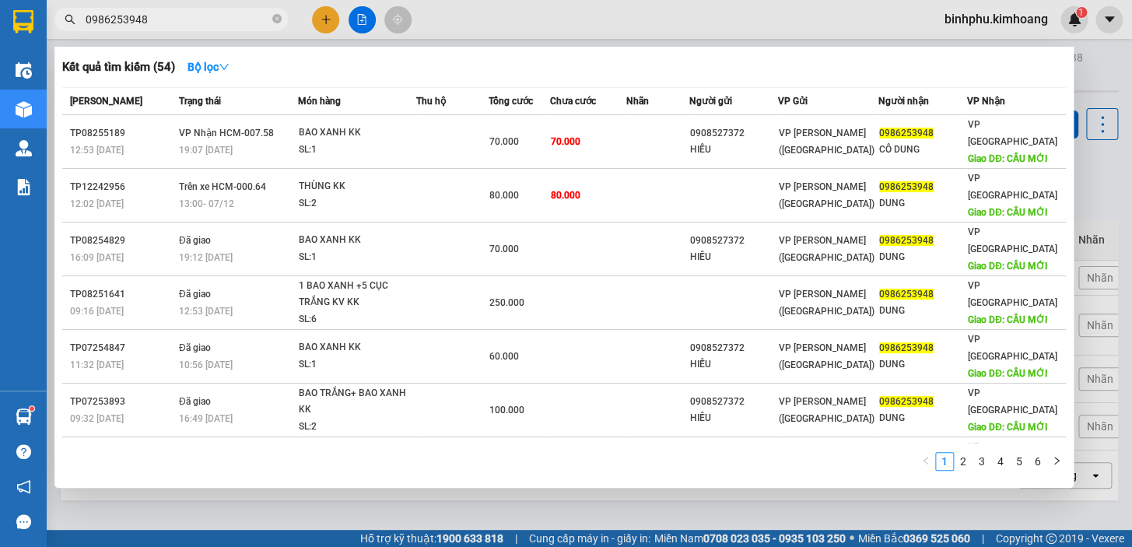
click at [163, 12] on input "0986253948" at bounding box center [178, 19] width 184 height 17
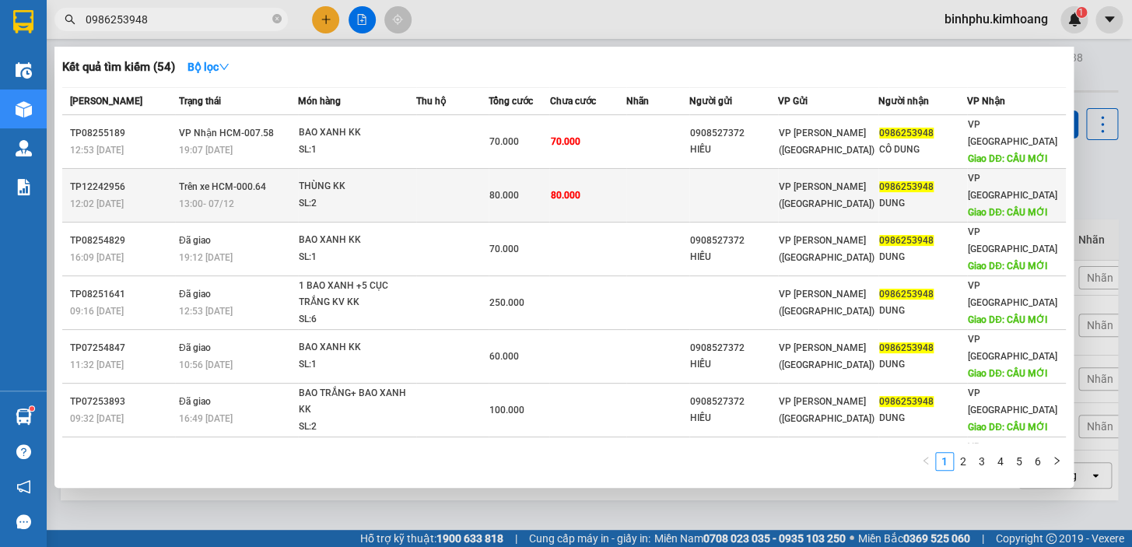
click at [404, 178] on div "THÙNG KK" at bounding box center [357, 186] width 117 height 17
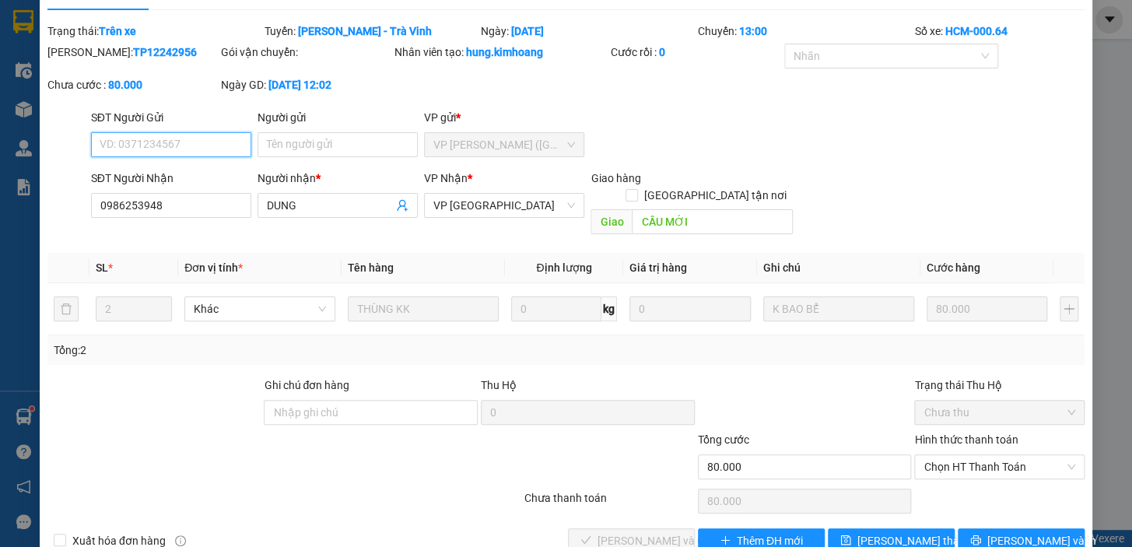
scroll to position [52, 0]
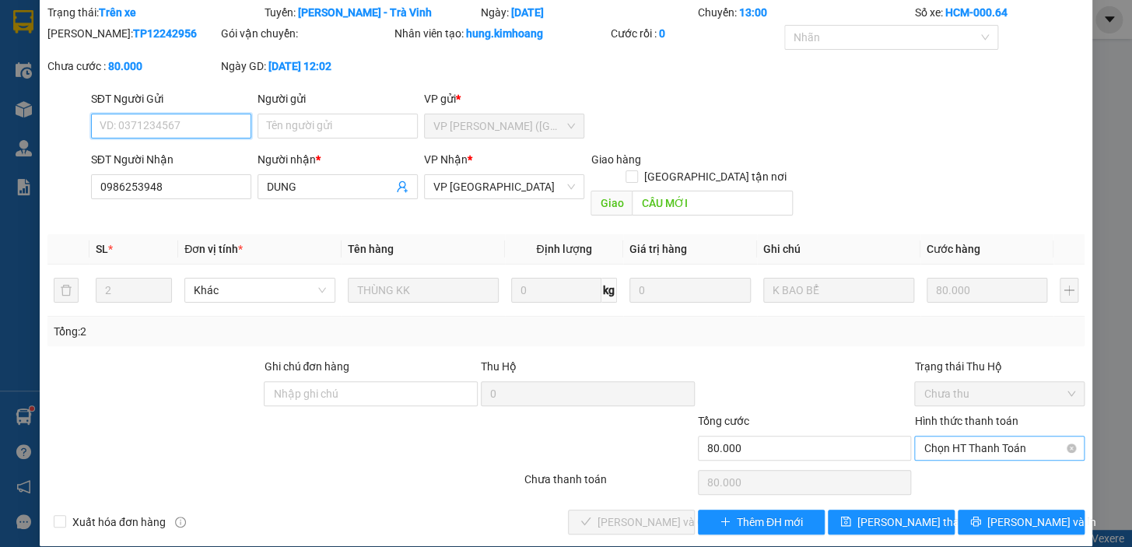
click at [957, 436] on span "Chọn HT Thanh Toán" at bounding box center [999, 447] width 152 height 23
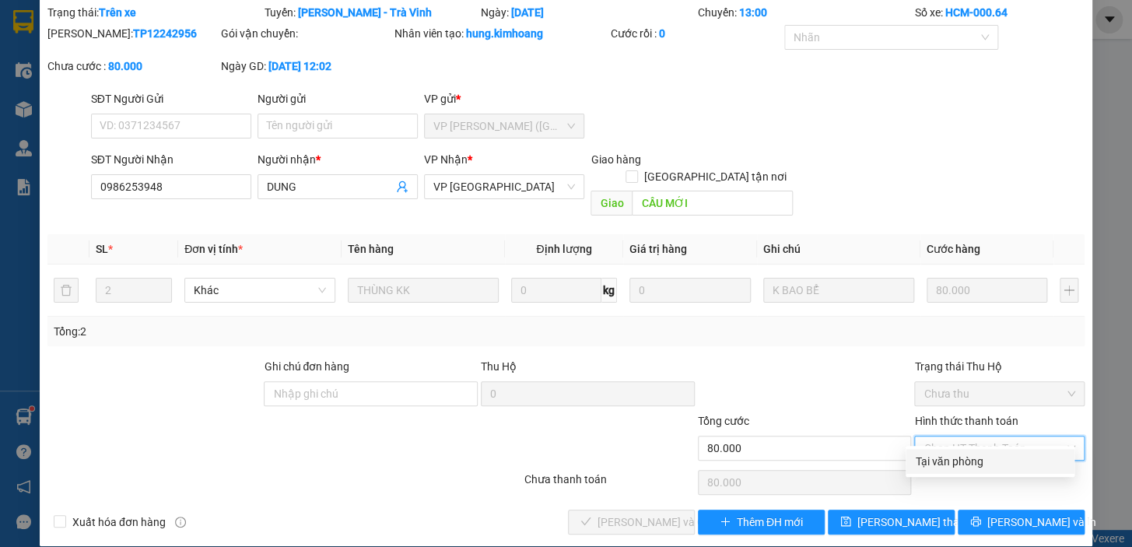
click at [960, 460] on div "Tại văn phòng" at bounding box center [990, 461] width 150 height 17
type input "0"
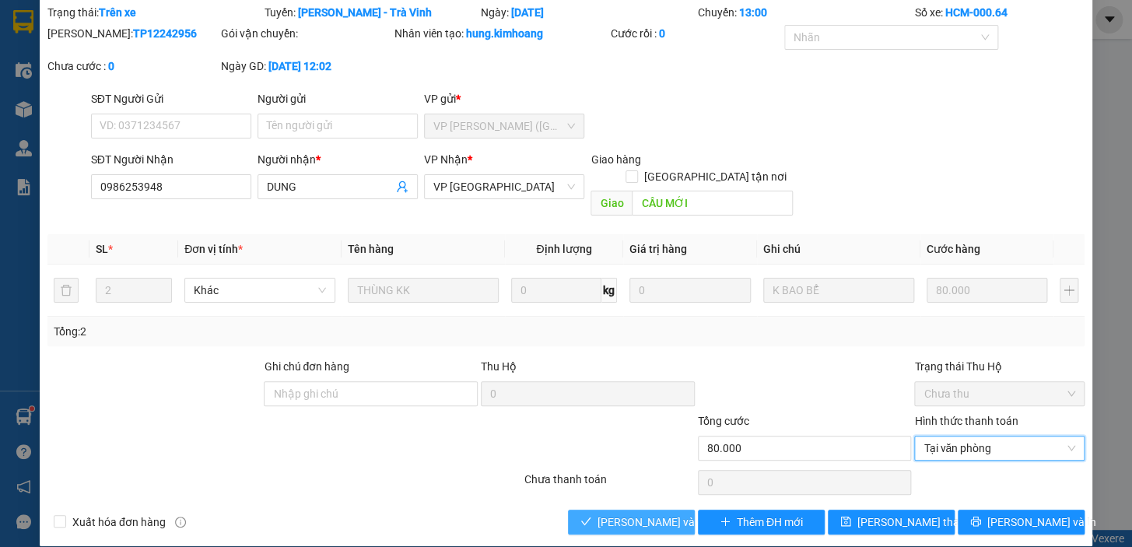
drag, startPoint x: 656, startPoint y: 501, endPoint x: 654, endPoint y: 492, distance: 8.7
click at [656, 513] on span "[PERSON_NAME] và Giao hàng" at bounding box center [671, 521] width 149 height 17
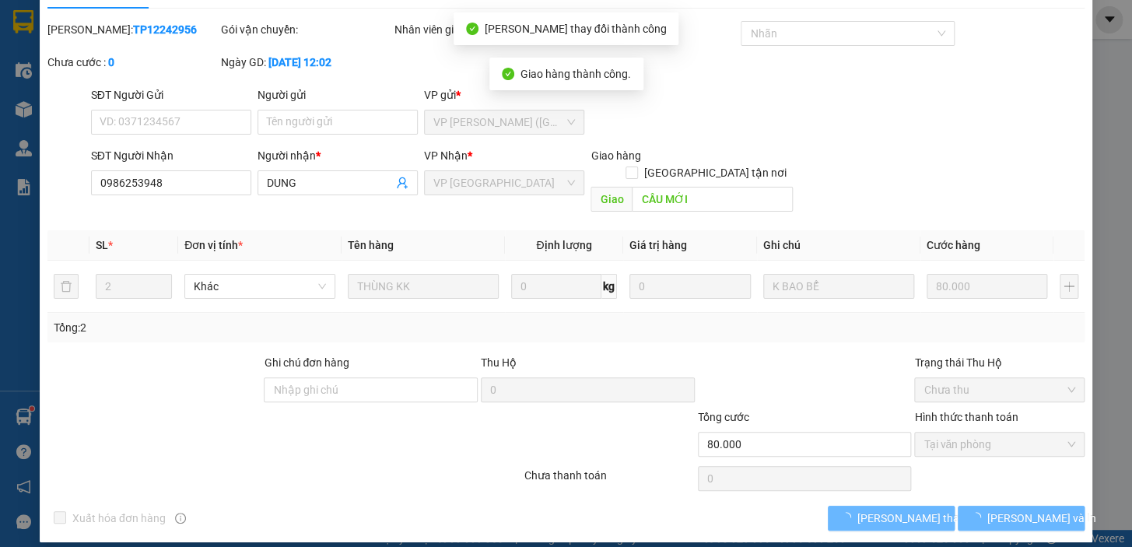
scroll to position [0, 0]
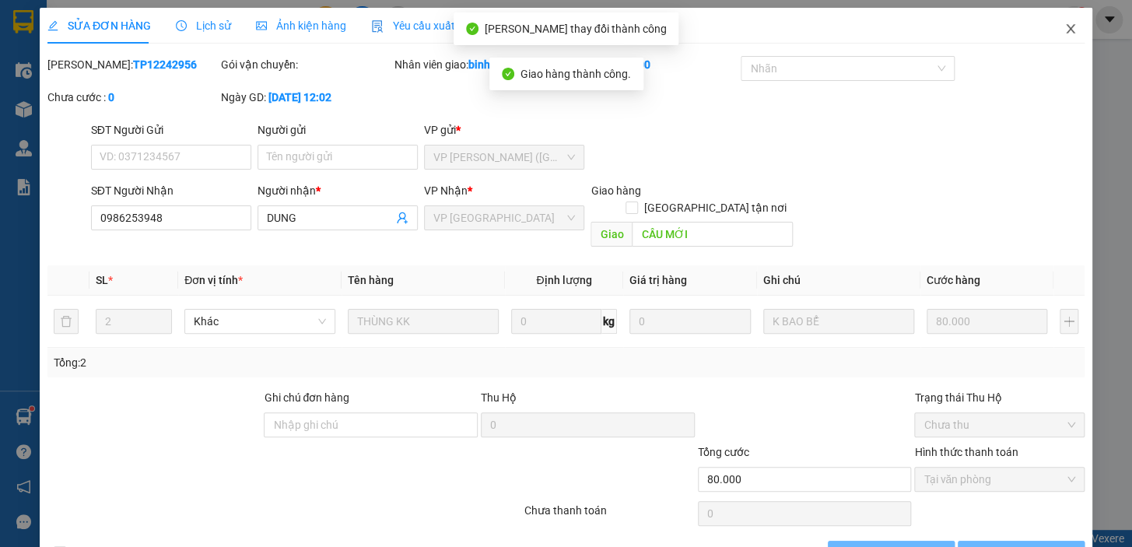
click at [1064, 34] on icon "close" at bounding box center [1070, 29] width 12 height 12
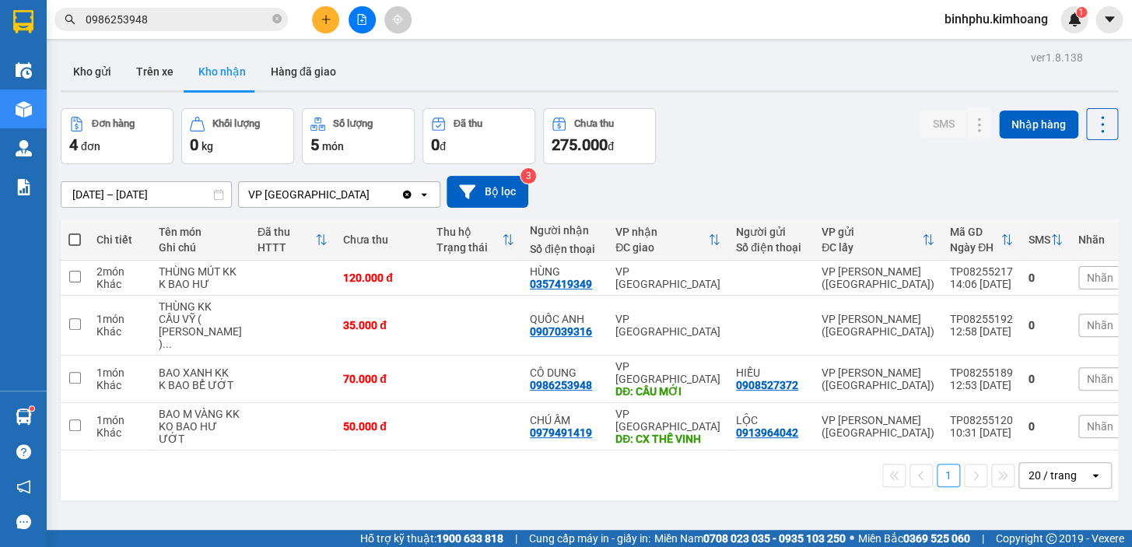
click at [227, 23] on input "0986253948" at bounding box center [178, 19] width 184 height 17
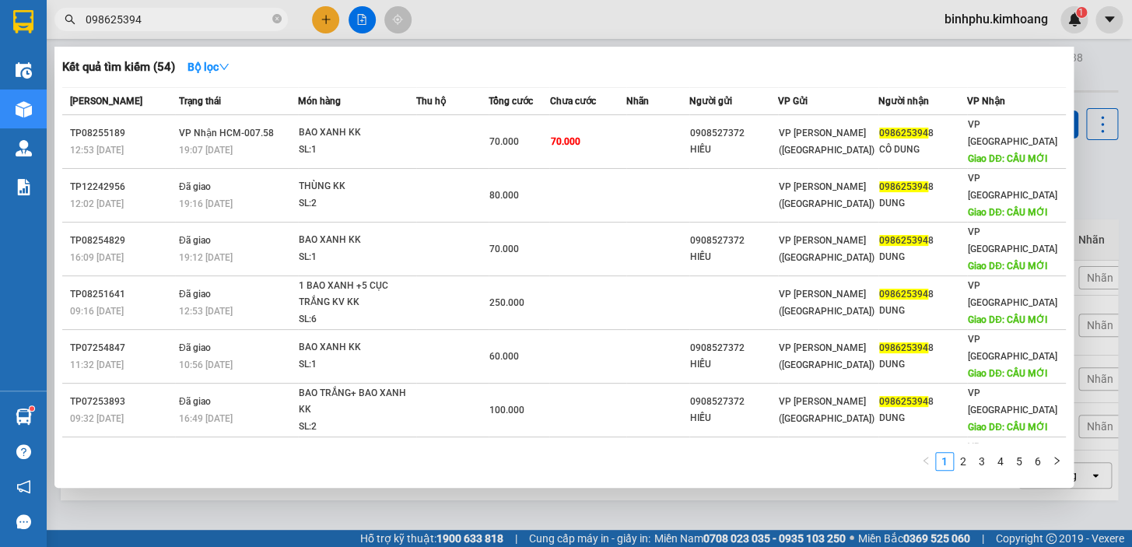
type input "0986253948"
click at [279, 17] on icon "close-circle" at bounding box center [276, 18] width 9 height 9
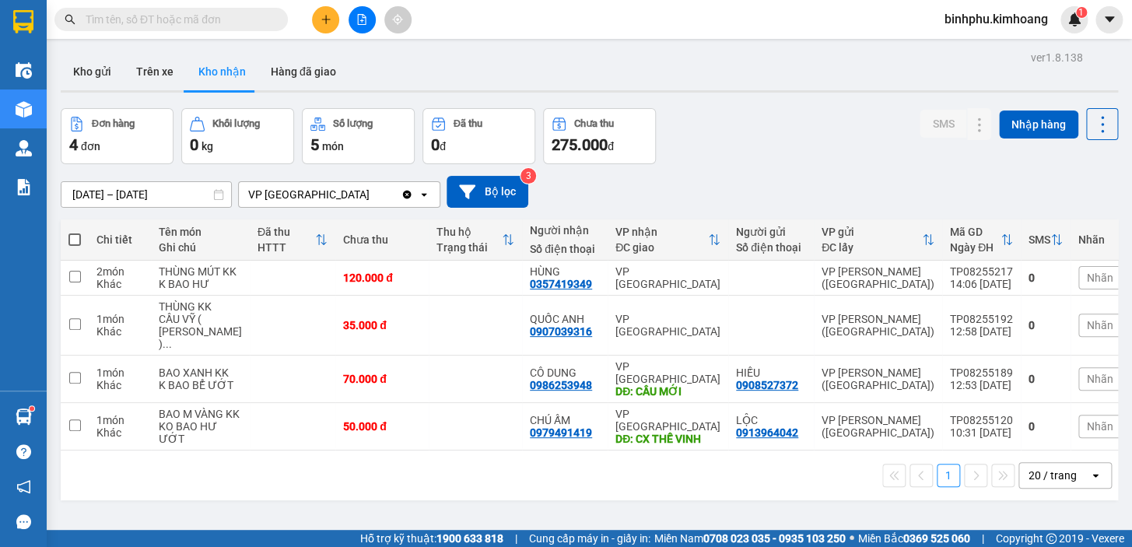
click at [229, 16] on input "text" at bounding box center [178, 19] width 184 height 17
click at [283, 70] on button "Hàng đã giao" at bounding box center [303, 71] width 90 height 37
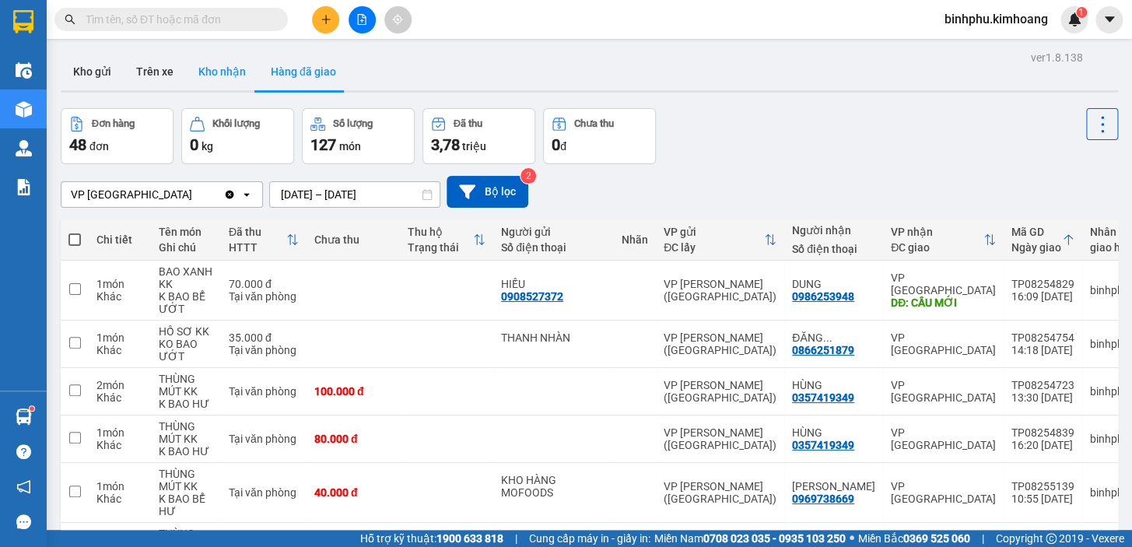
click at [221, 71] on button "Kho nhận" at bounding box center [222, 71] width 72 height 37
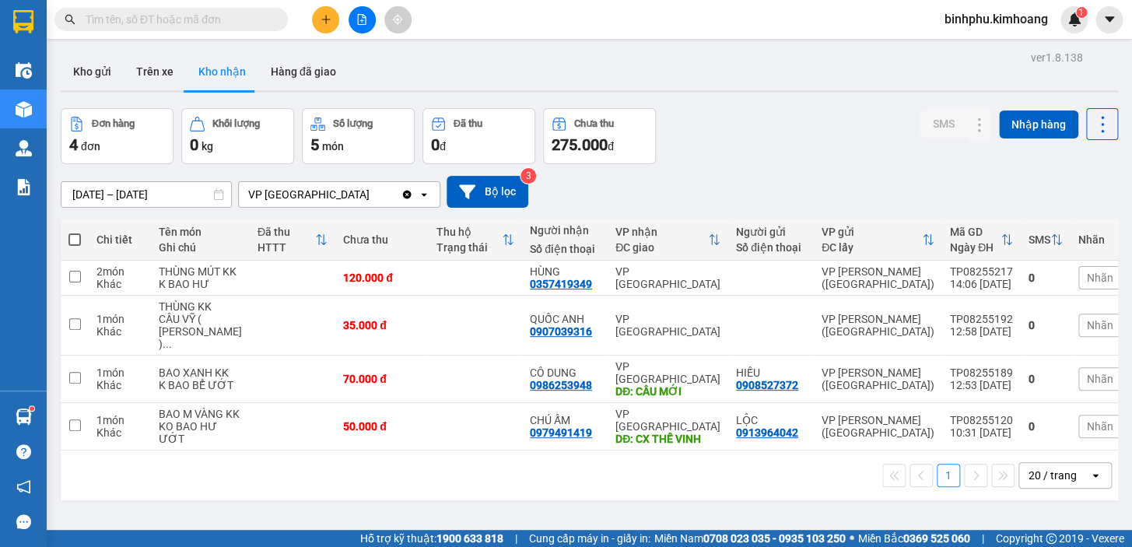
click at [157, 194] on input "[DATE] – [DATE]" at bounding box center [146, 194] width 170 height 25
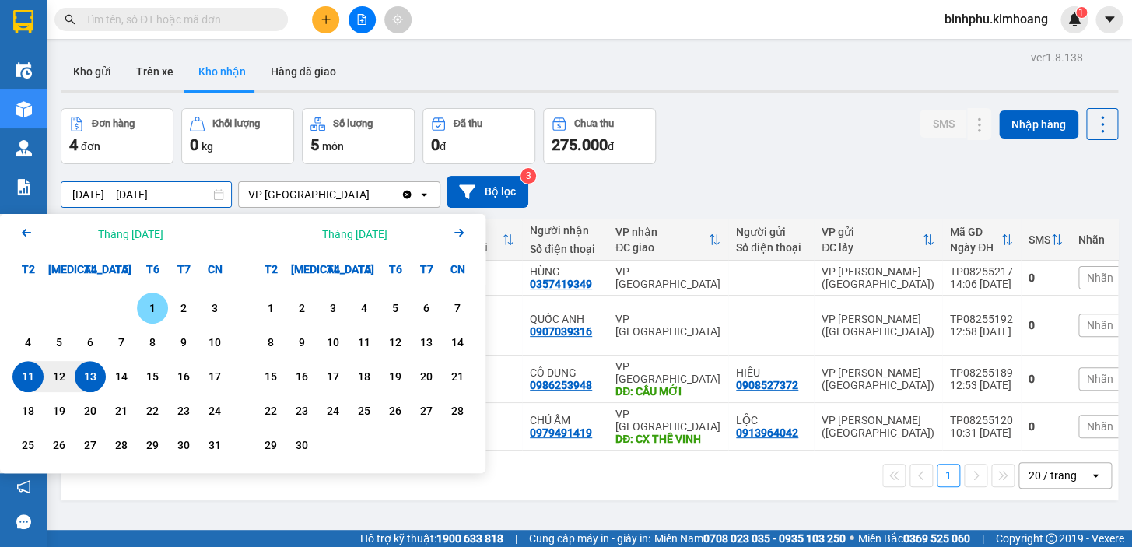
drag, startPoint x: 145, startPoint y: 303, endPoint x: 132, endPoint y: 321, distance: 21.8
click at [144, 304] on div "1" at bounding box center [153, 308] width 22 height 19
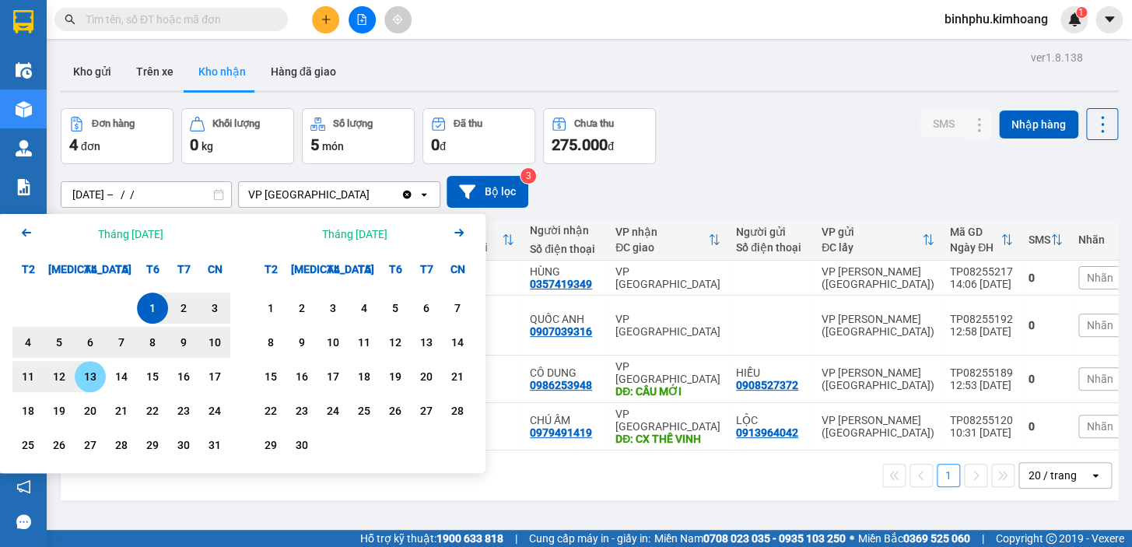
click at [92, 376] on div "13" at bounding box center [90, 376] width 22 height 19
type input "[DATE] – [DATE]"
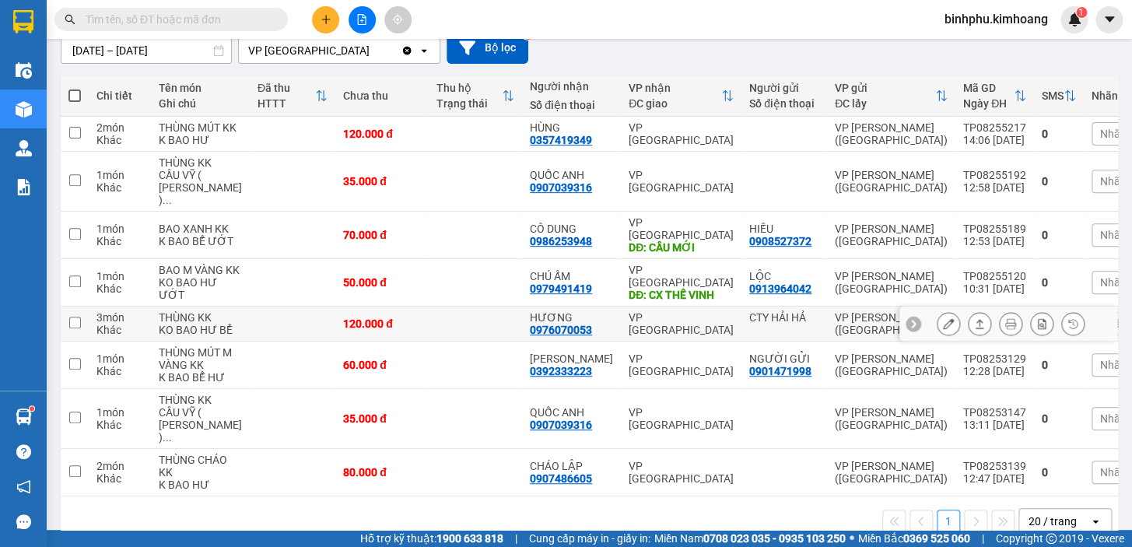
scroll to position [229, 0]
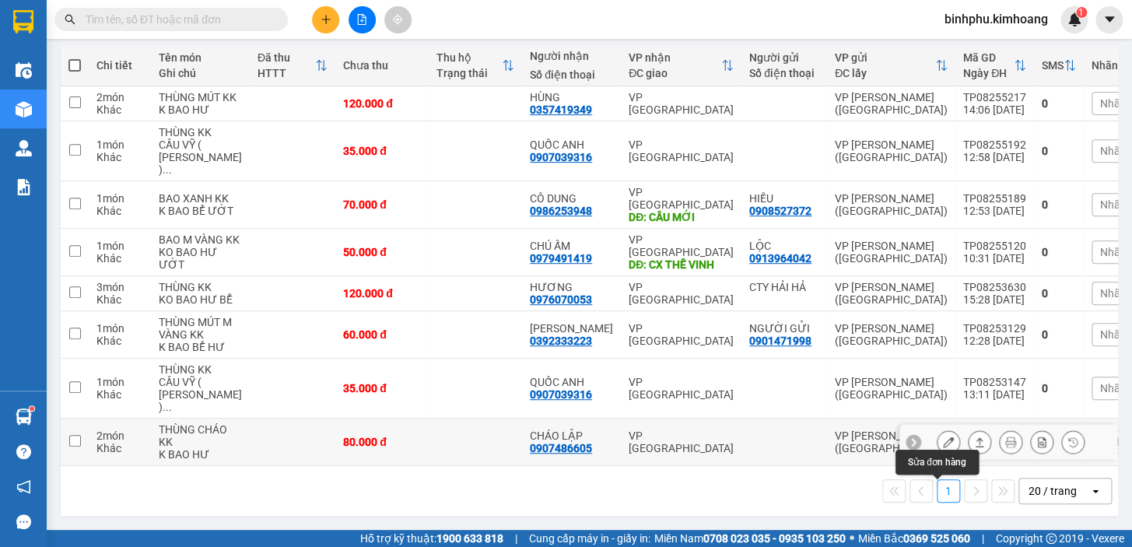
click at [943, 436] on icon at bounding box center [948, 441] width 11 height 11
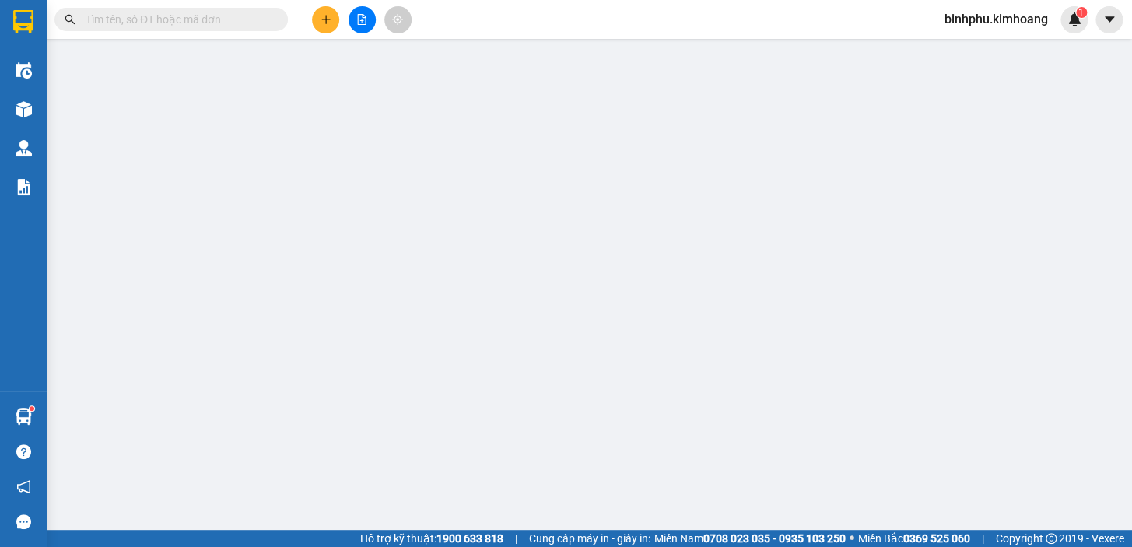
type input "0907486605"
type input "CHÁO LẬP"
type input "80.000"
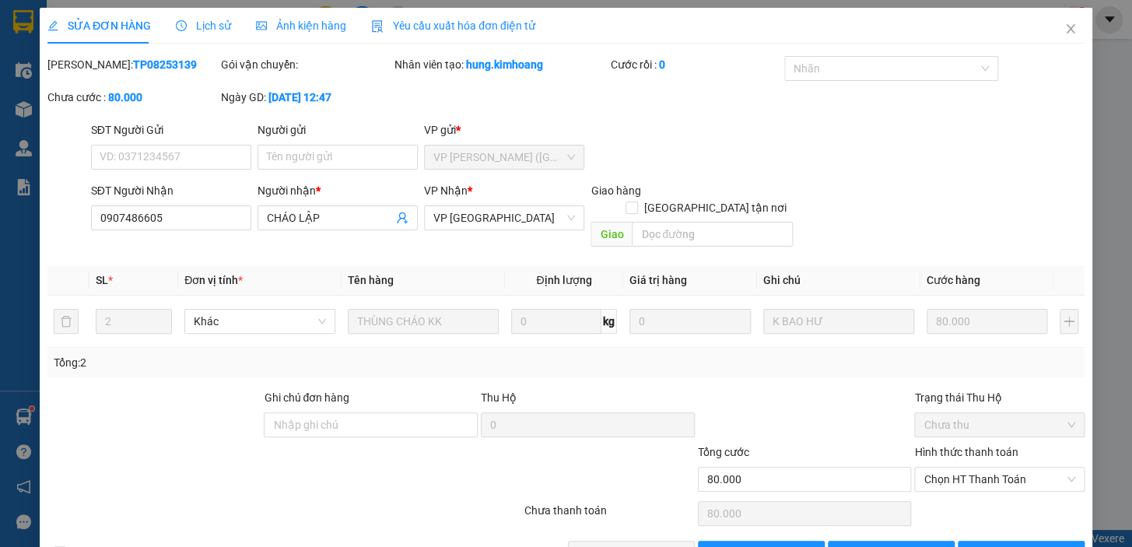
click at [974, 443] on div "Hình thức thanh toán" at bounding box center [999, 454] width 170 height 23
click at [971, 467] on span "Chọn HT Thanh Toán" at bounding box center [999, 478] width 152 height 23
click at [966, 498] on div "Tại văn phòng" at bounding box center [990, 492] width 150 height 17
type input "0"
click at [643, 544] on span "[PERSON_NAME] và Giao hàng" at bounding box center [671, 552] width 149 height 17
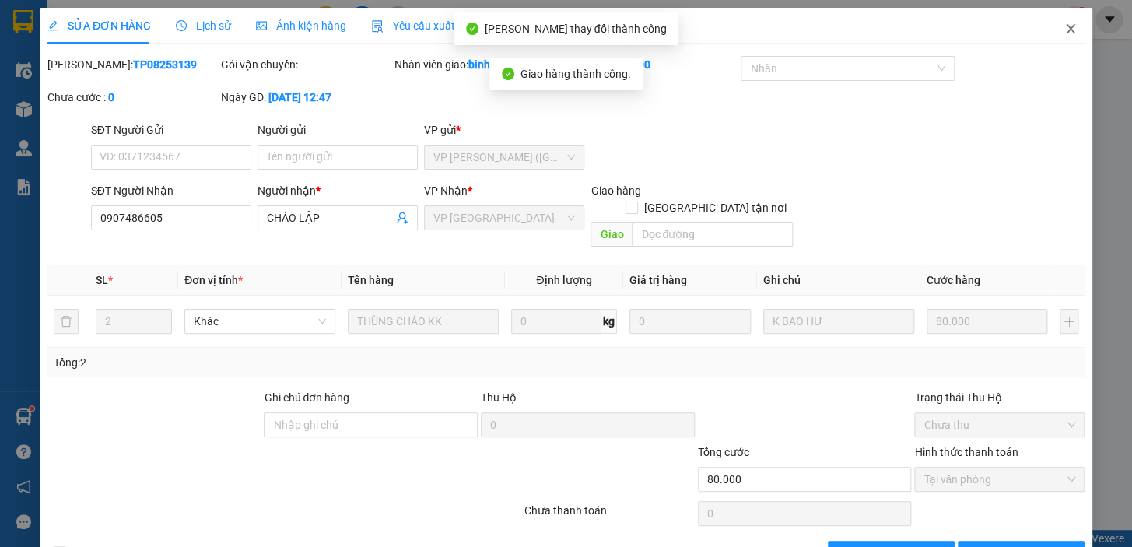
click at [1065, 25] on icon "close" at bounding box center [1070, 29] width 12 height 12
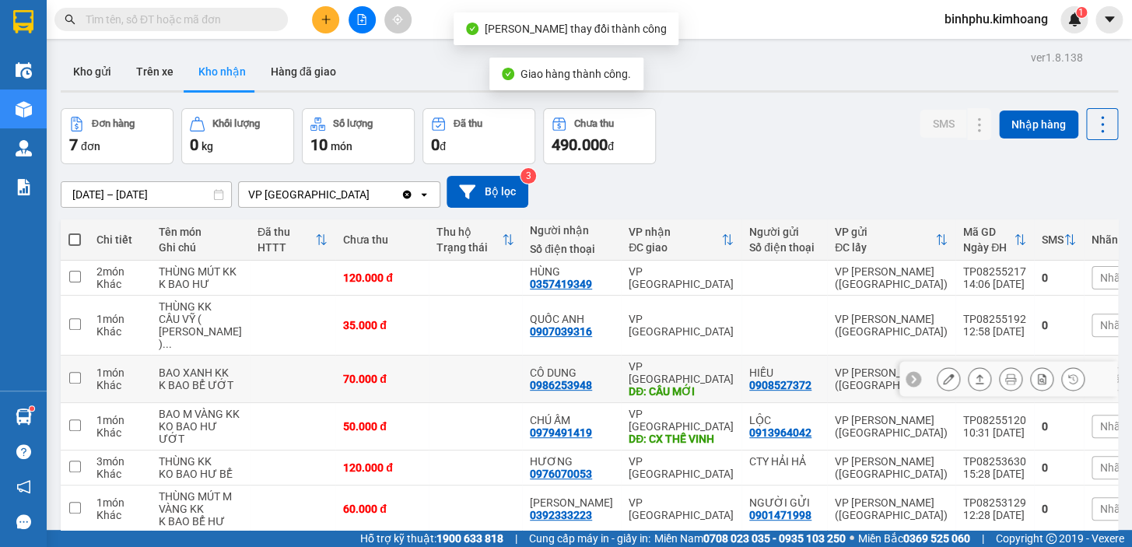
scroll to position [181, 0]
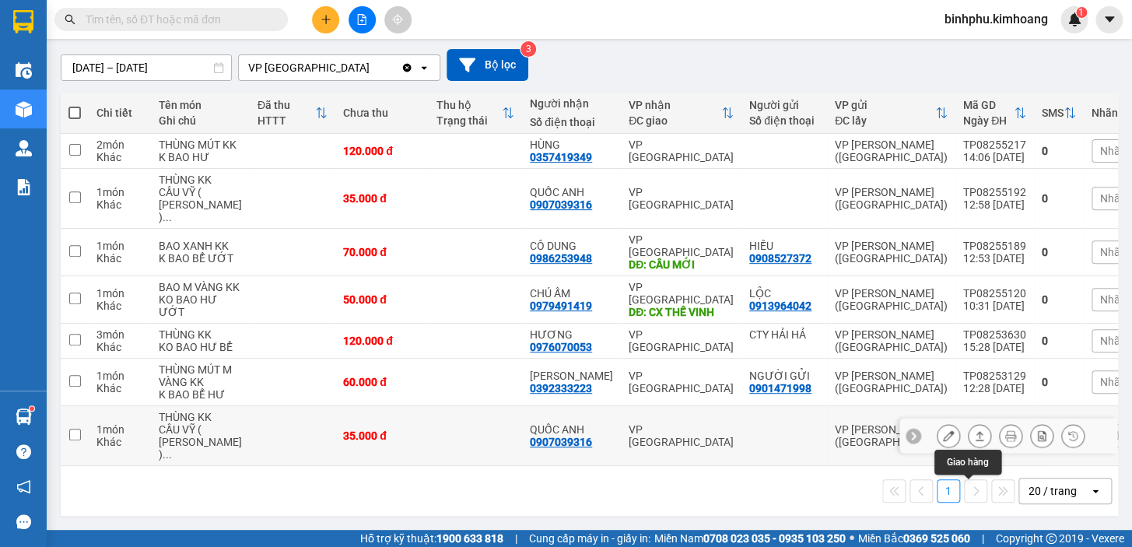
click at [943, 439] on icon at bounding box center [948, 435] width 11 height 11
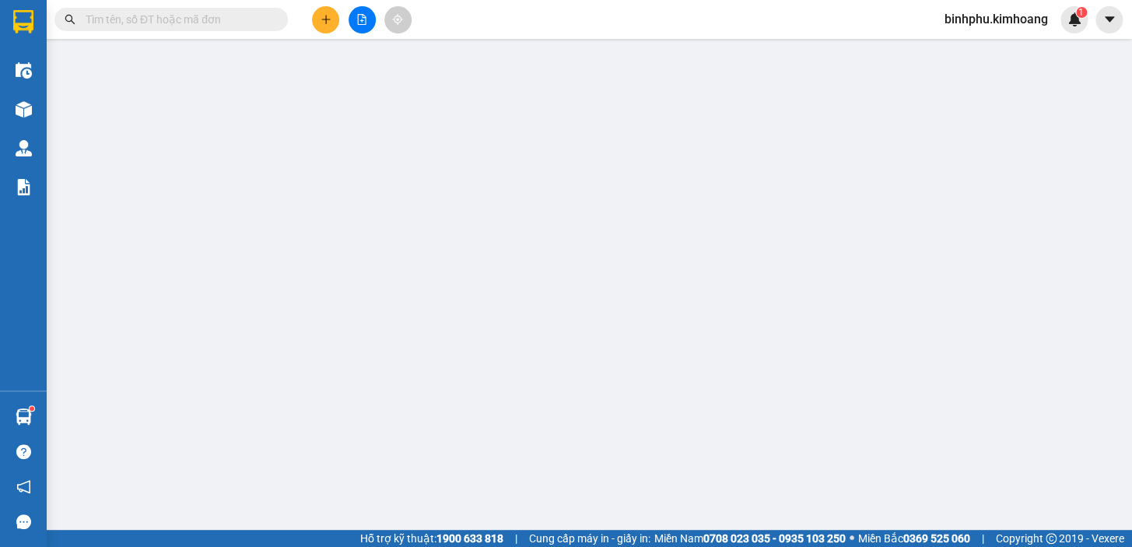
type input "0907039316"
type input "QUỐC ANH"
type input "35.000"
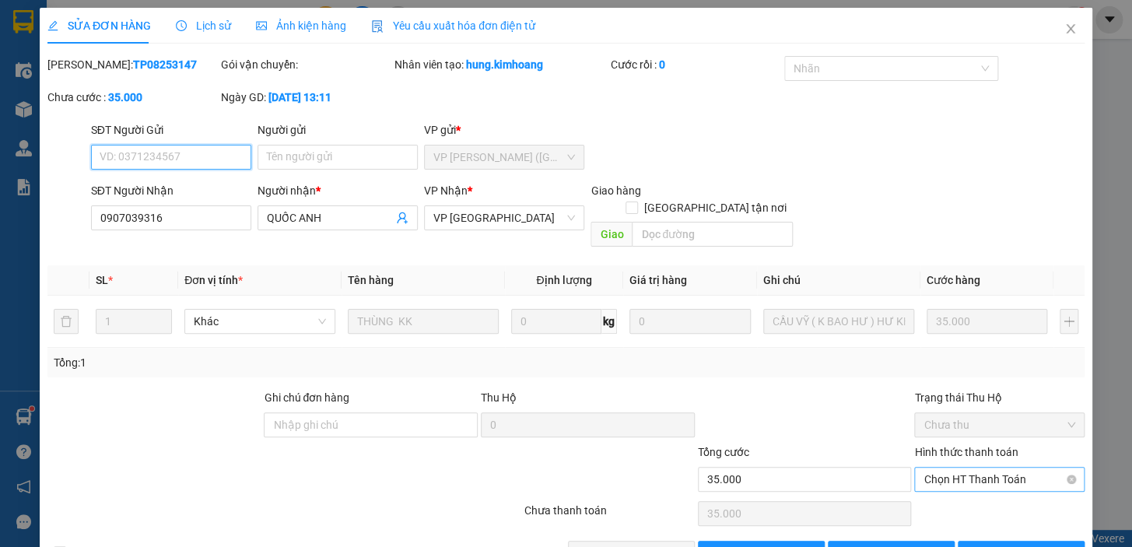
click at [923, 467] on span "Chọn HT Thanh Toán" at bounding box center [999, 478] width 152 height 23
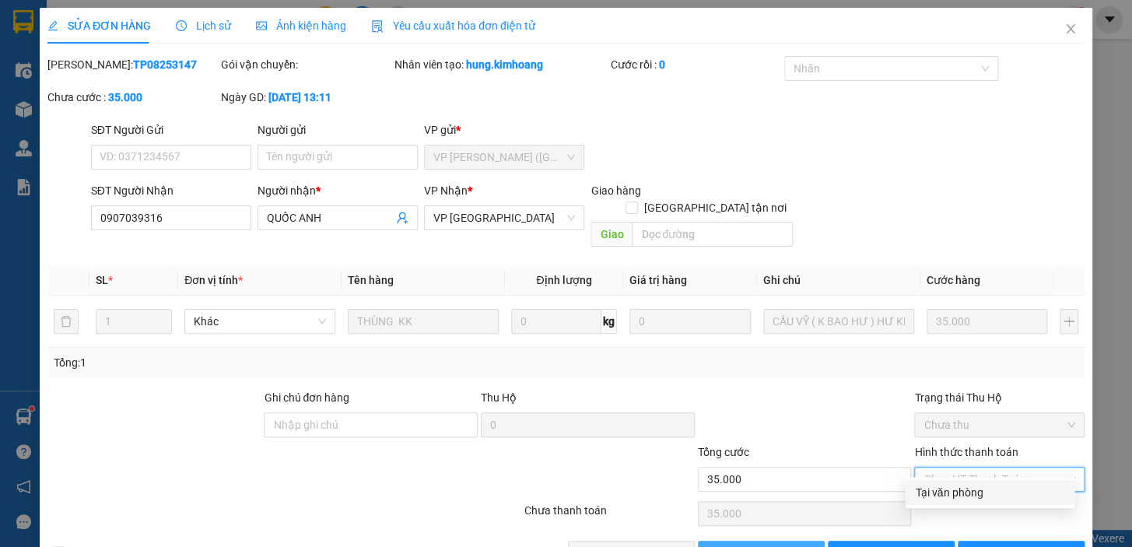
drag, startPoint x: 921, startPoint y: 471, endPoint x: 761, endPoint y: 542, distance: 175.1
click at [918, 490] on div "Tại văn phòng" at bounding box center [990, 492] width 150 height 17
type input "0"
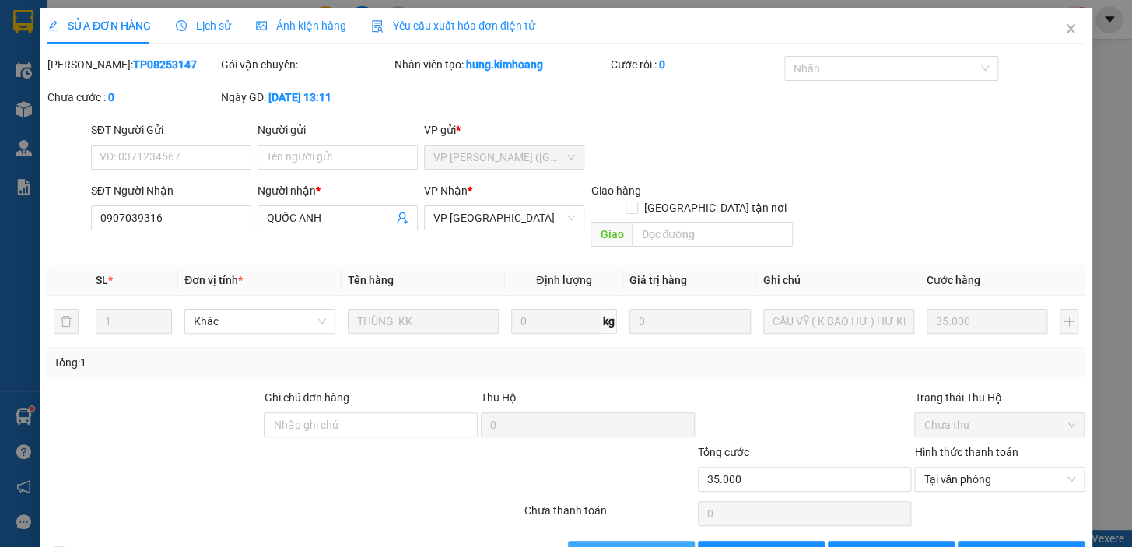
drag, startPoint x: 670, startPoint y: 531, endPoint x: 755, endPoint y: 415, distance: 144.7
click at [673, 540] on button "[PERSON_NAME] và Giao hàng" at bounding box center [631, 552] width 127 height 25
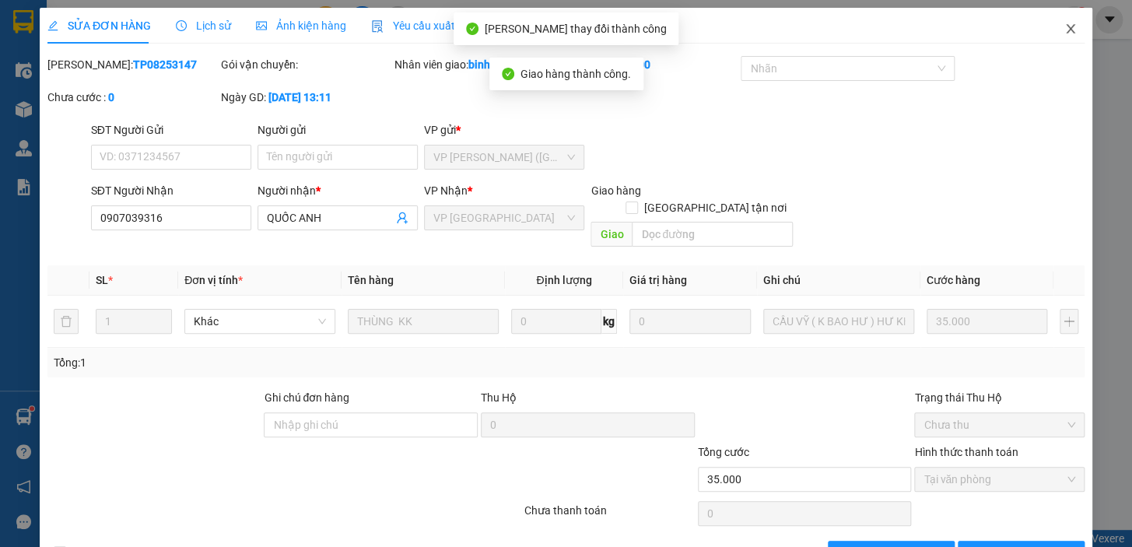
click at [1067, 28] on span "Close" at bounding box center [1070, 30] width 44 height 44
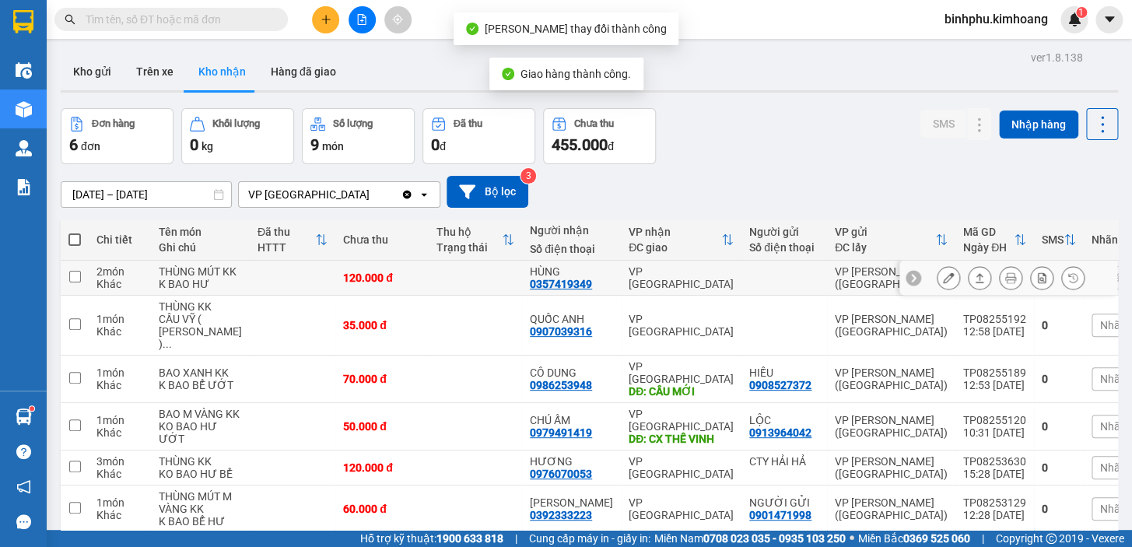
scroll to position [134, 0]
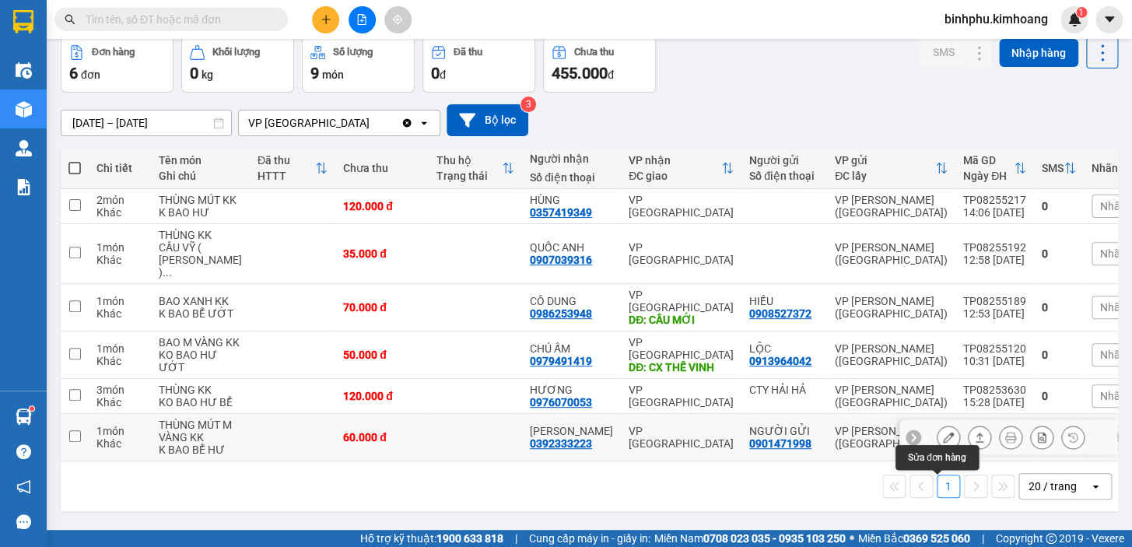
click at [937, 424] on button at bounding box center [948, 437] width 22 height 27
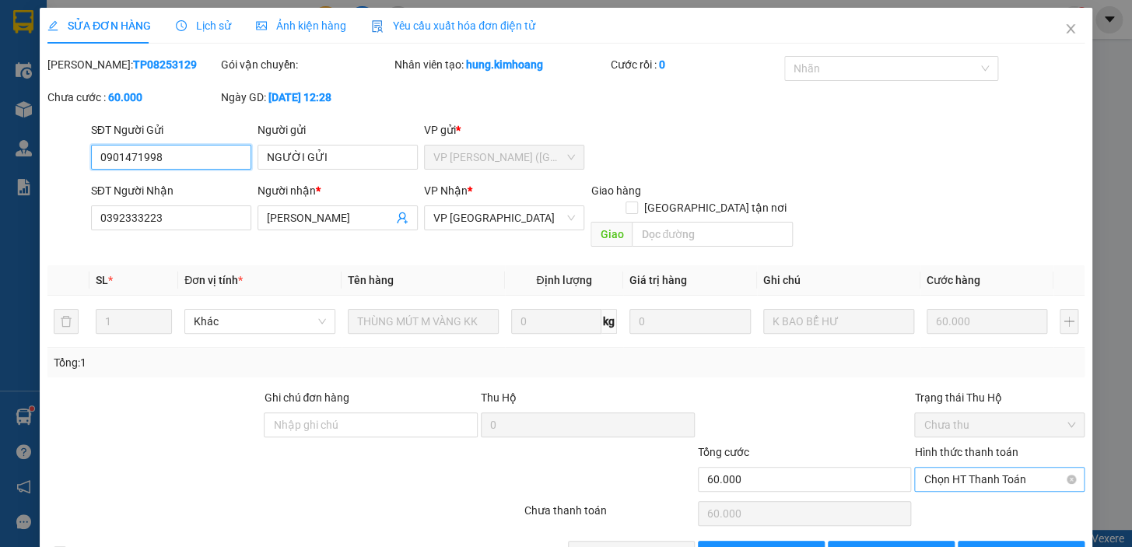
click at [941, 467] on span "Chọn HT Thanh Toán" at bounding box center [999, 478] width 152 height 23
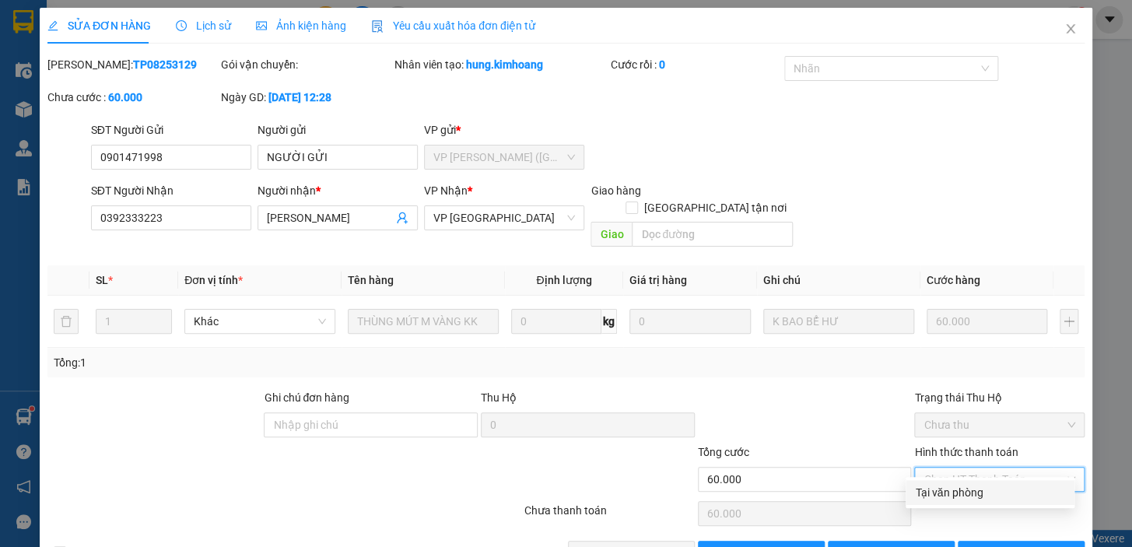
click at [936, 484] on div "Tại văn phòng" at bounding box center [990, 492] width 150 height 17
type input "0"
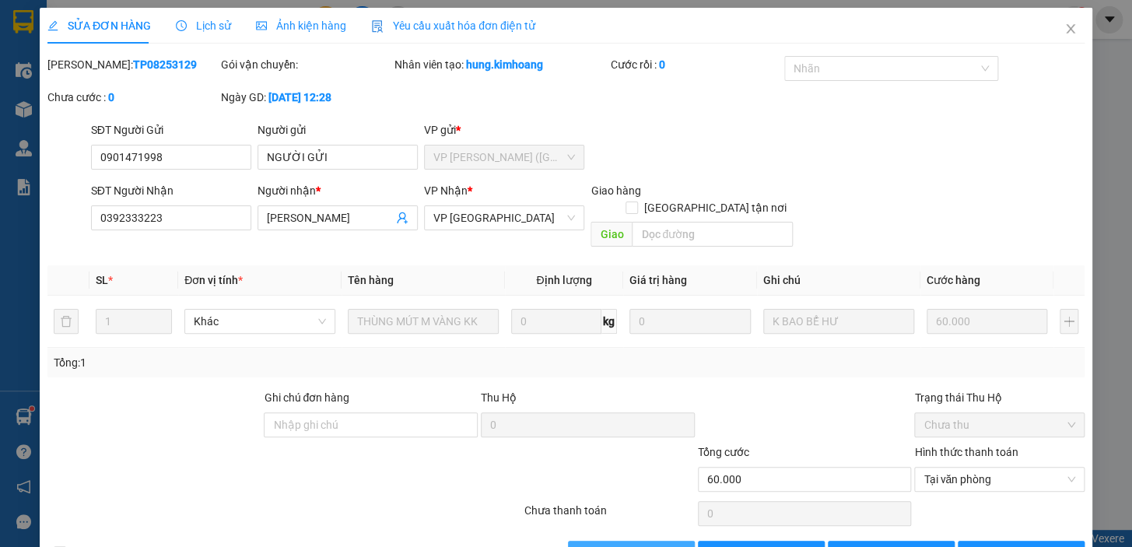
click at [650, 540] on button "[PERSON_NAME] và Giao hàng" at bounding box center [631, 552] width 127 height 25
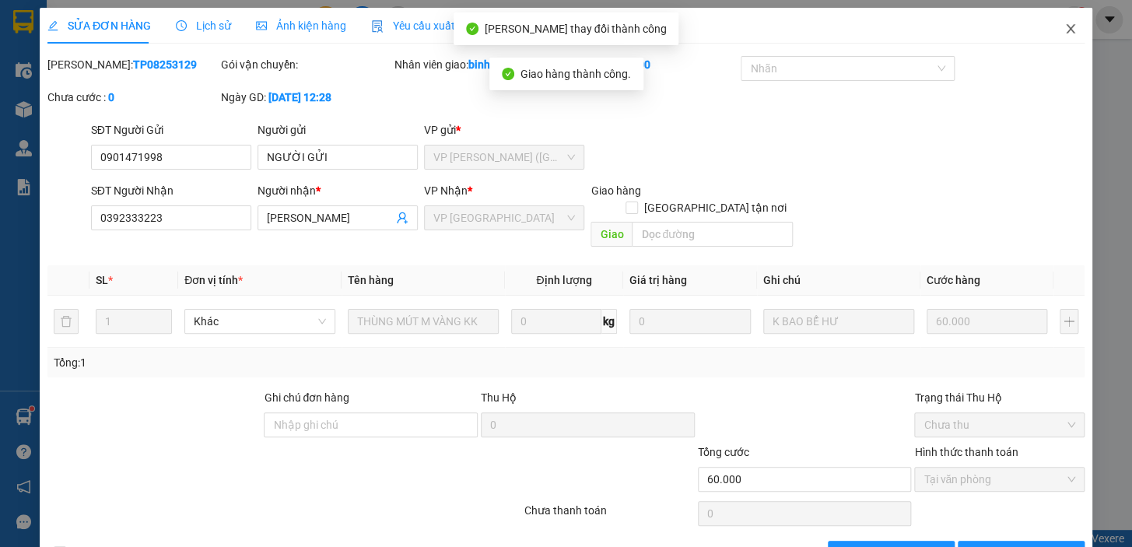
click at [1064, 33] on icon "close" at bounding box center [1070, 29] width 12 height 12
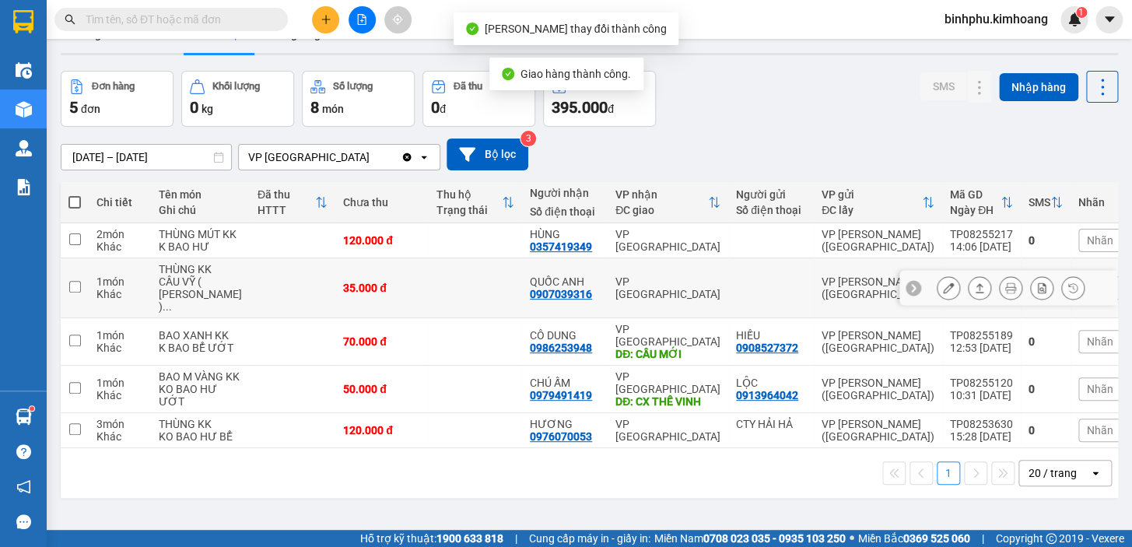
scroll to position [71, 0]
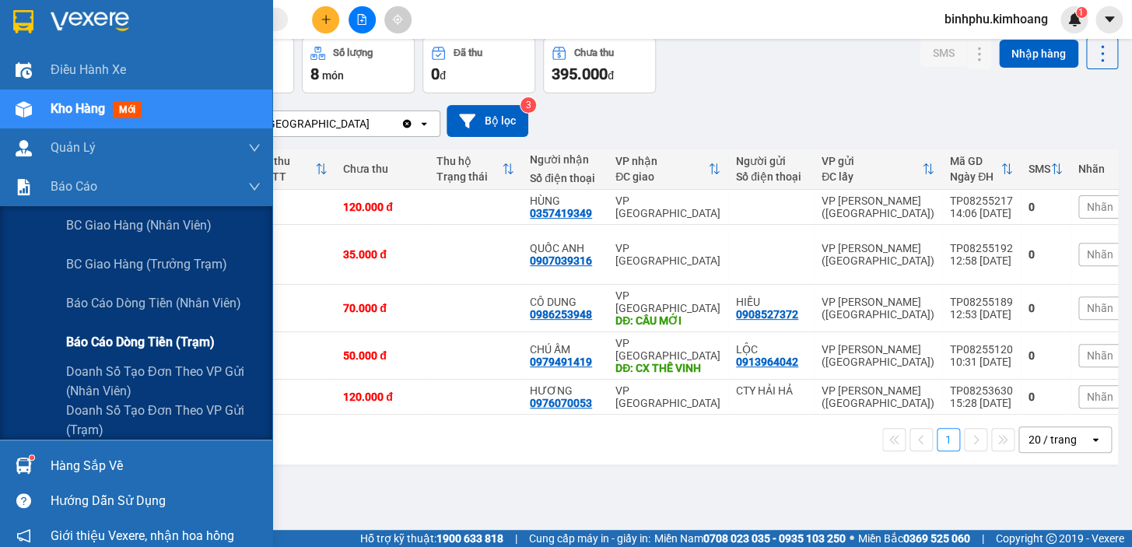
click at [66, 340] on span "Báo cáo dòng tiền (trạm)" at bounding box center [140, 341] width 149 height 19
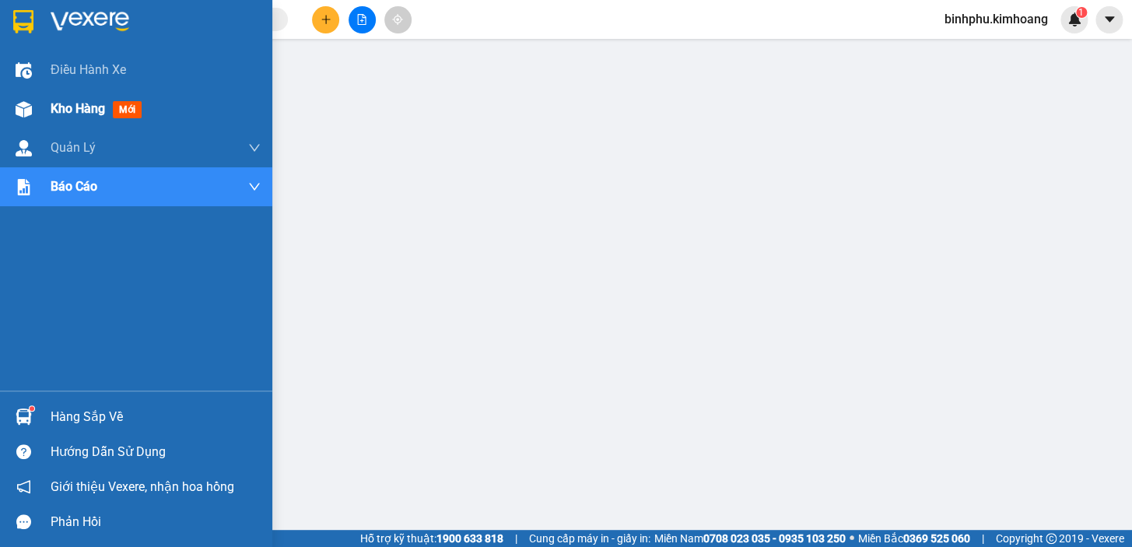
click at [51, 103] on span "Kho hàng" at bounding box center [78, 108] width 54 height 15
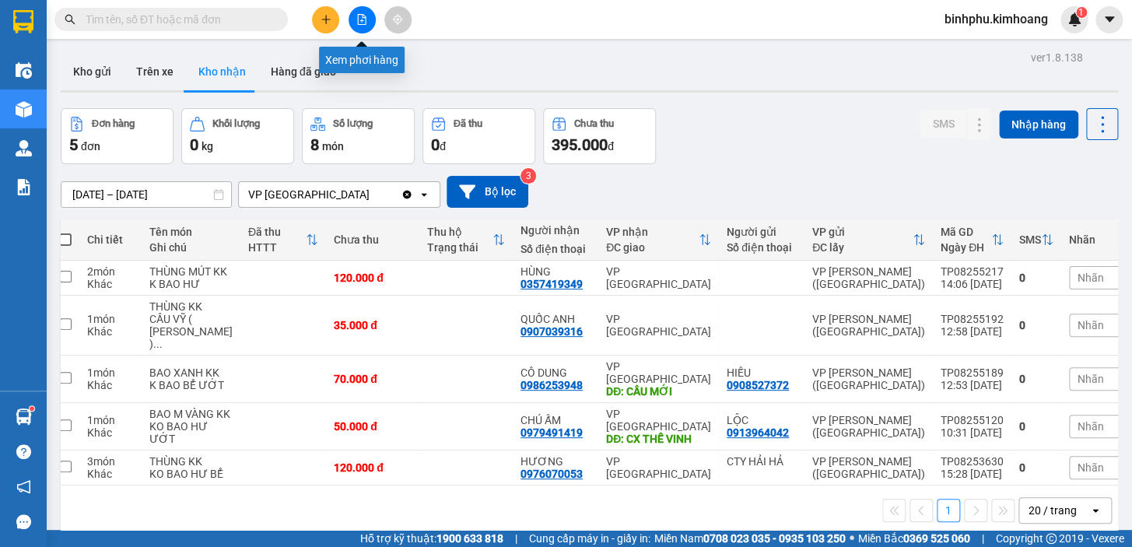
click at [360, 26] on button at bounding box center [361, 19] width 27 height 27
